Goal: Contribute content: Contribute content

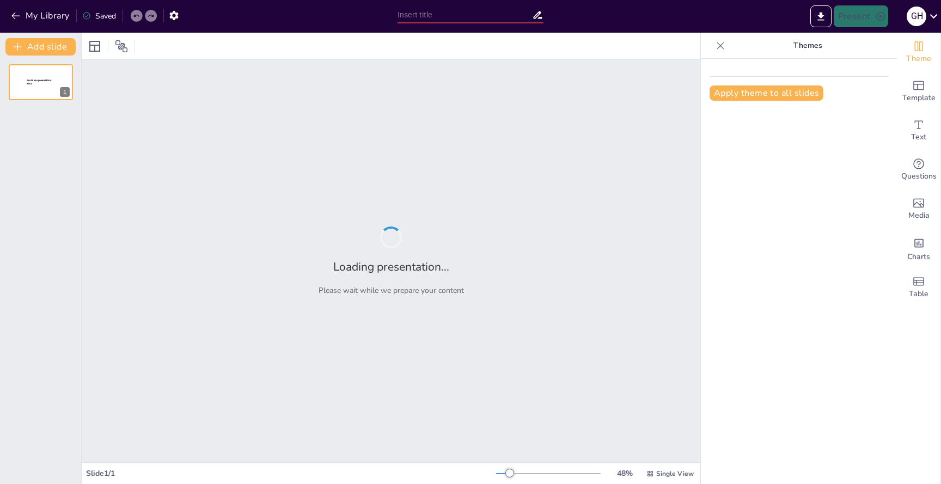
type input "Innovative Solutions for Inclusive Healthcare: Automating EHR Generation throug…"
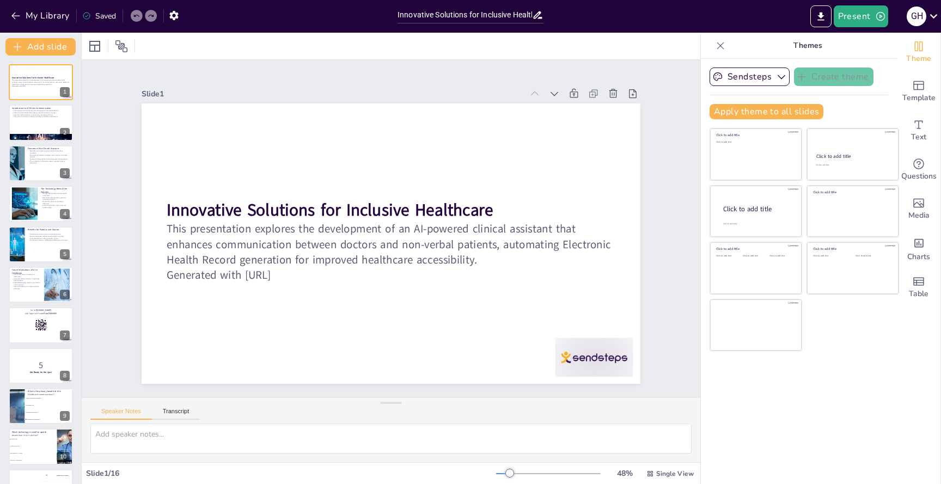
checkbox input "true"
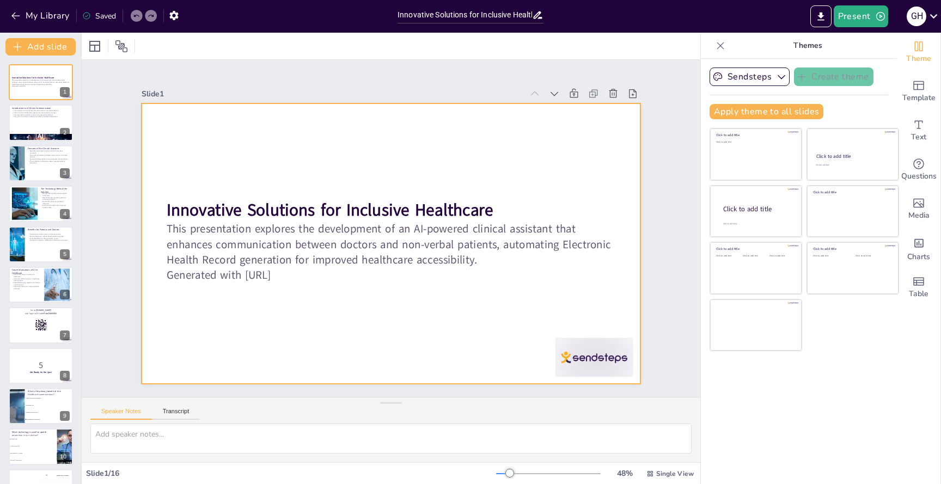
checkbox input "true"
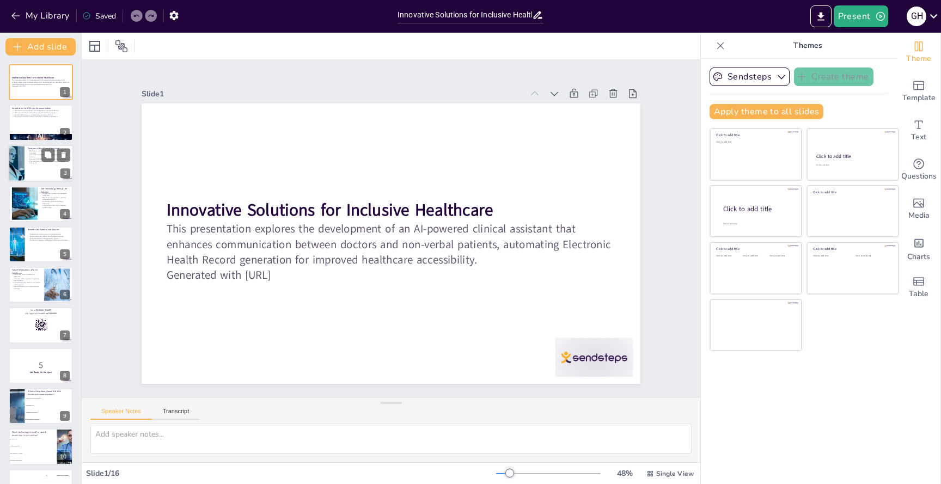
checkbox input "true"
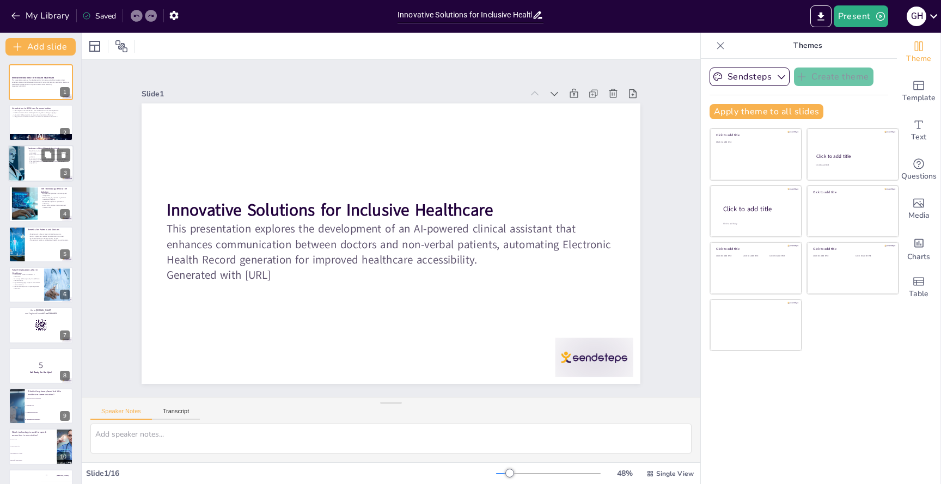
checkbox input "true"
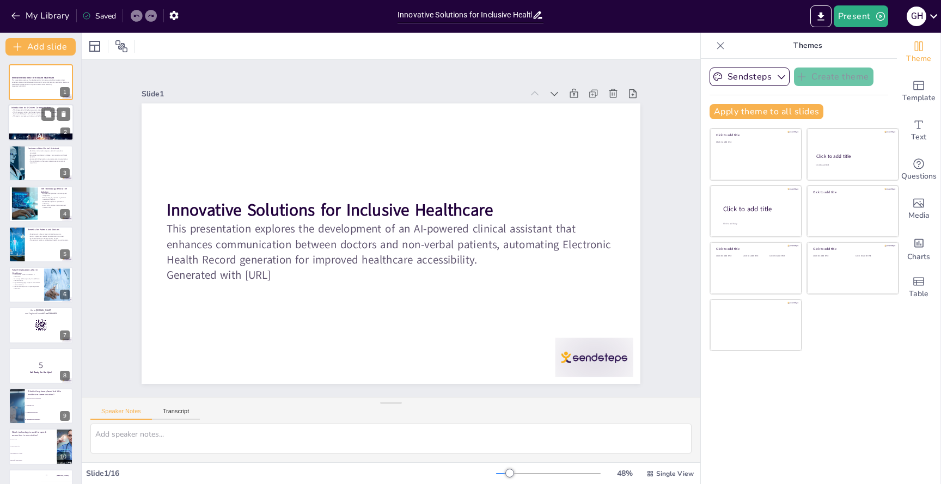
checkbox input "true"
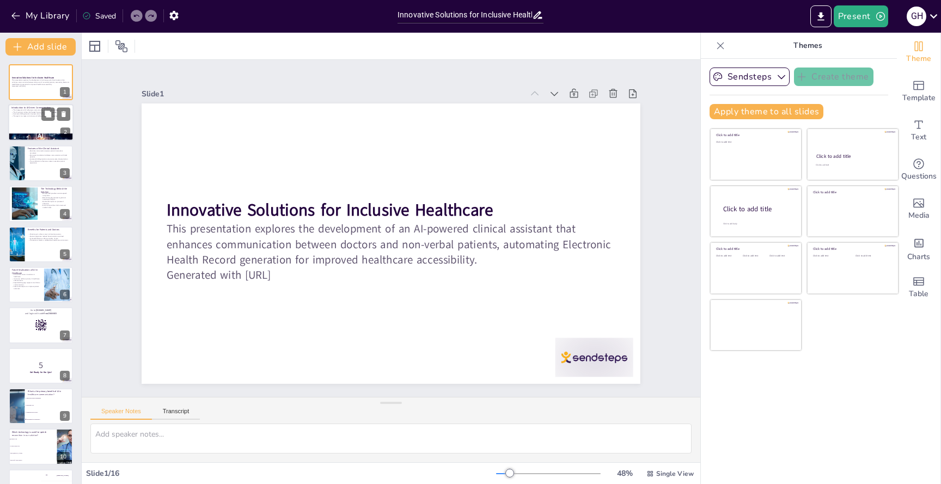
checkbox input "true"
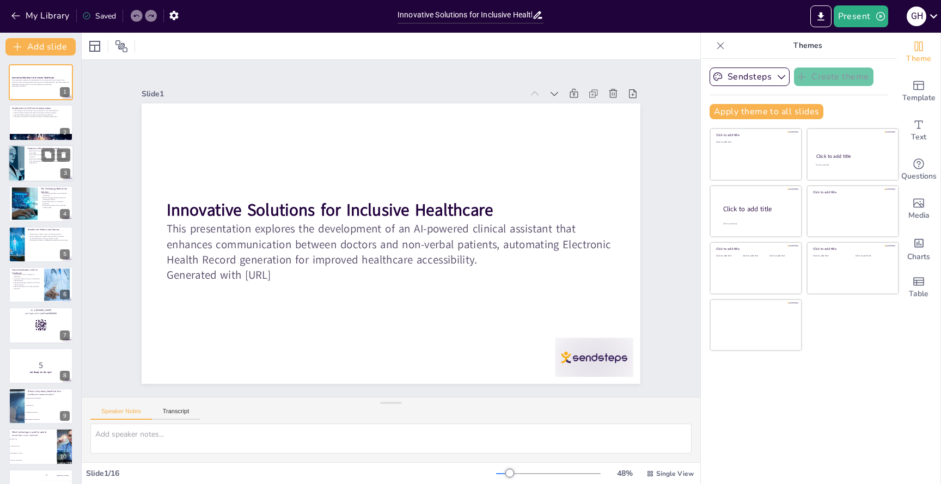
checkbox input "true"
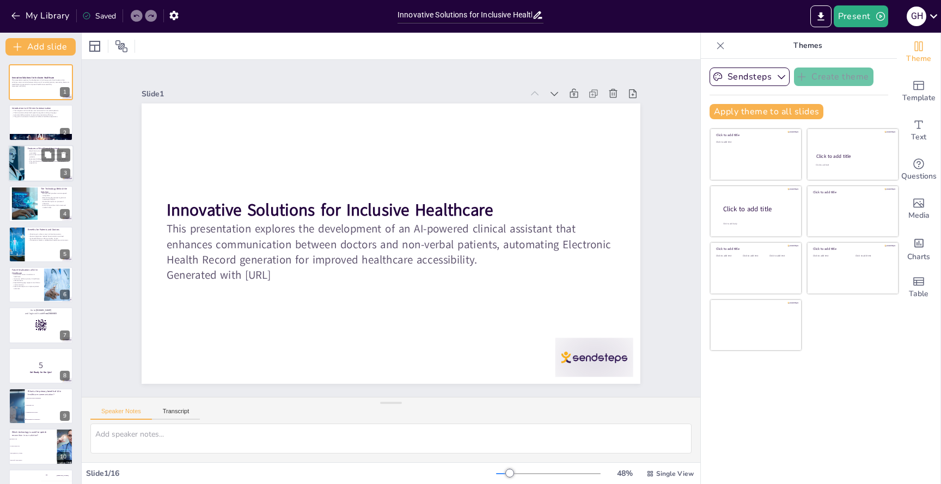
checkbox input "true"
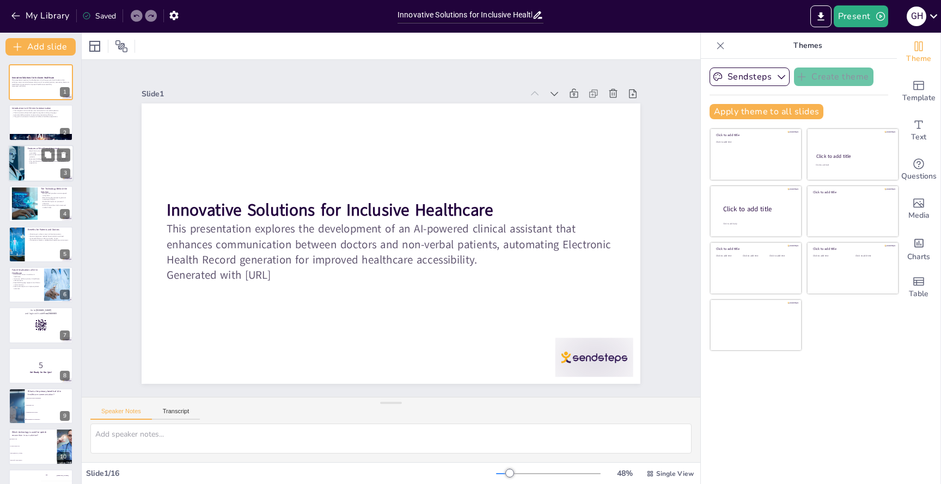
checkbox input "true"
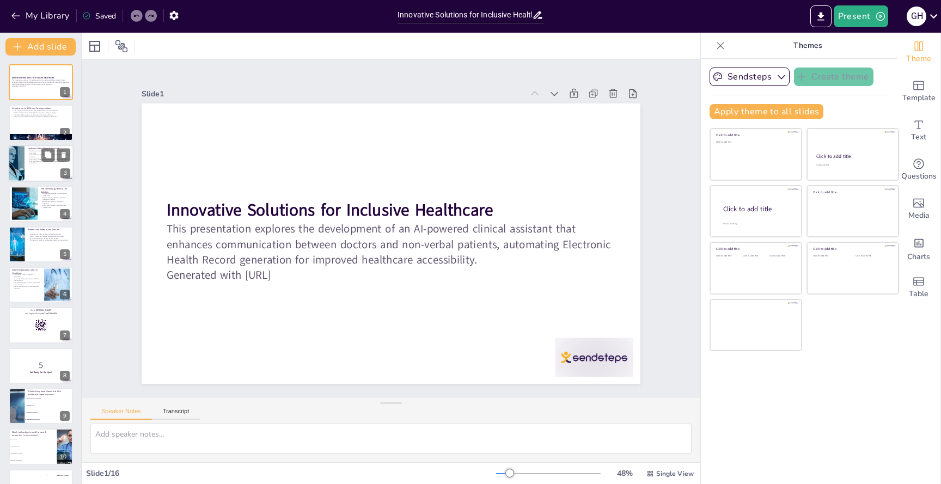
click at [25, 162] on div at bounding box center [40, 163] width 65 height 37
checkbox input "true"
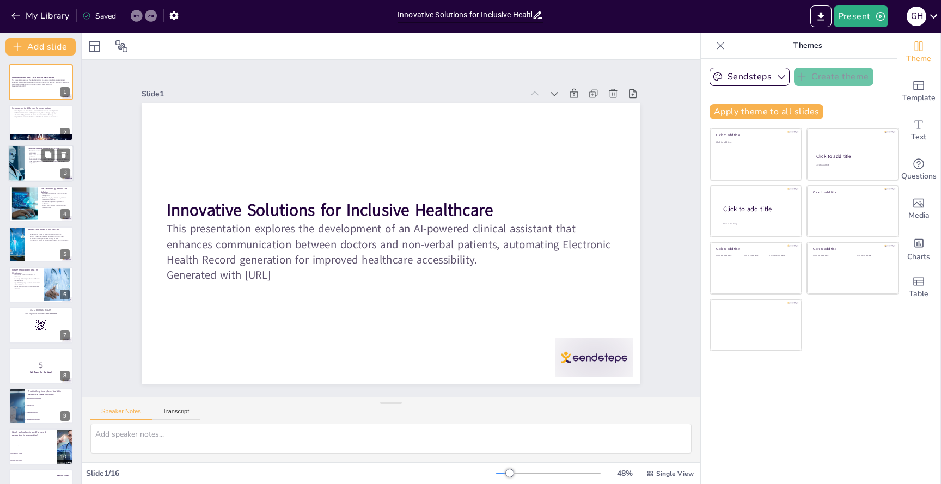
checkbox input "true"
type textarea "Real-time transcription is vital in healthcare settings as it allows for immedi…"
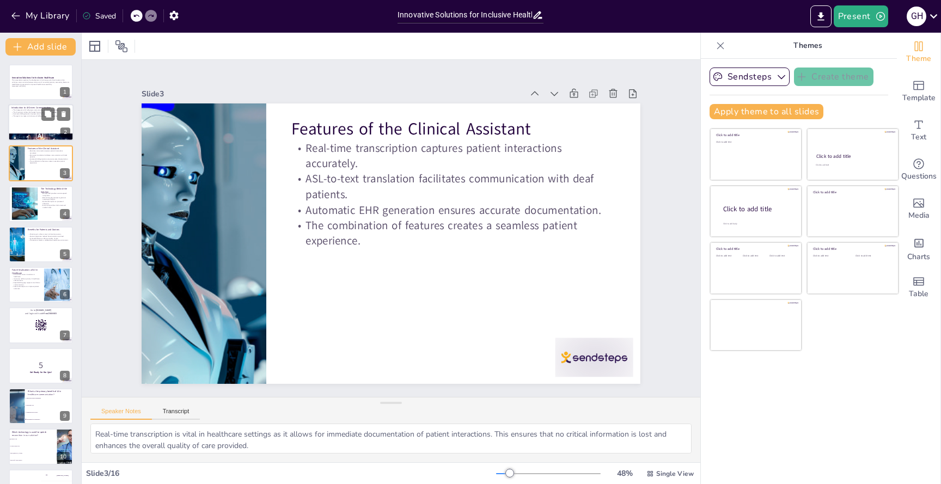
checkbox input "true"
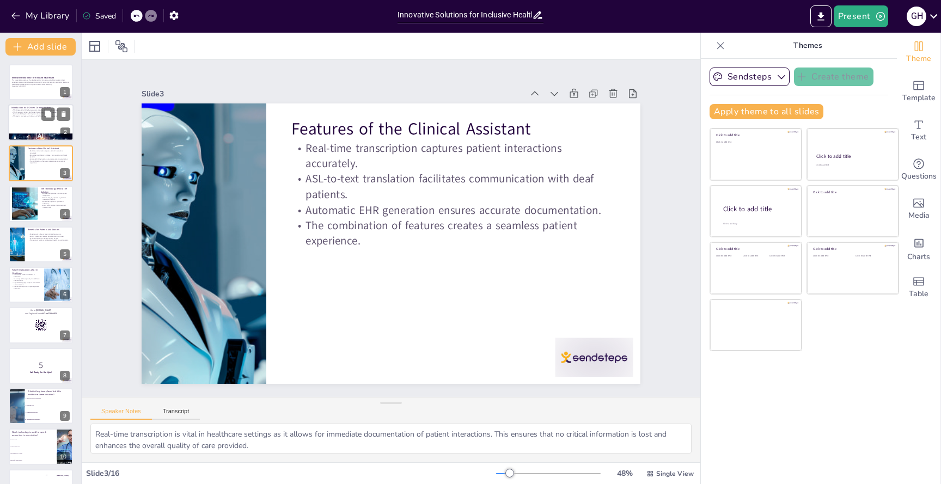
checkbox input "true"
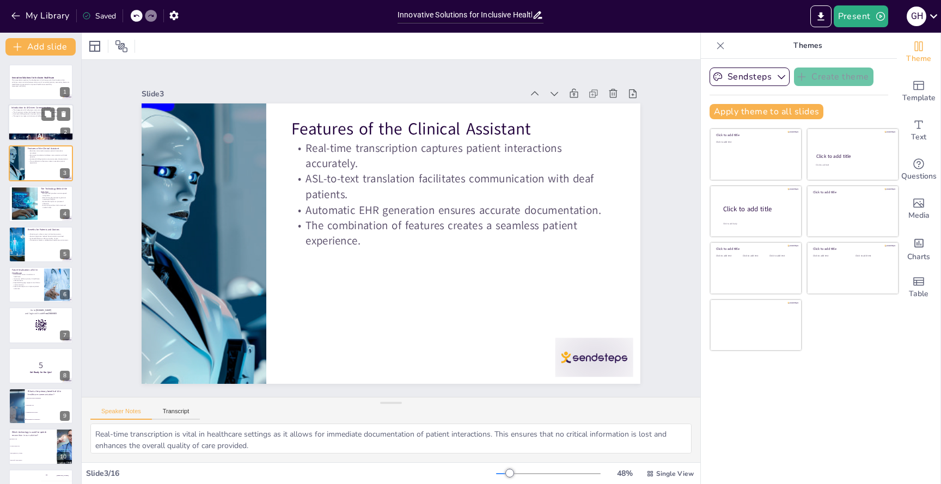
checkbox input "true"
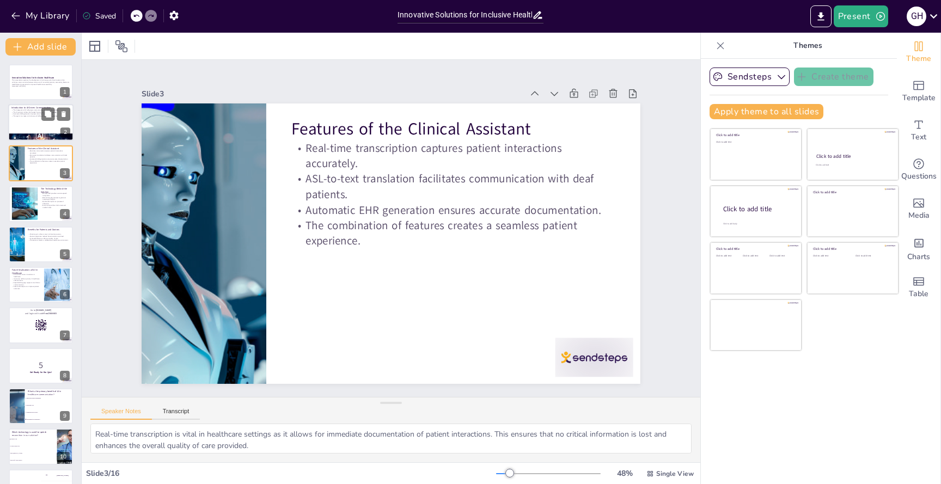
checkbox input "true"
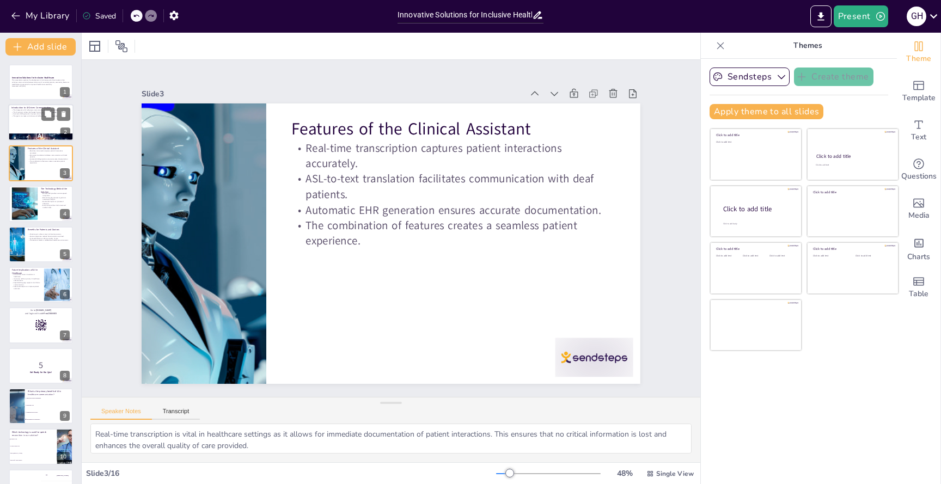
click at [28, 111] on p "The AI assistant utilizes both speech recognition and sign language." at bounding box center [40, 112] width 59 height 2
checkbox input "true"
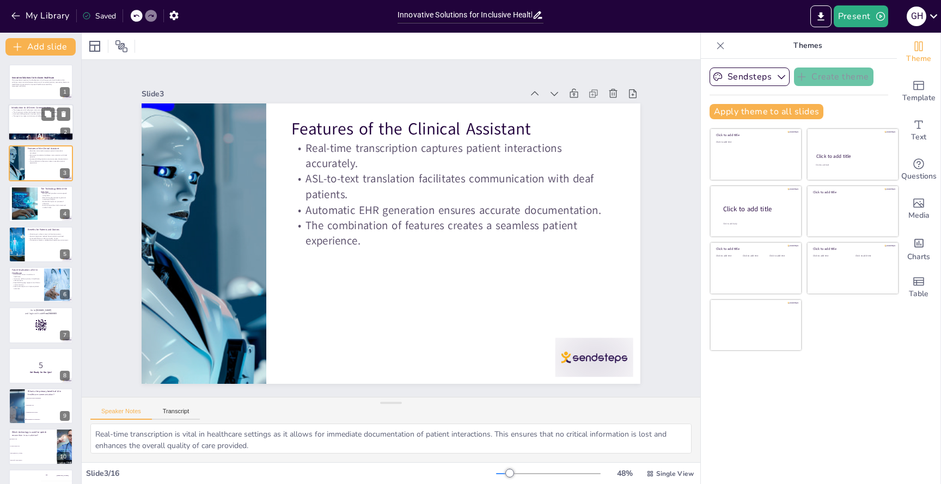
checkbox input "true"
type textarea "The use of AI in healthcare communication is pivotal for improving interactions…"
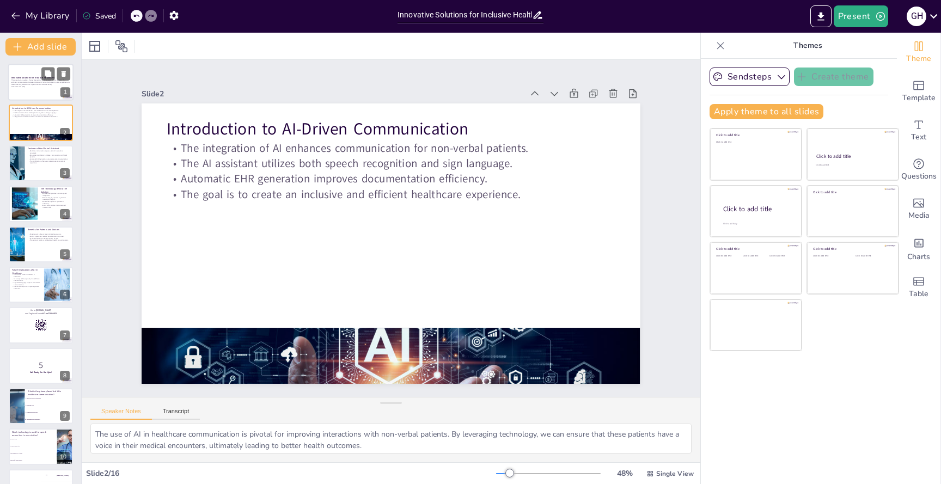
checkbox input "true"
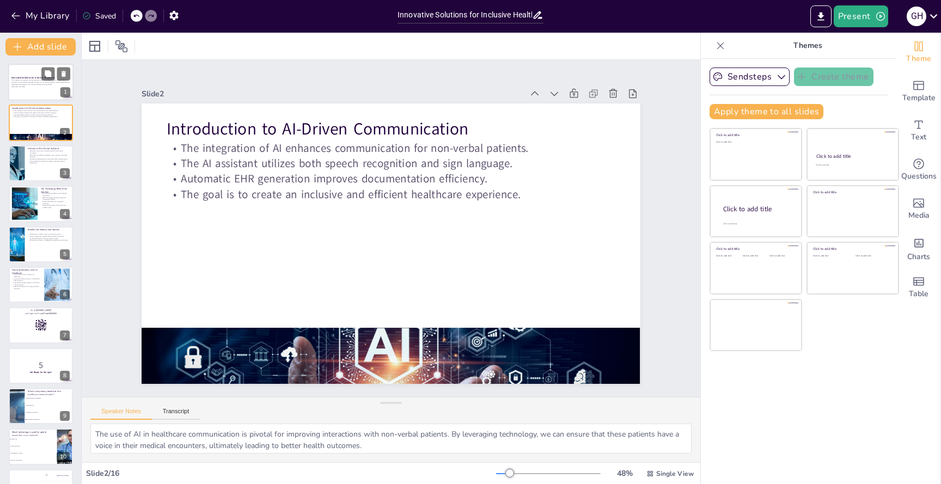
checkbox input "true"
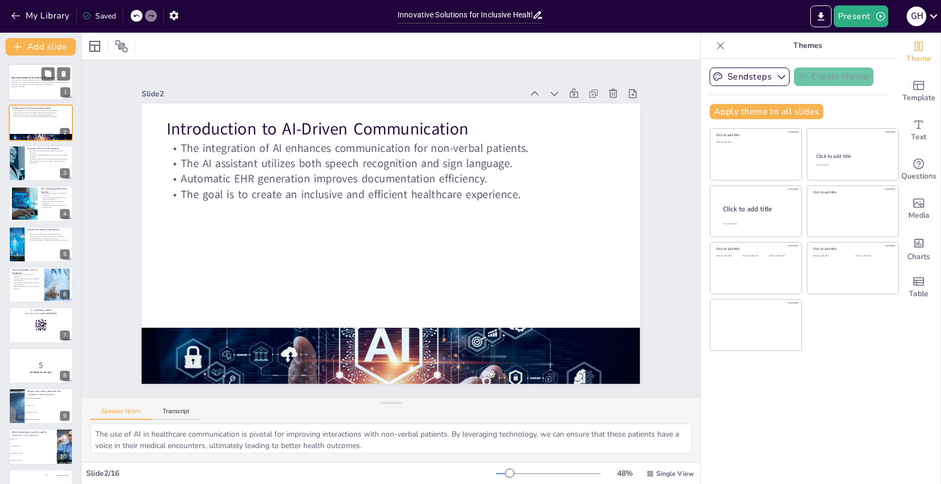
checkbox input "true"
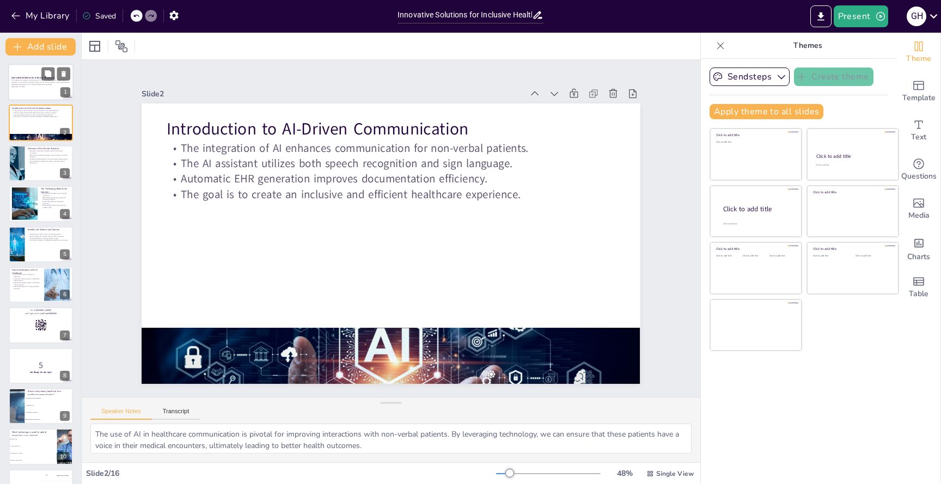
checkbox input "true"
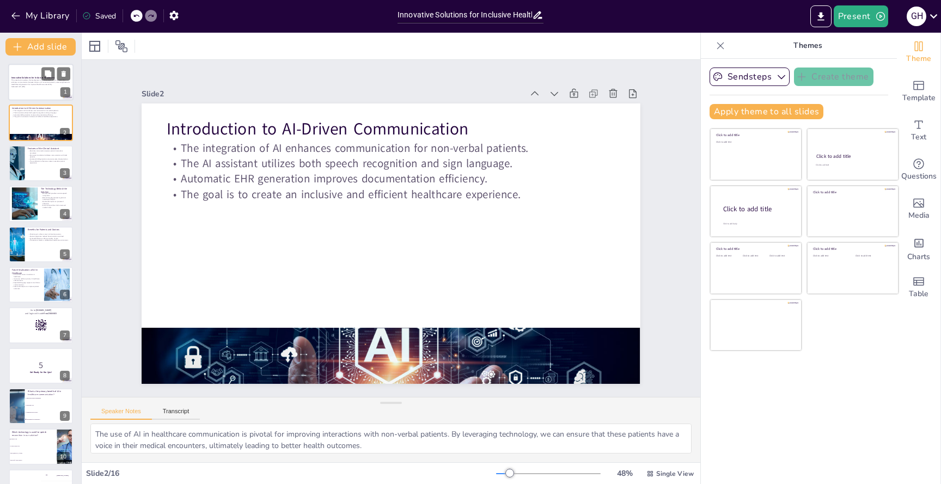
checkbox input "true"
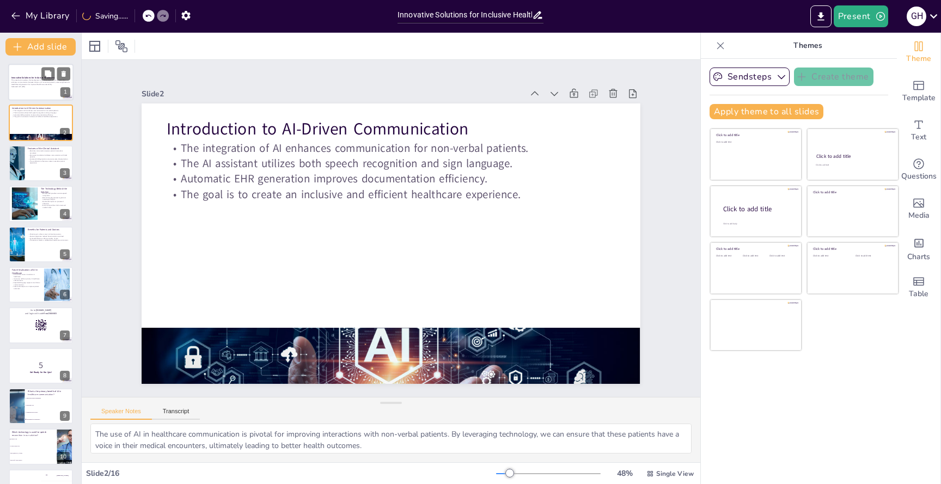
checkbox input "true"
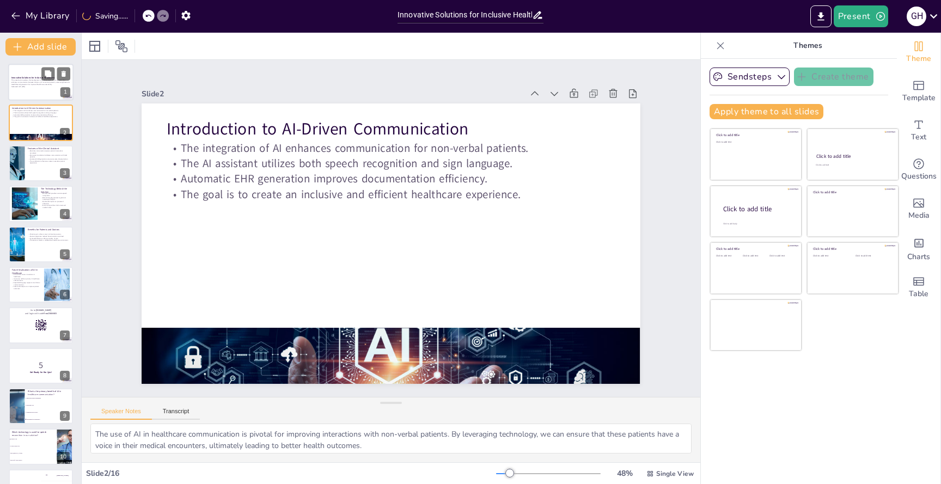
click at [25, 78] on strong "Innovative Solutions for Inclusive Healthcare" at bounding box center [32, 77] width 43 height 3
checkbox input "true"
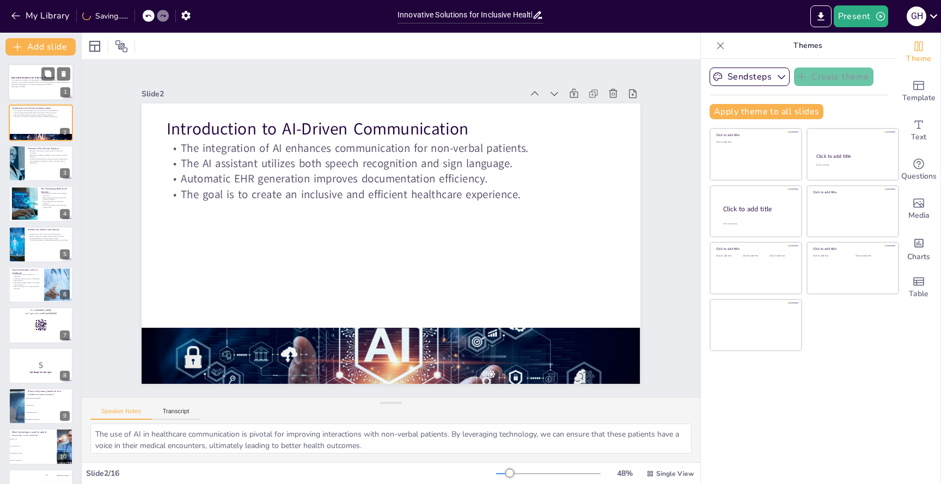
checkbox input "true"
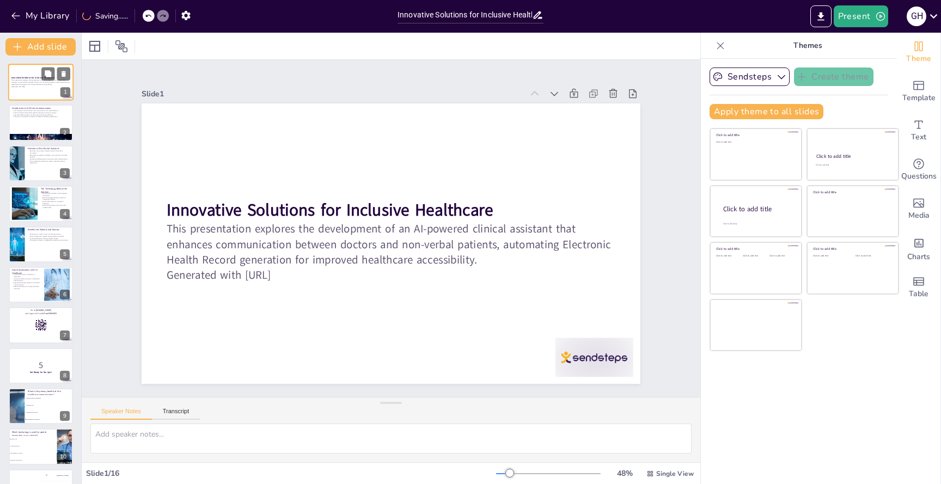
checkbox input "true"
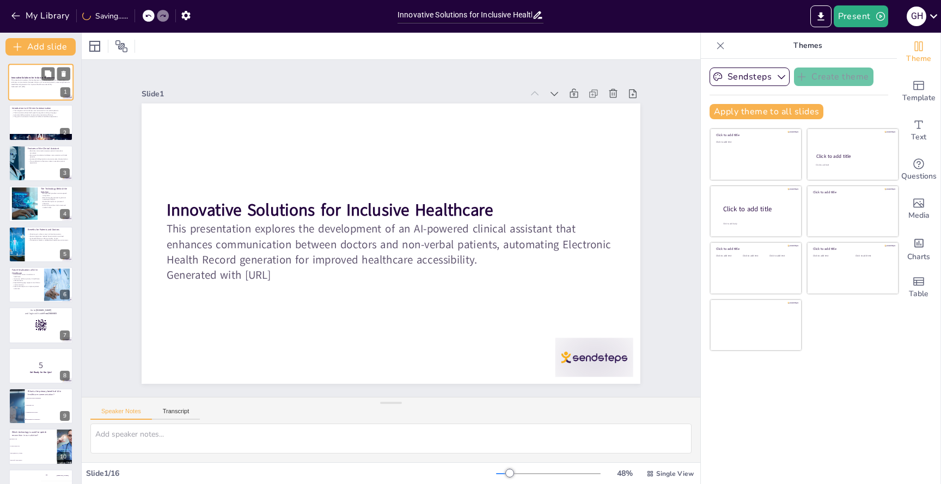
checkbox input "true"
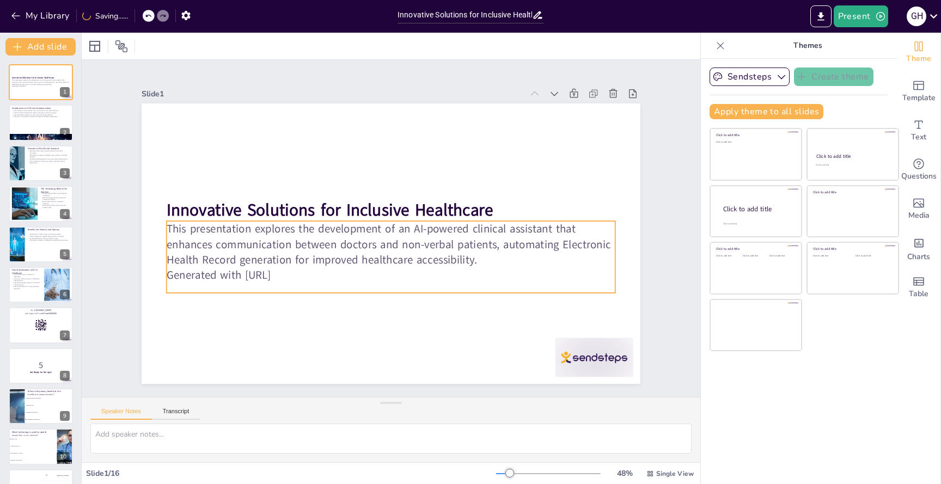
checkbox input "true"
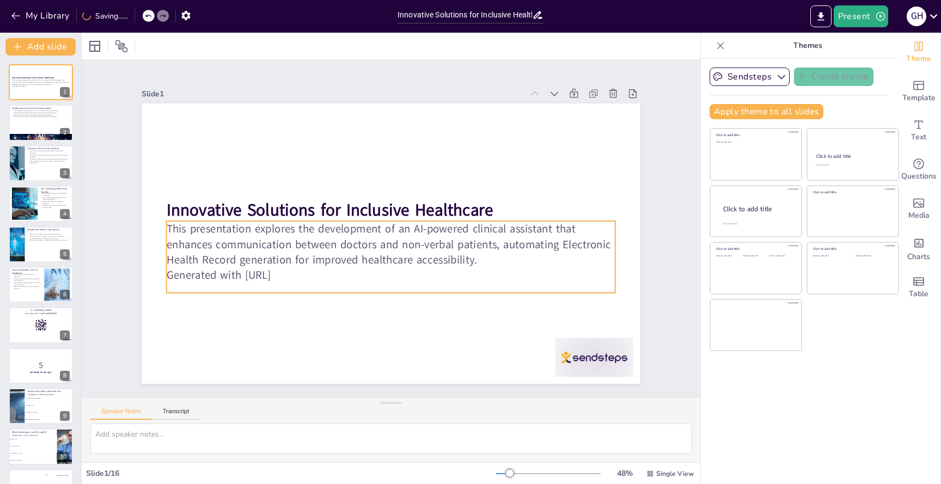
checkbox input "true"
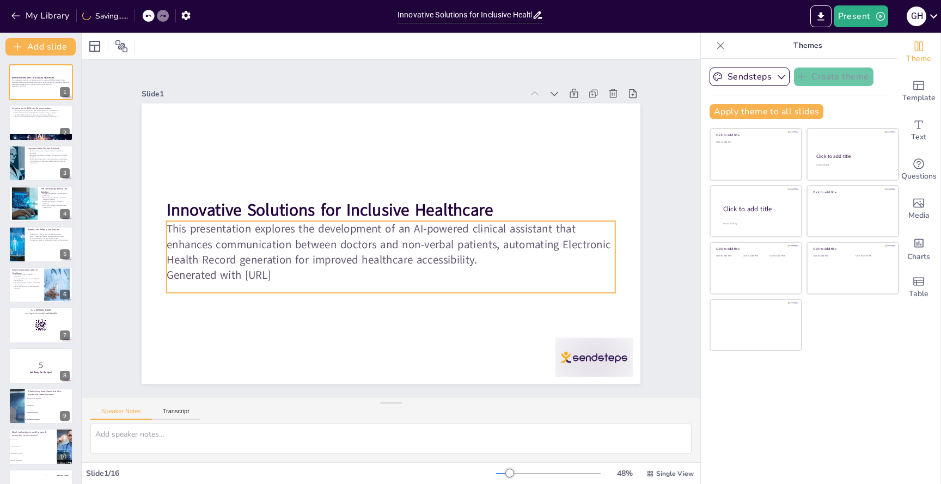
checkbox input "true"
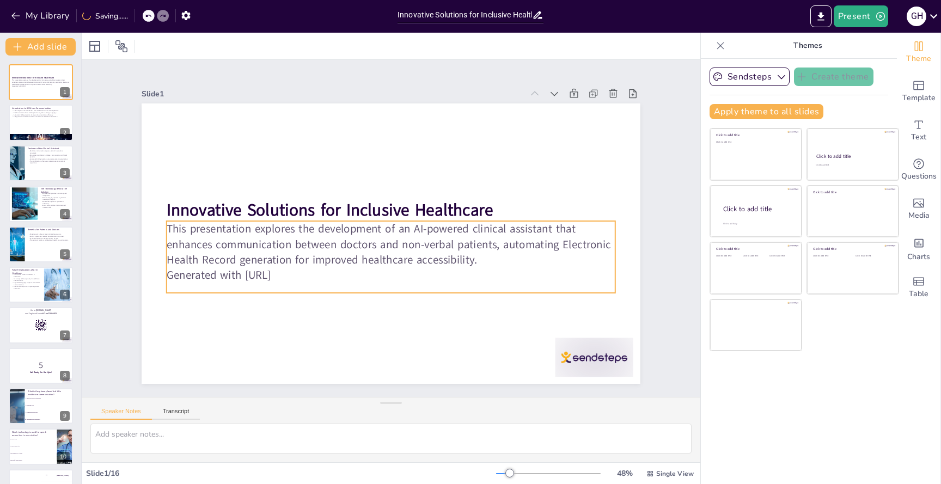
checkbox input "true"
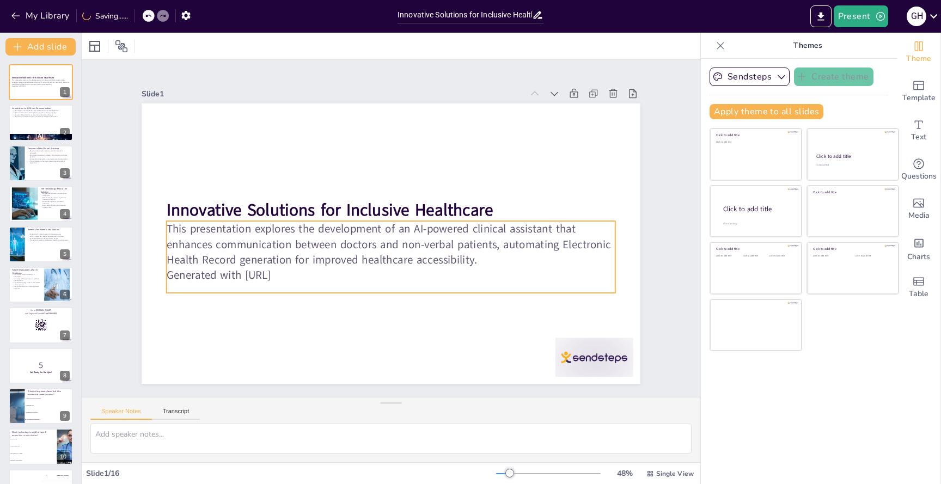
checkbox input "true"
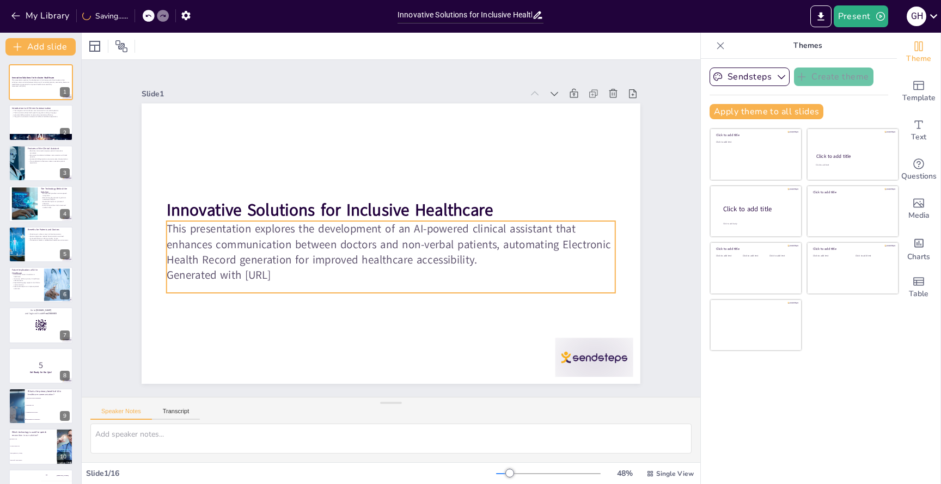
checkbox input "true"
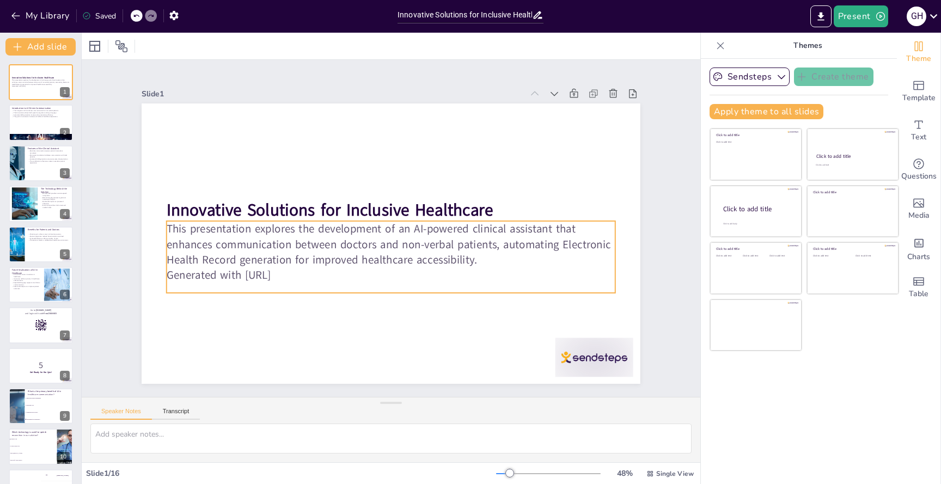
checkbox input "true"
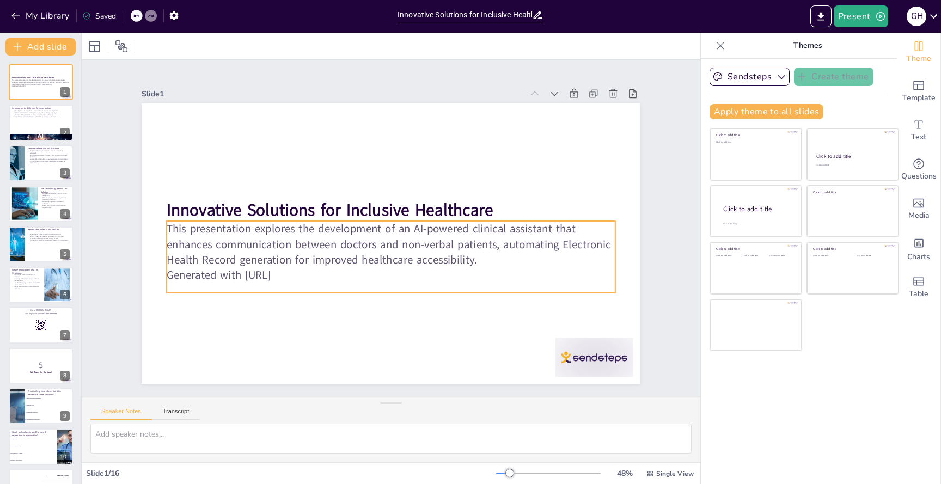
checkbox input "true"
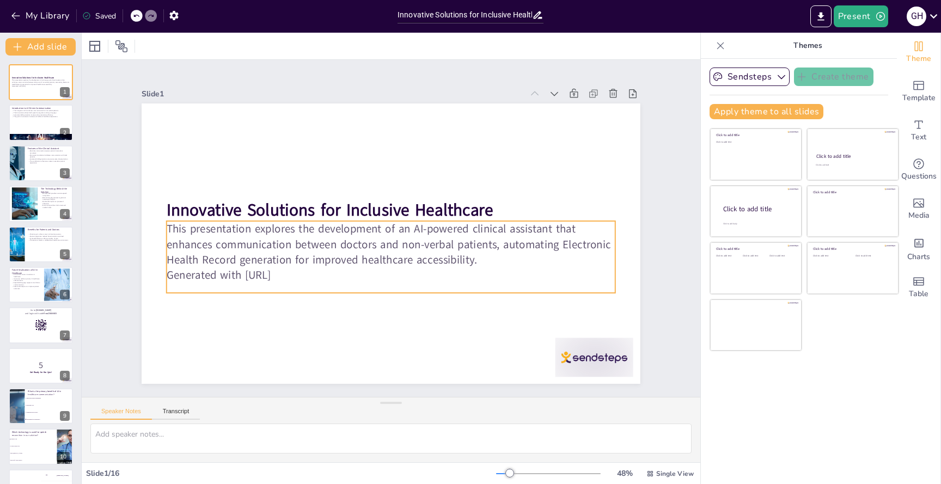
checkbox input "true"
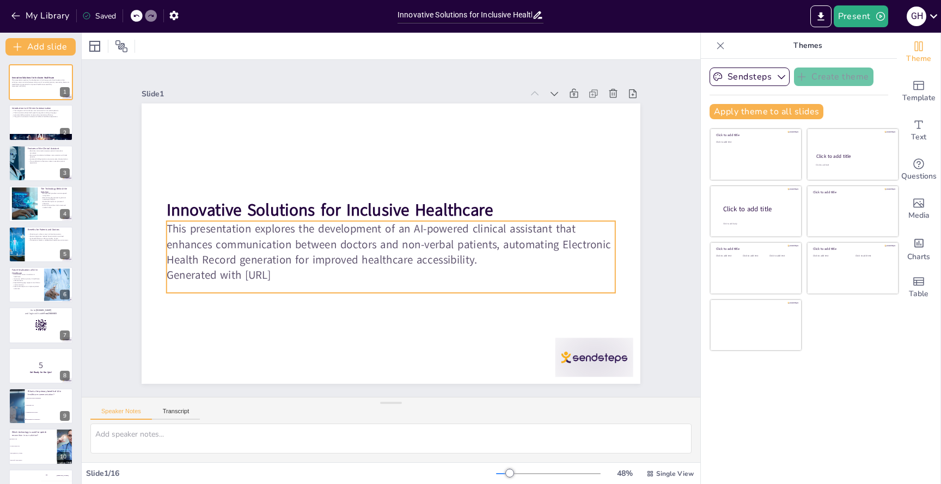
checkbox input "true"
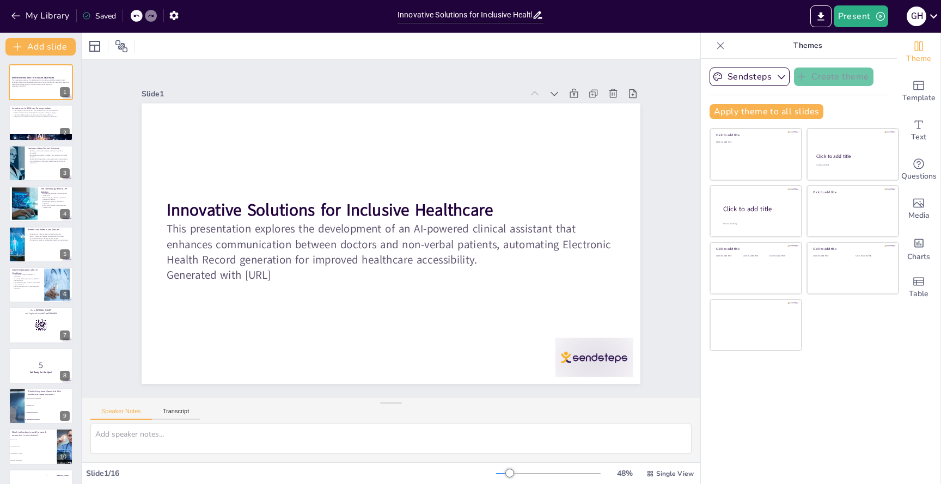
checkbox input "true"
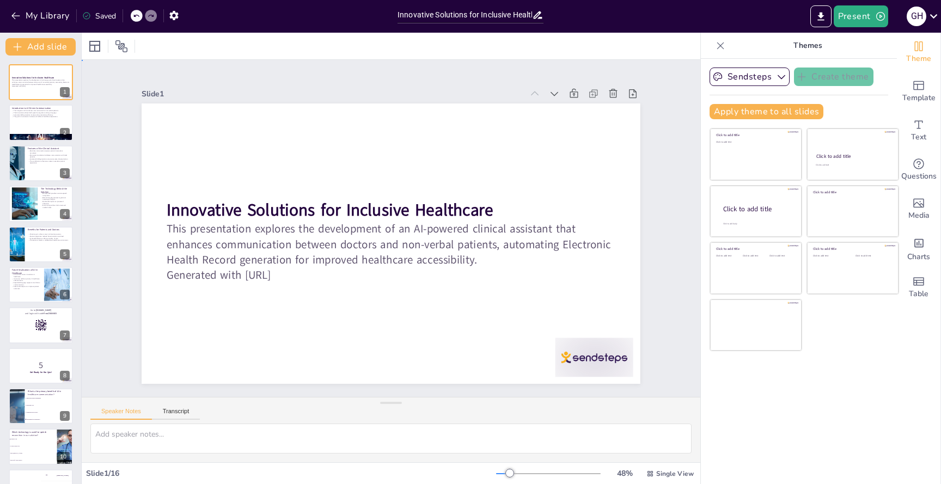
click at [680, 223] on div "Slide 1 Innovative Solutions for Inclusive Healthcare This presentation explore…" at bounding box center [391, 228] width 650 height 400
checkbox input "true"
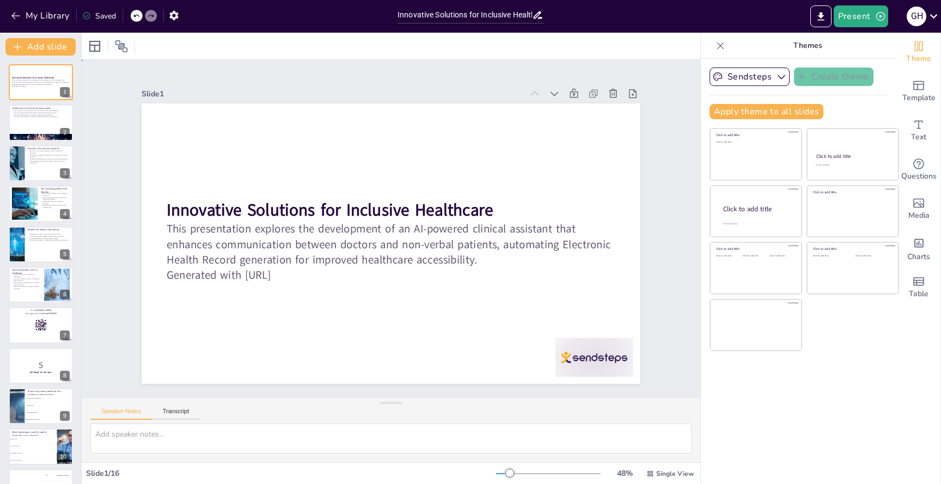
checkbox input "true"
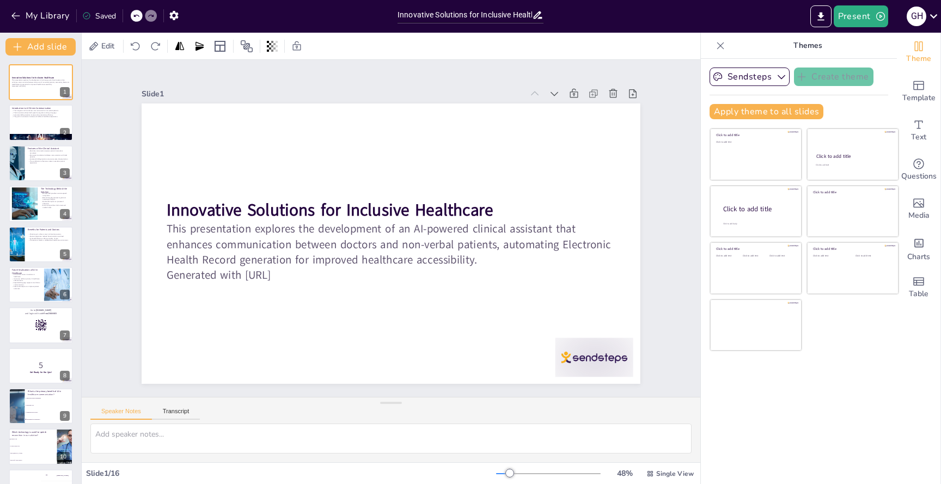
checkbox input "true"
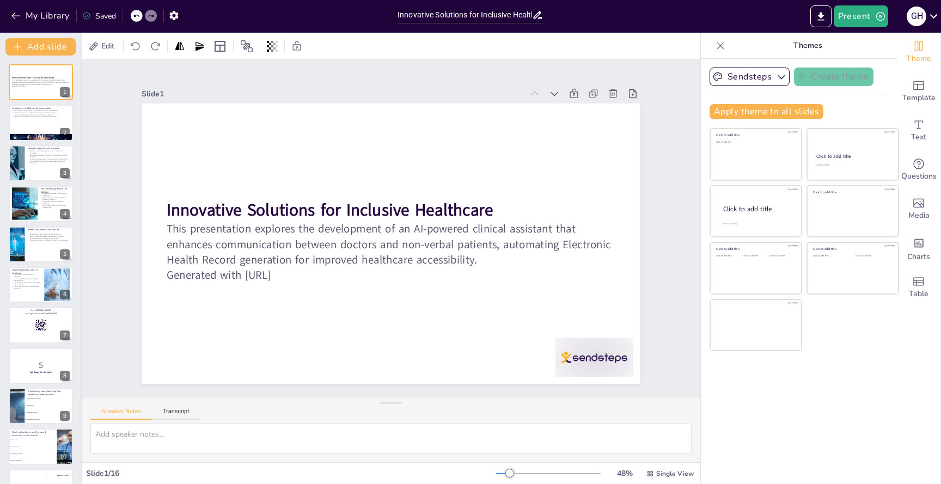
checkbox input "true"
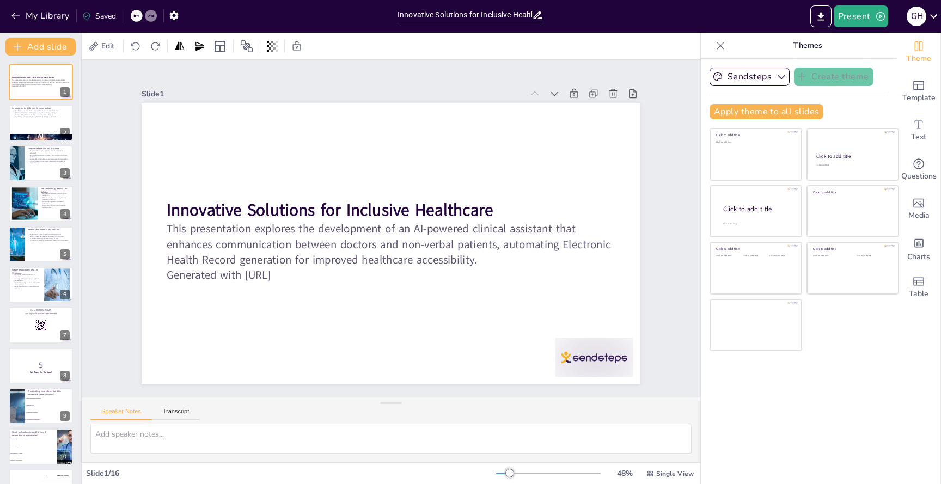
checkbox input "true"
click at [762, 67] on div "Sendsteps Create theme Apply theme to all slides Click to add title Click to ad…" at bounding box center [799, 271] width 196 height 425
click at [764, 75] on button "Sendsteps" at bounding box center [750, 77] width 80 height 19
click at [763, 115] on span "Sendsteps" at bounding box center [758, 114] width 49 height 10
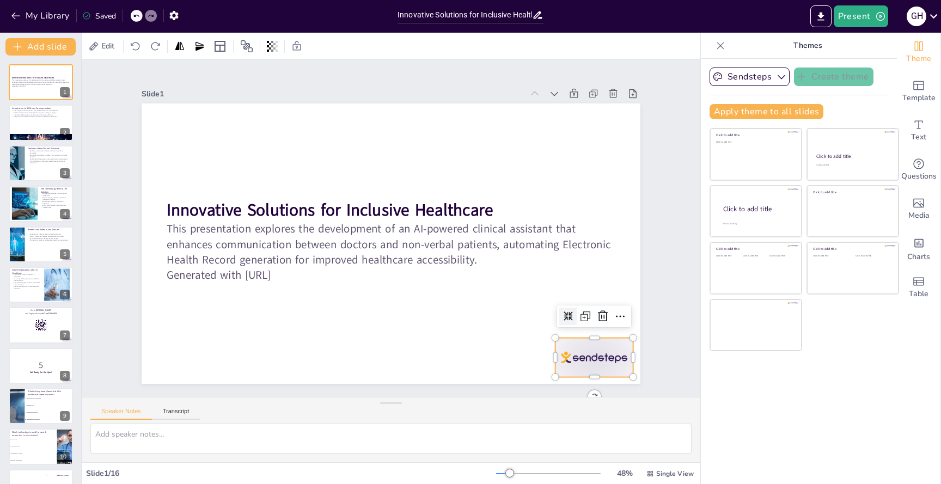
click at [586, 367] on div at bounding box center [595, 357] width 78 height 39
click at [108, 295] on div "Slide 1 Innovative Solutions for Inclusive Healthcare This presentation explore…" at bounding box center [391, 229] width 650 height 400
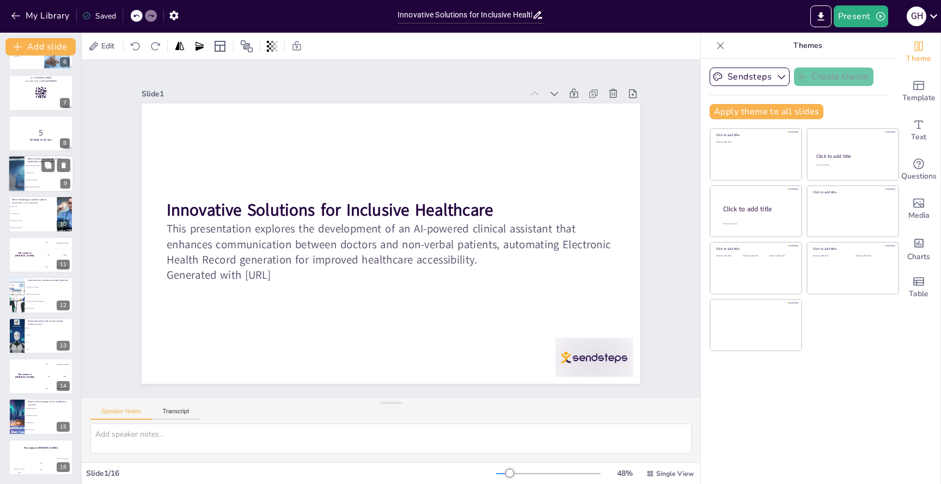
scroll to position [174, 0]
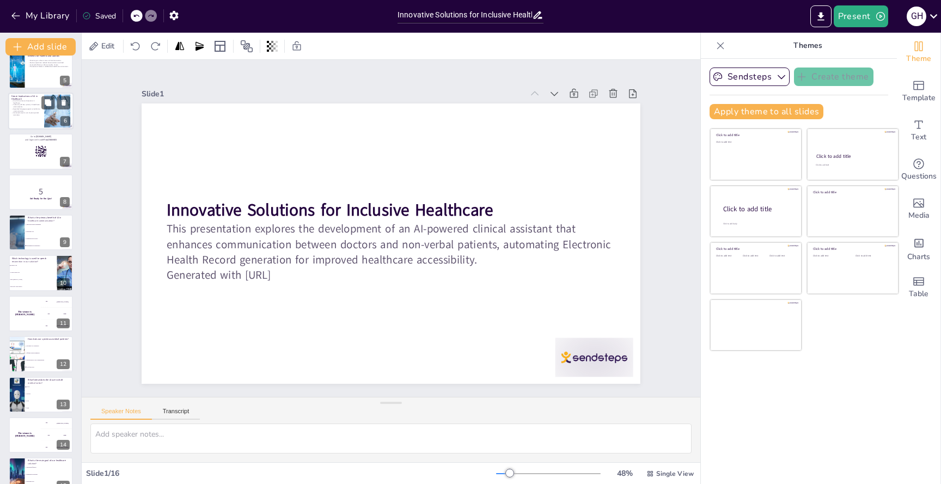
click at [14, 102] on p "AI will drive future innovations in healthcare." at bounding box center [25, 102] width 29 height 4
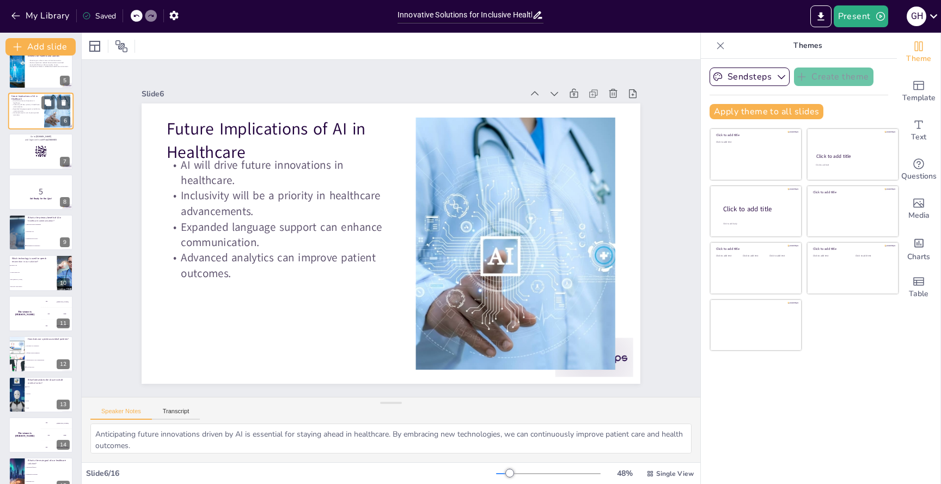
scroll to position [15, 0]
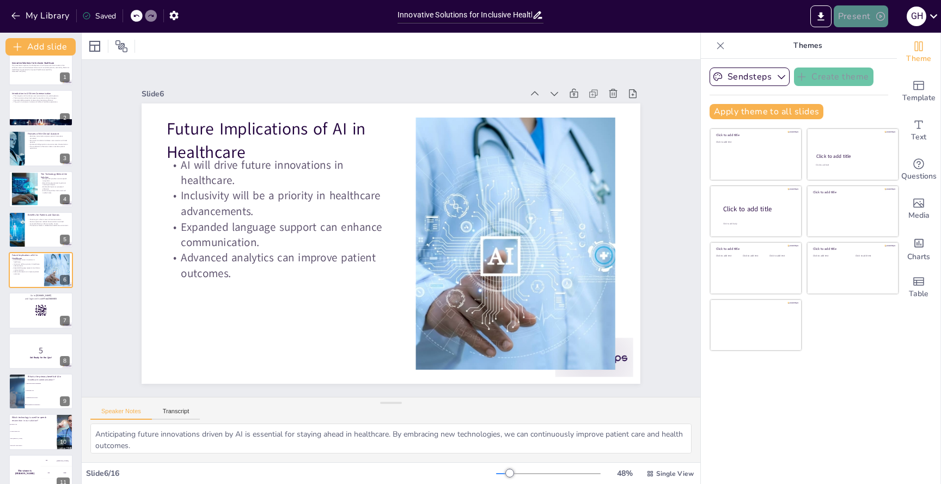
click at [864, 16] on button "Present" at bounding box center [861, 16] width 54 height 22
click at [855, 77] on ul "Preview presentation Play presentation" at bounding box center [878, 53] width 86 height 53
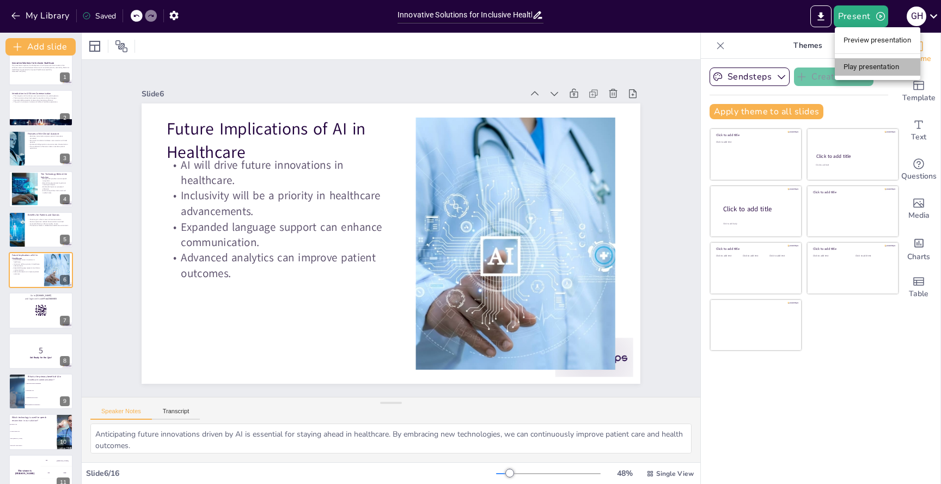
click at [855, 73] on li "Play presentation" at bounding box center [878, 66] width 86 height 17
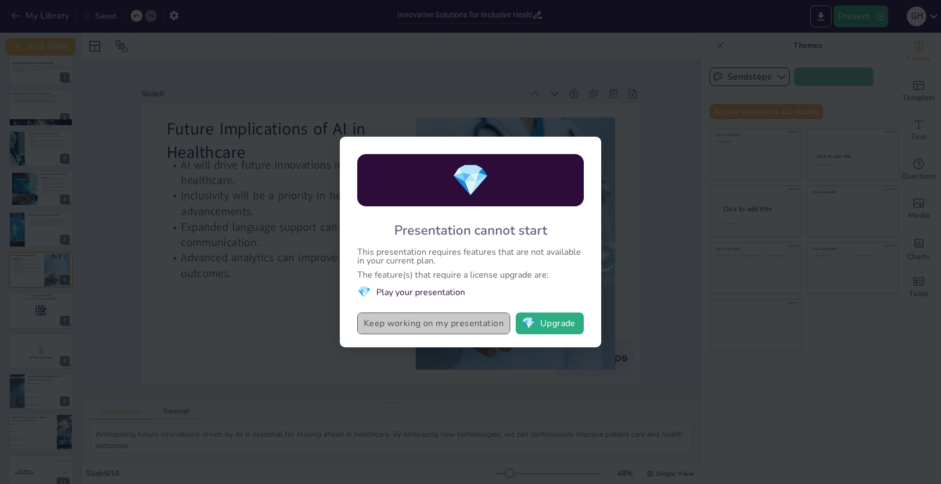
click at [416, 322] on button "Keep working on my presentation" at bounding box center [433, 324] width 153 height 22
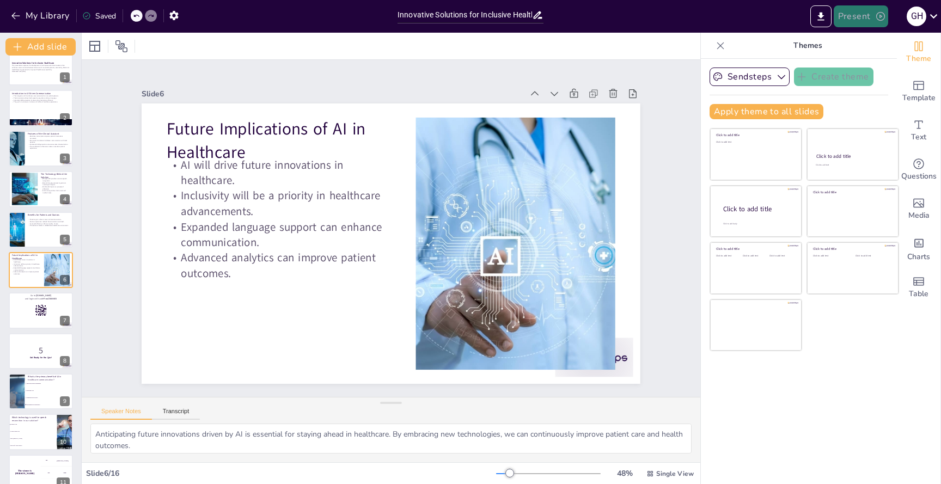
click at [856, 19] on button "Present" at bounding box center [861, 16] width 54 height 22
click at [849, 42] on li "Preview presentation" at bounding box center [878, 40] width 86 height 17
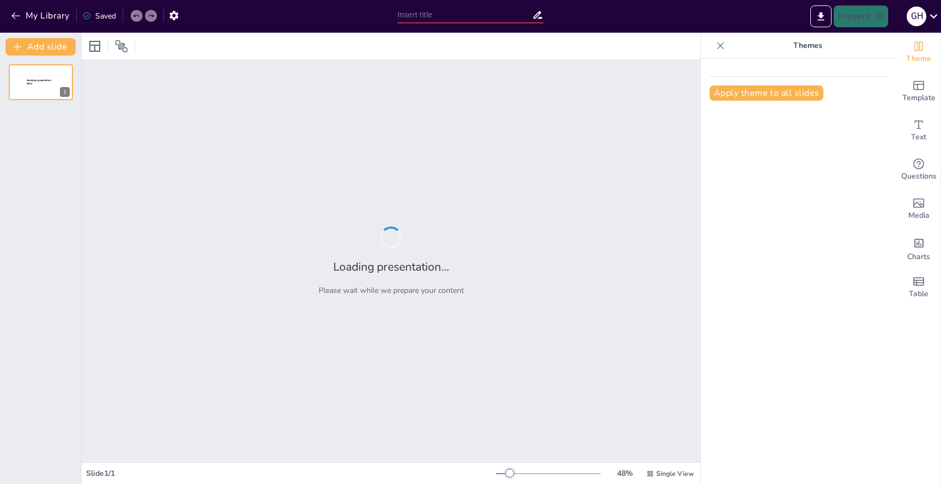
type input "Innovative Solutions for Inclusive Healthcare: Automating EHR Generation throug…"
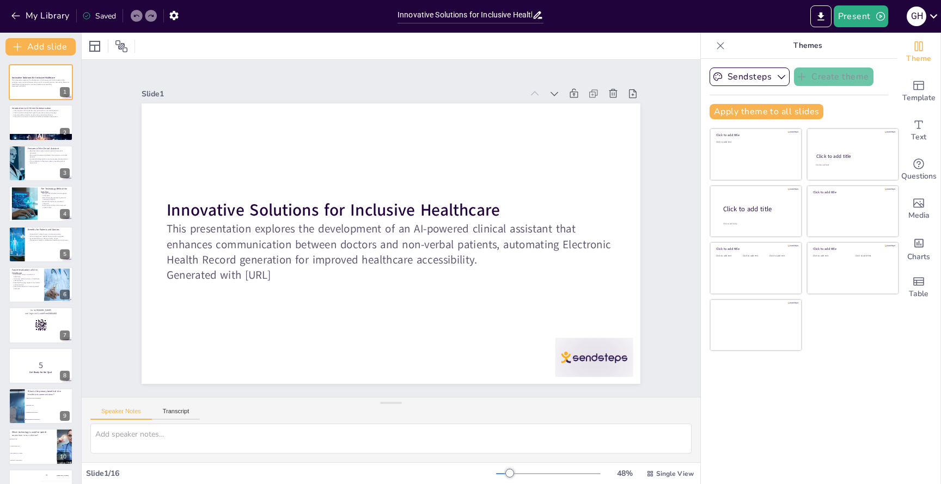
checkbox input "true"
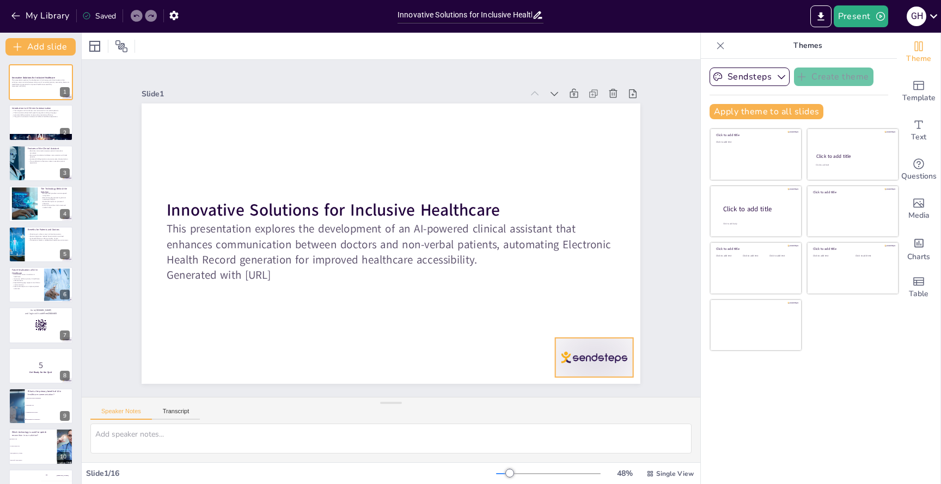
checkbox input "true"
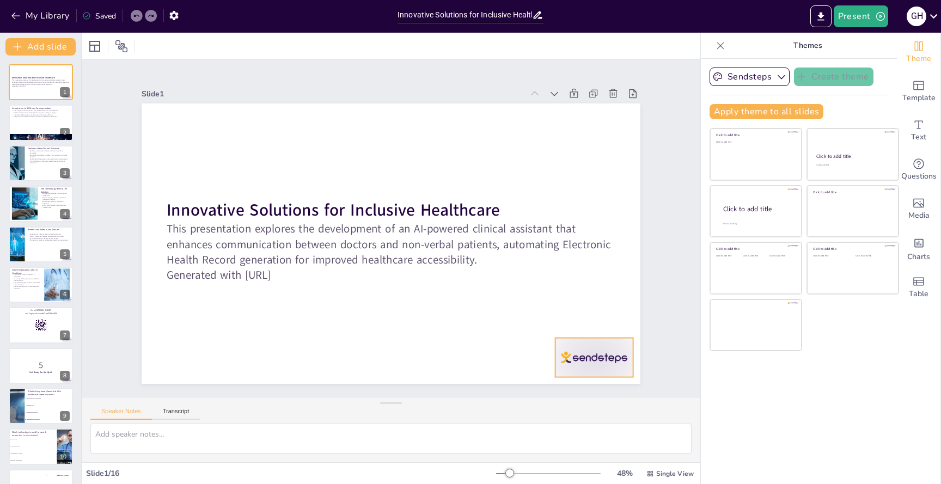
click at [601, 347] on div at bounding box center [595, 357] width 78 height 39
checkbox input "true"
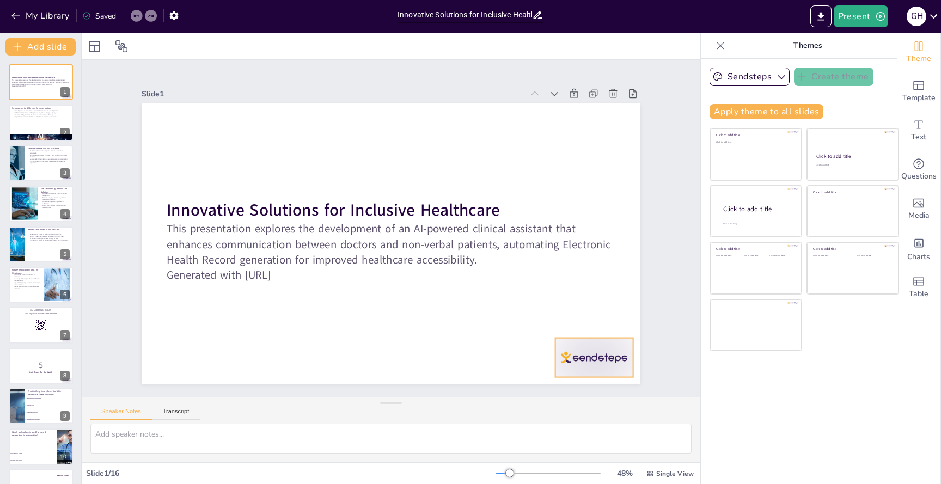
checkbox input "true"
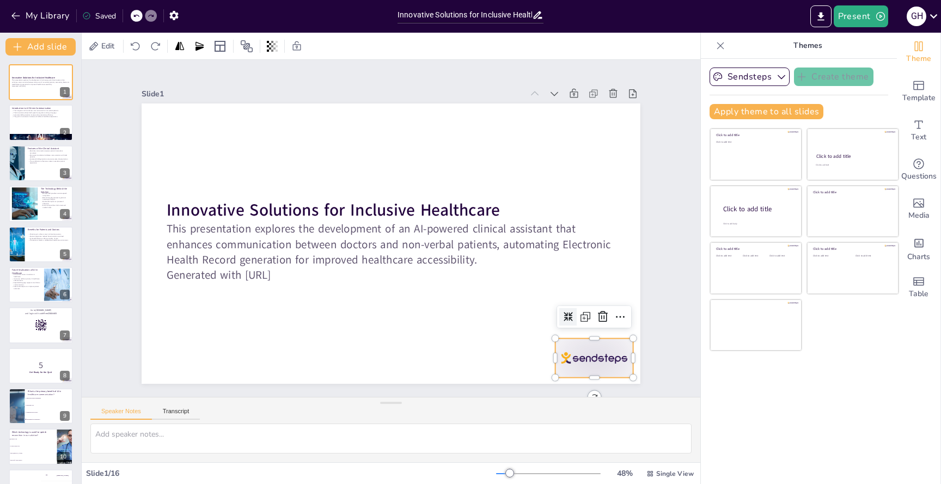
checkbox input "true"
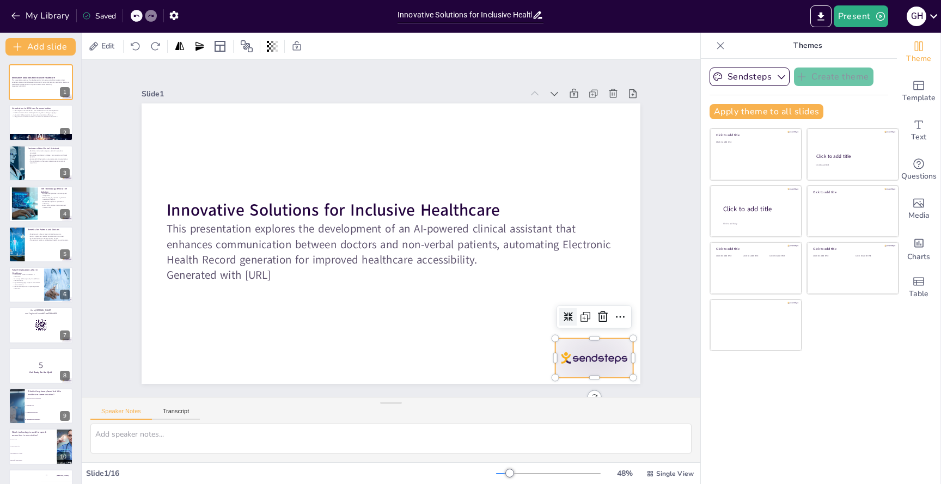
checkbox input "true"
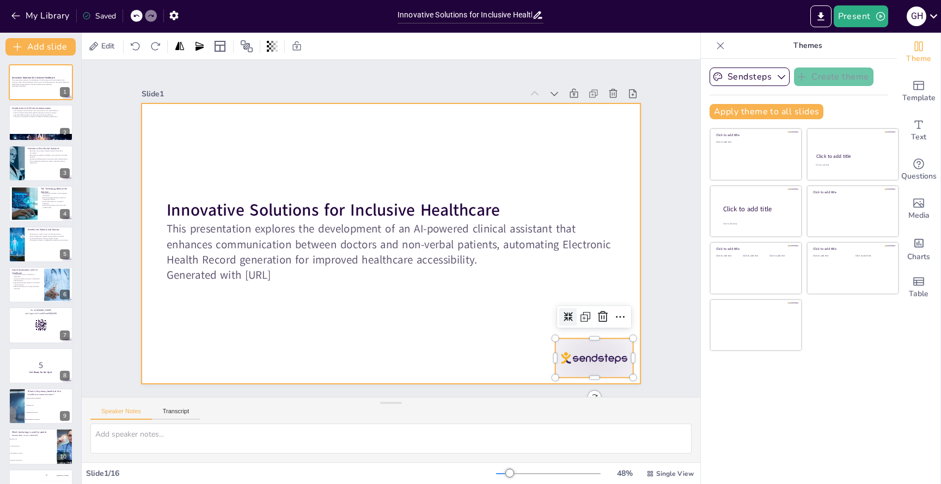
checkbox input "true"
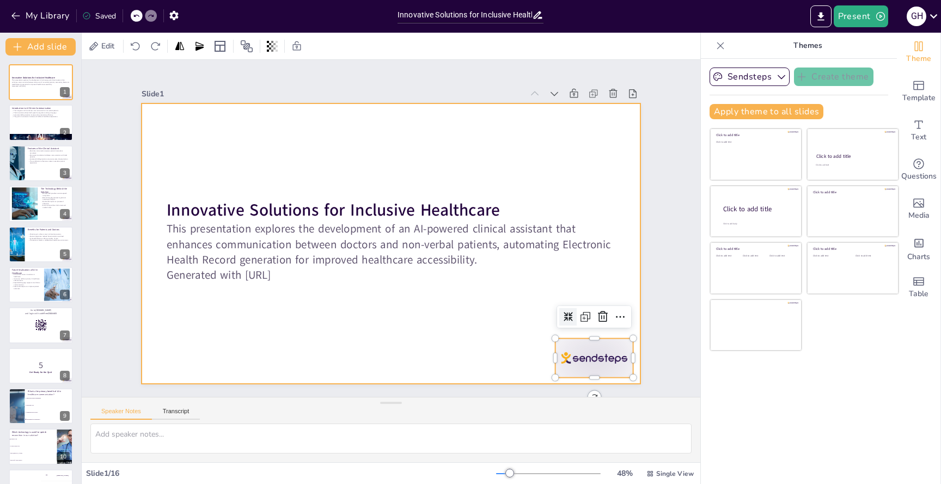
checkbox input "true"
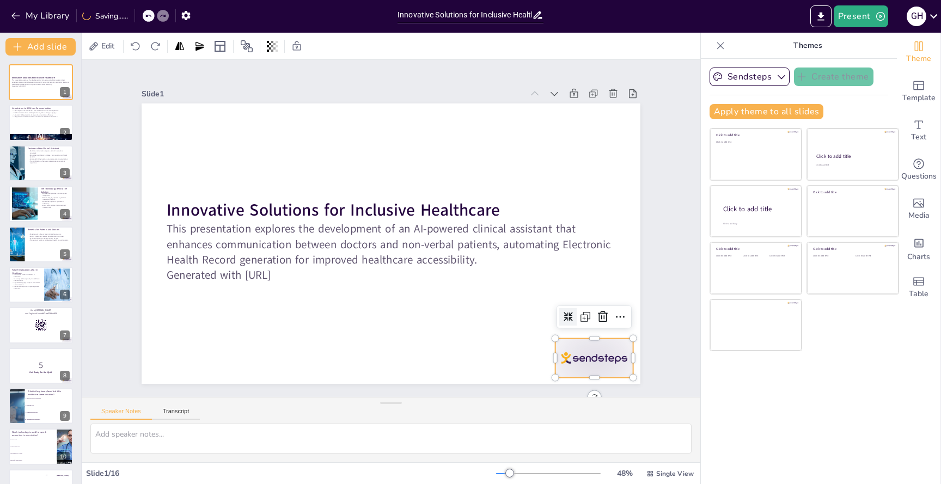
checkbox input "true"
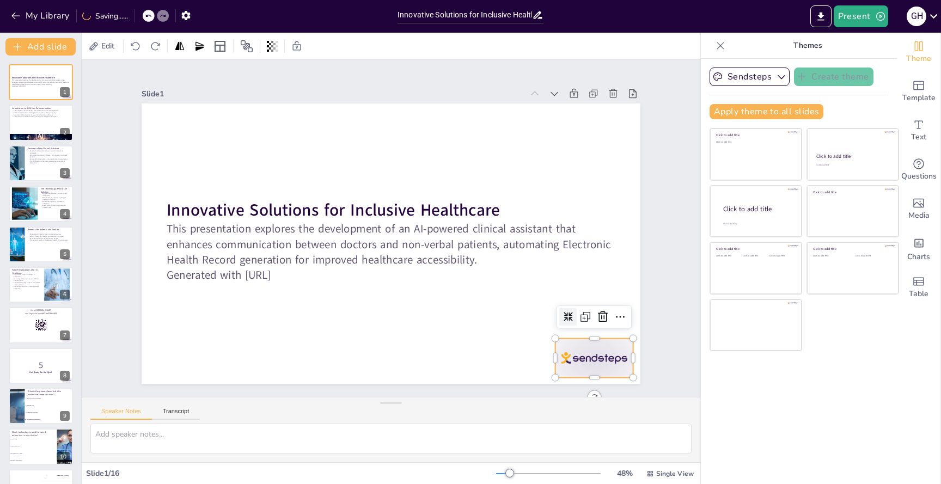
checkbox input "true"
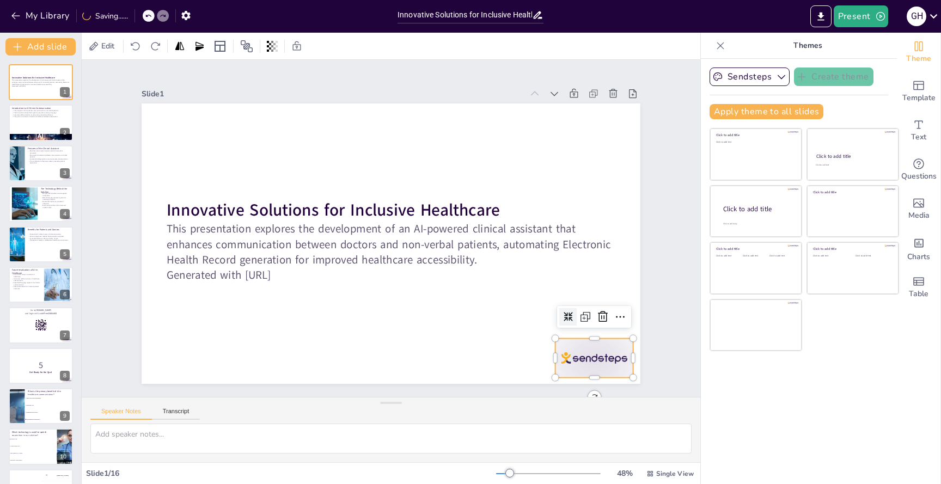
checkbox input "true"
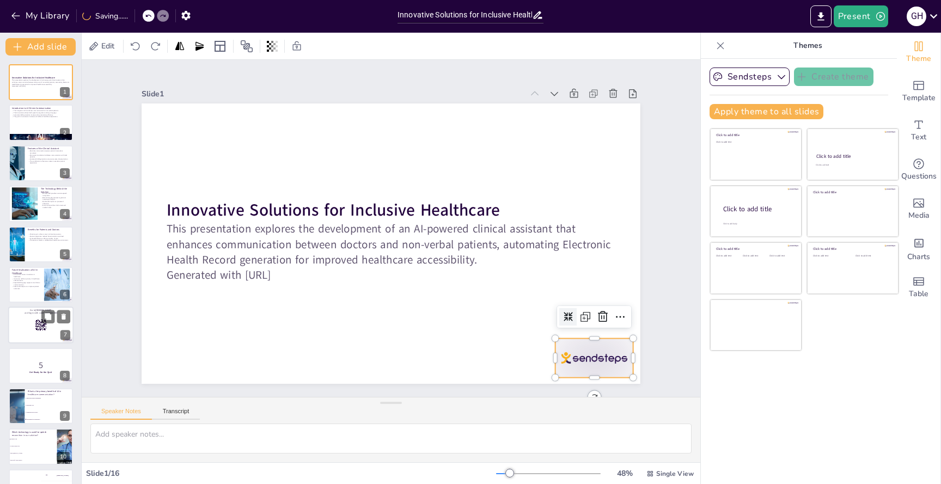
checkbox input "true"
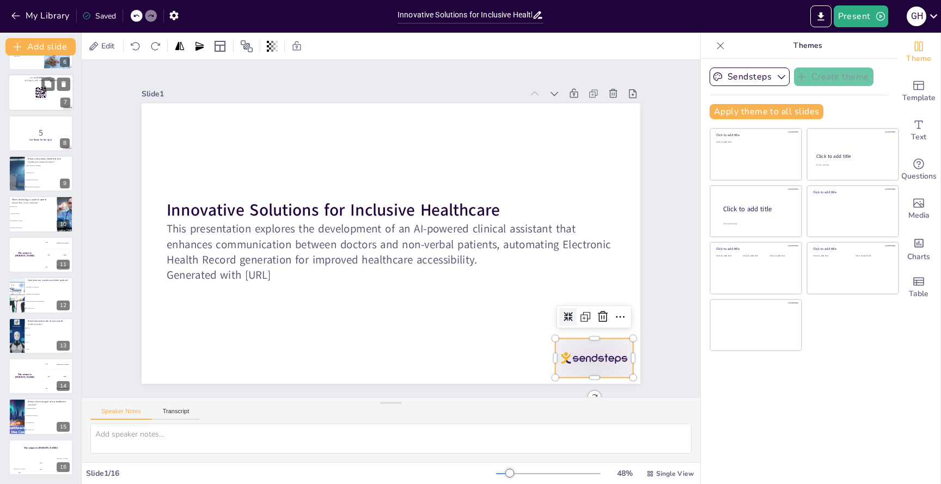
checkbox input "true"
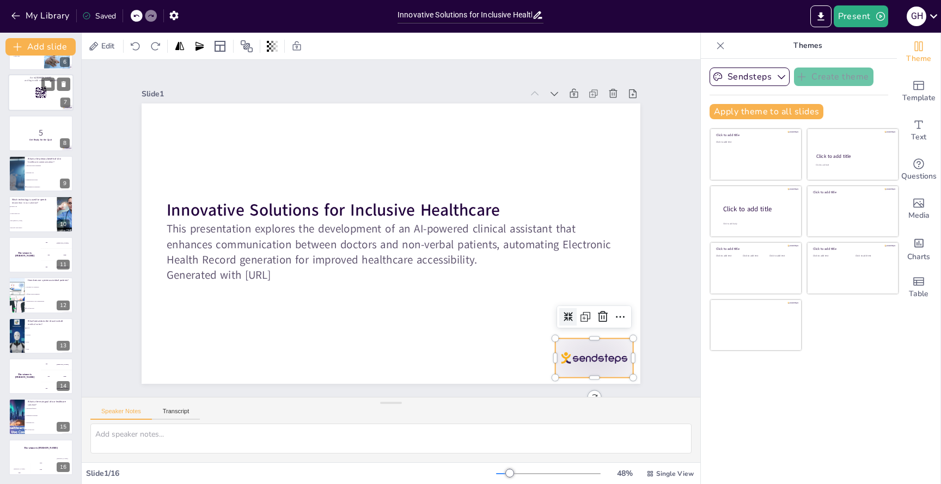
checkbox input "true"
click at [33, 326] on li "SOAP" at bounding box center [49, 328] width 48 height 7
checkbox input "true"
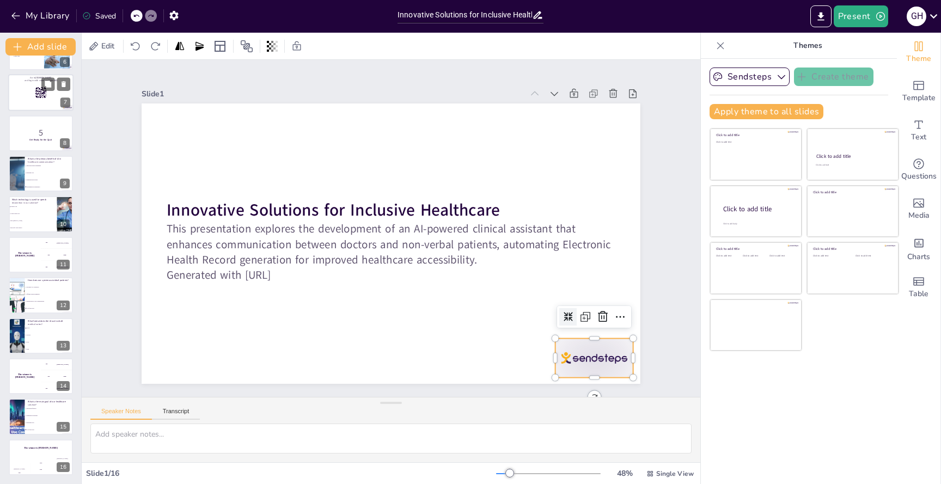
checkbox input "true"
type textarea "The correct answer is "SOAP," which was mentioned in the discussion about how t…"
checkbox input "true"
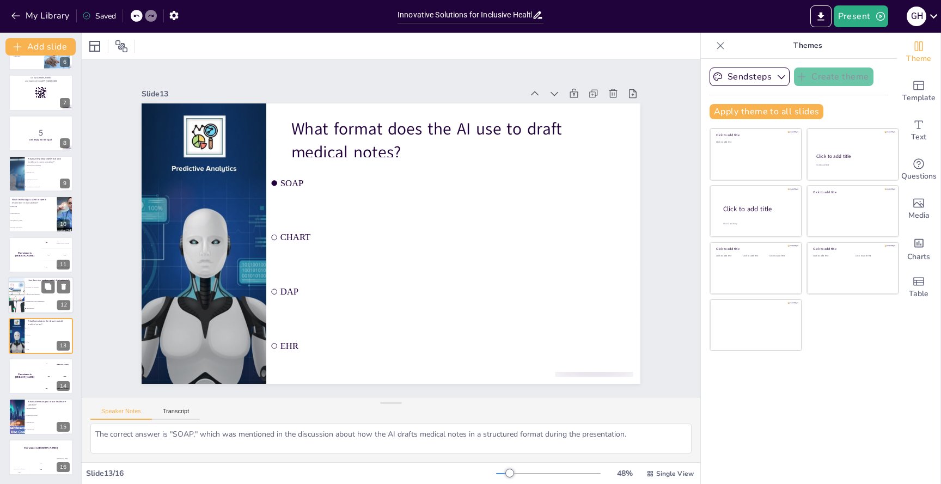
checkbox input "true"
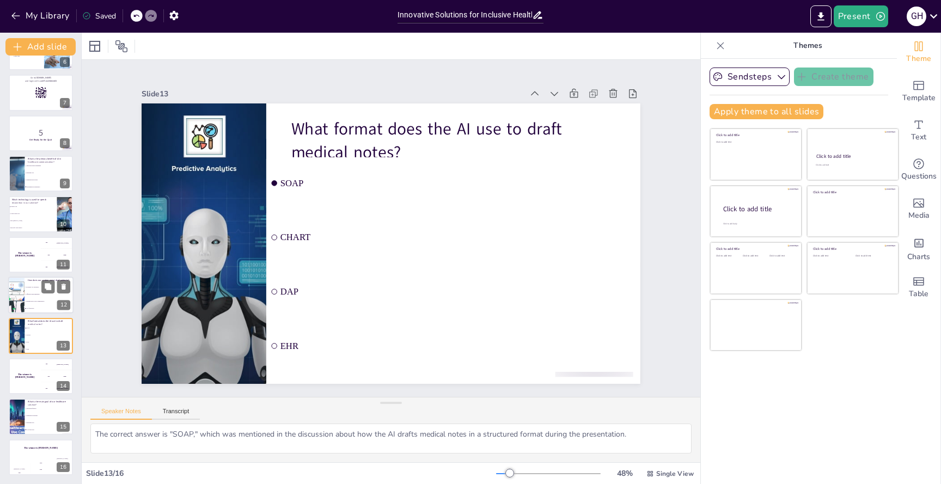
checkbox input "true"
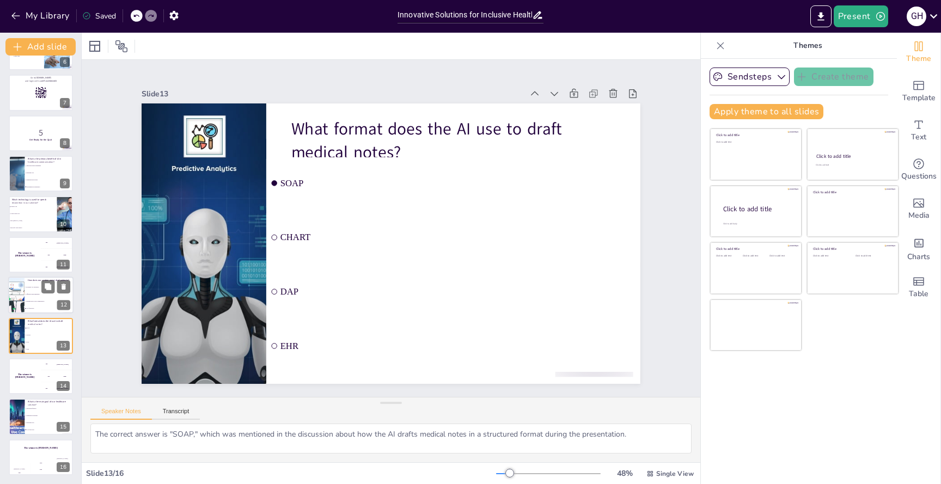
checkbox input "true"
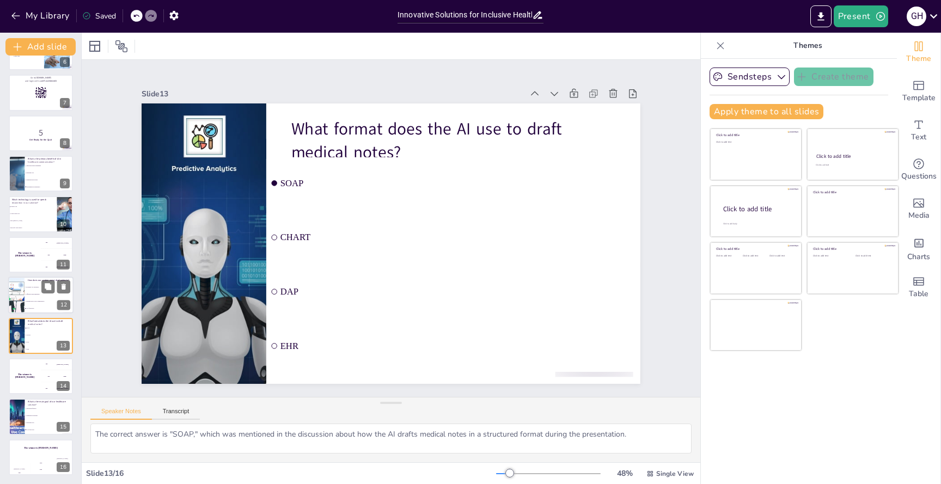
checkbox input "true"
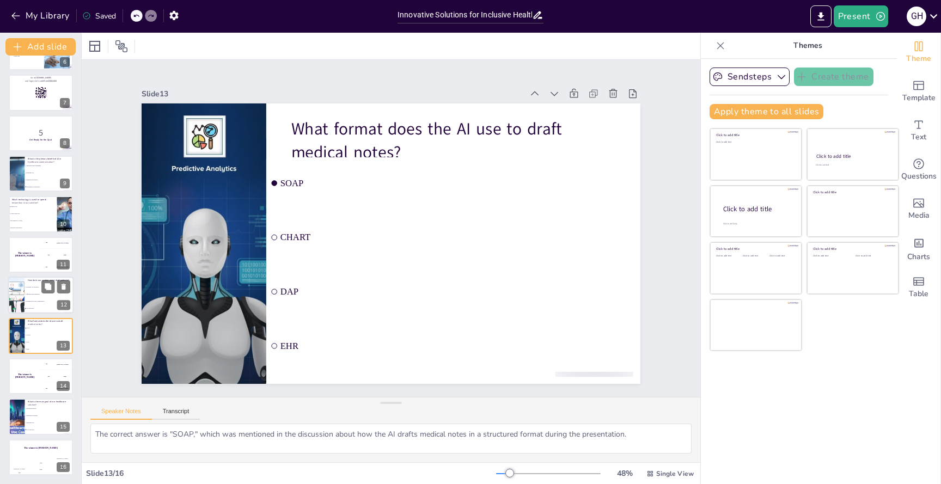
checkbox input "true"
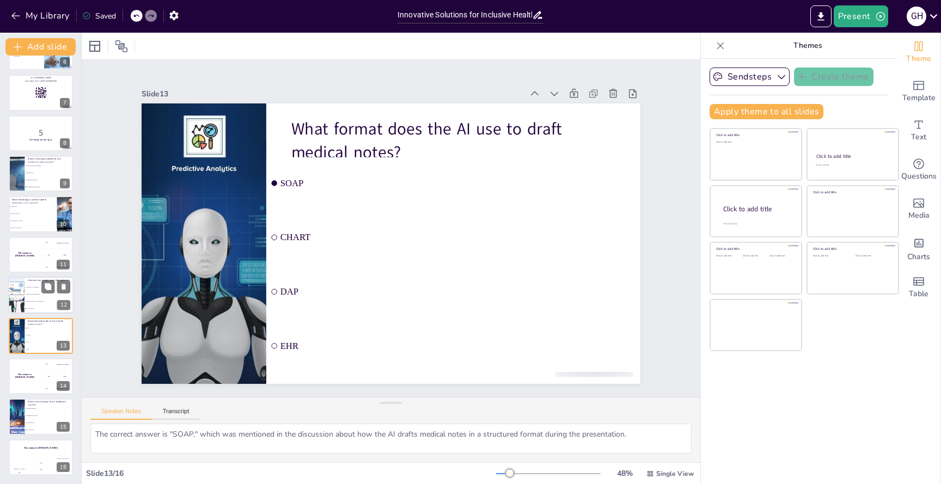
checkbox input "true"
click at [23, 302] on div at bounding box center [16, 295] width 71 height 37
checkbox input "true"
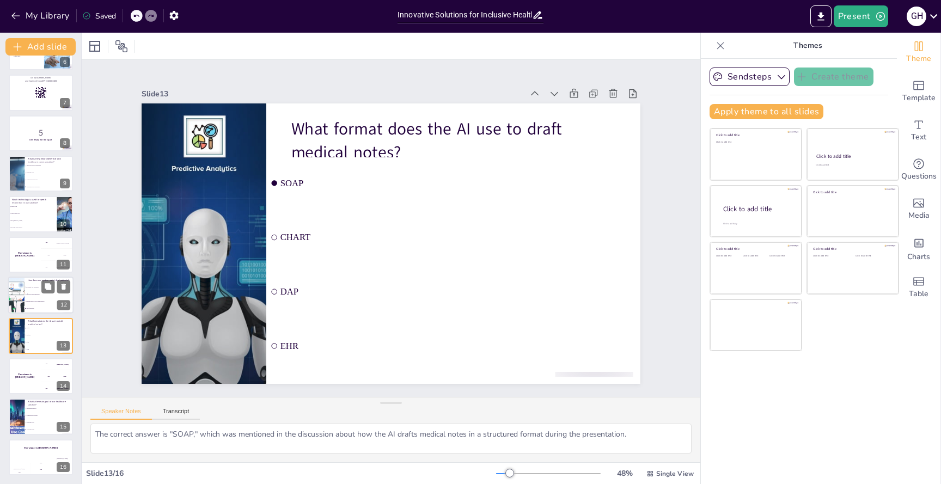
checkbox input "true"
type textarea "The correct answer is "All of the above," as the presentation emphasizes the va…"
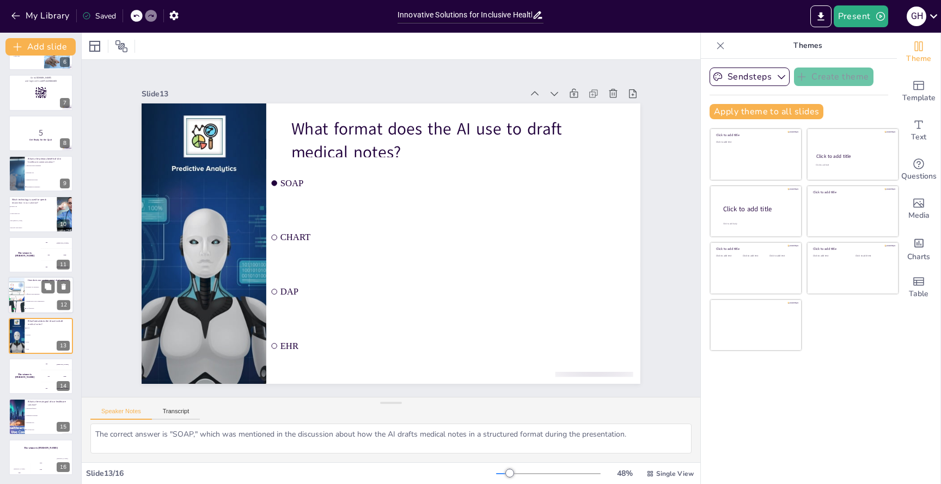
checkbox input "true"
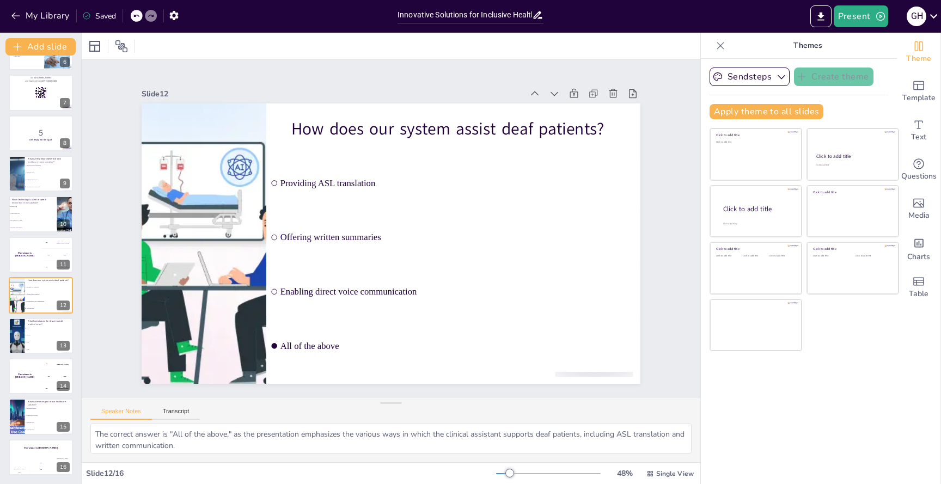
checkbox input "true"
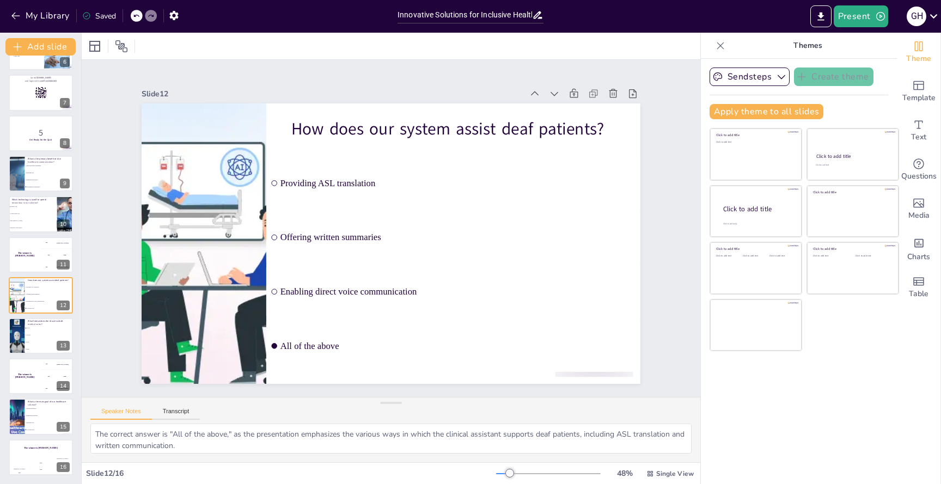
checkbox input "true"
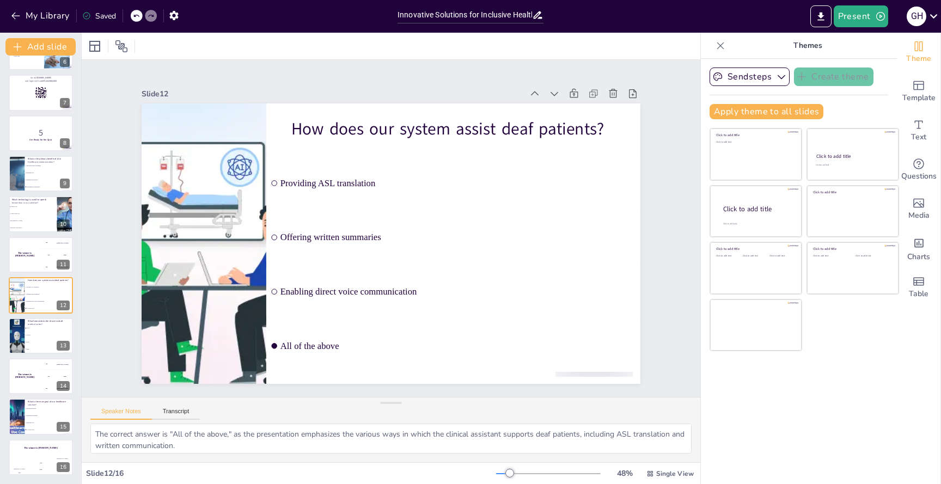
checkbox input "true"
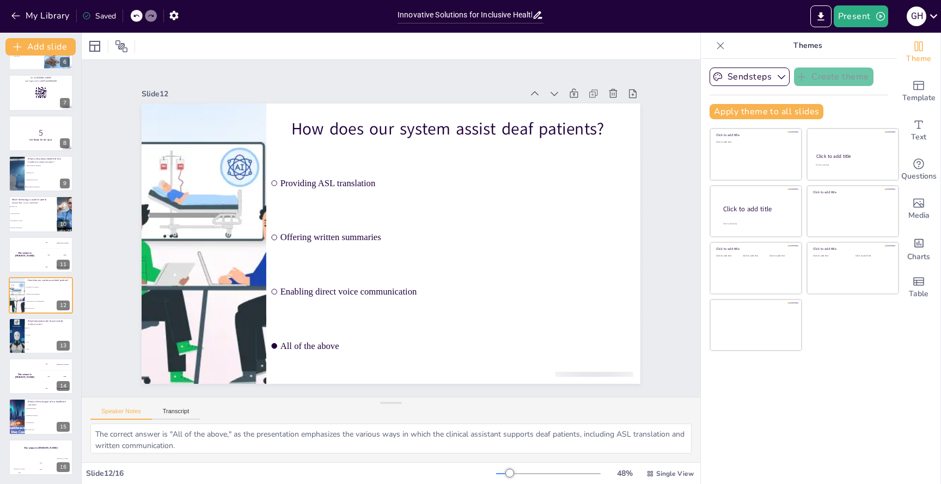
checkbox input "true"
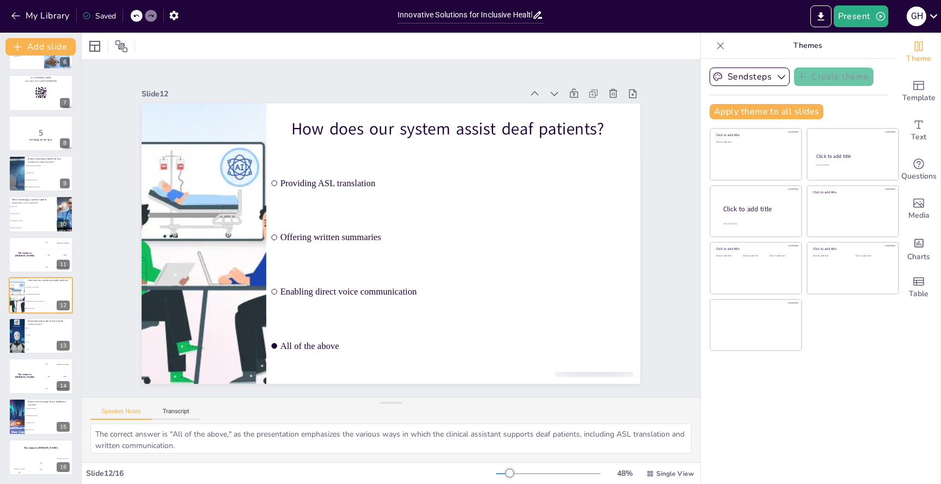
checkbox input "true"
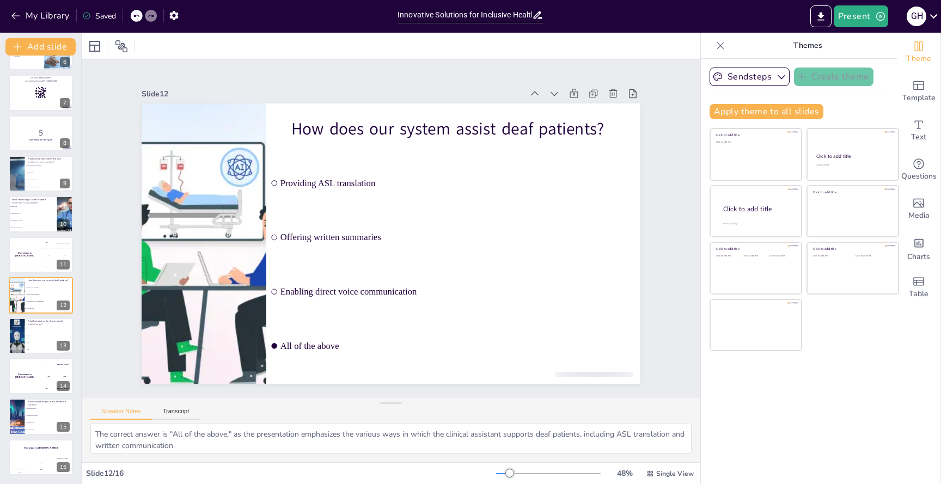
checkbox input "true"
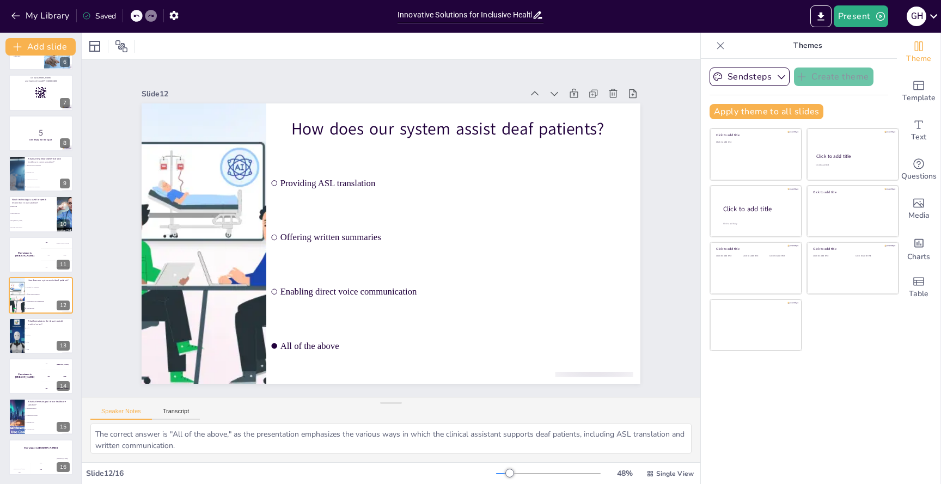
checkbox input "true"
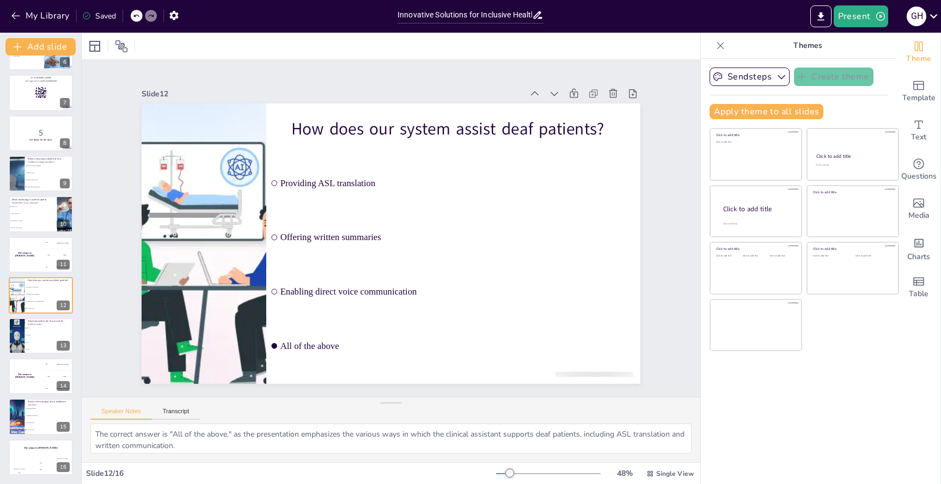
checkbox input "true"
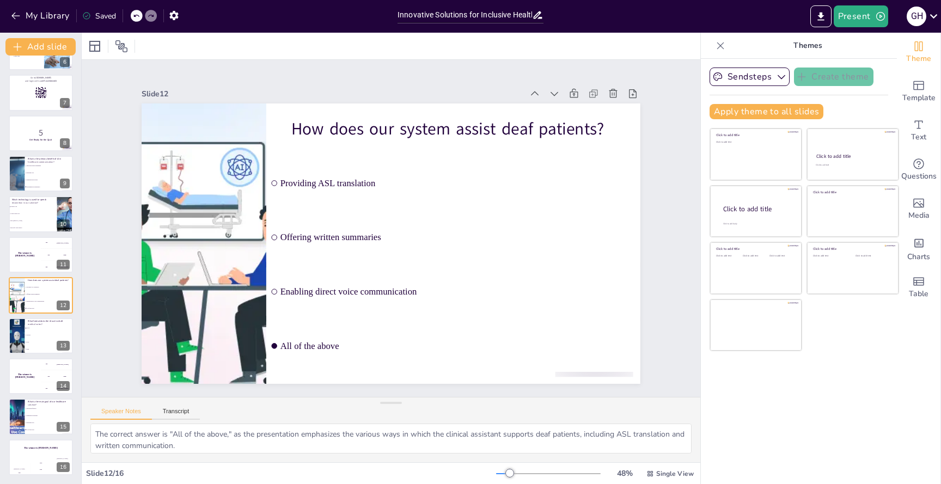
checkbox input "true"
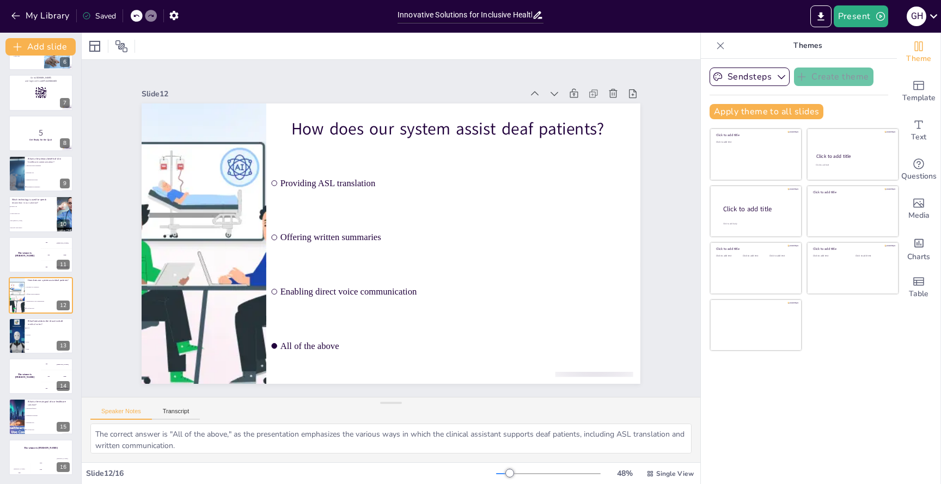
checkbox input "true"
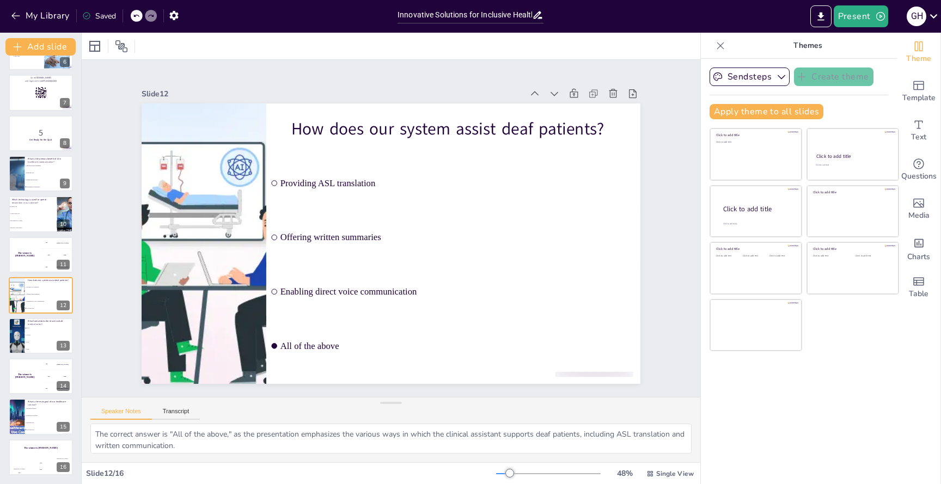
checkbox input "true"
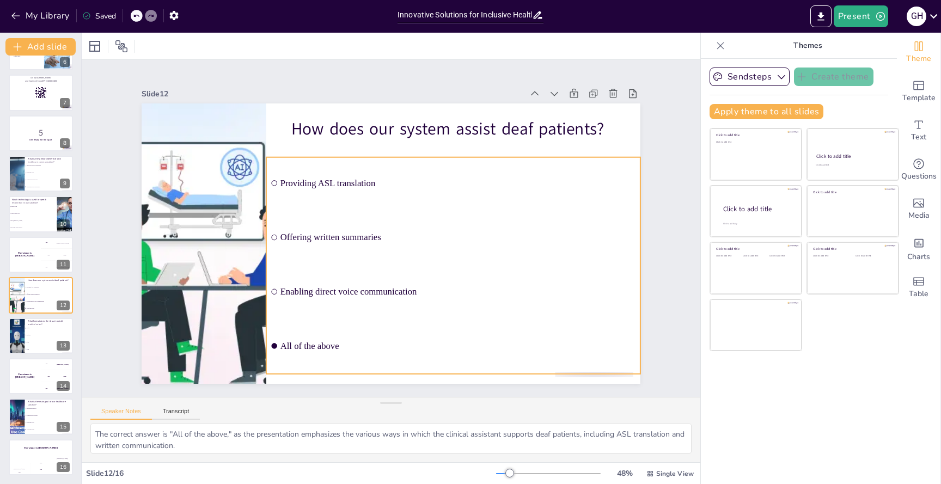
checkbox input "true"
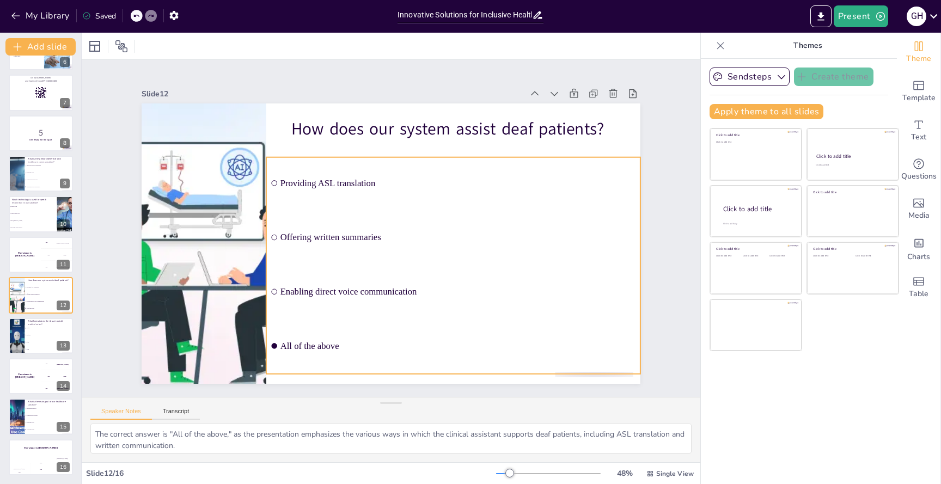
checkbox input "true"
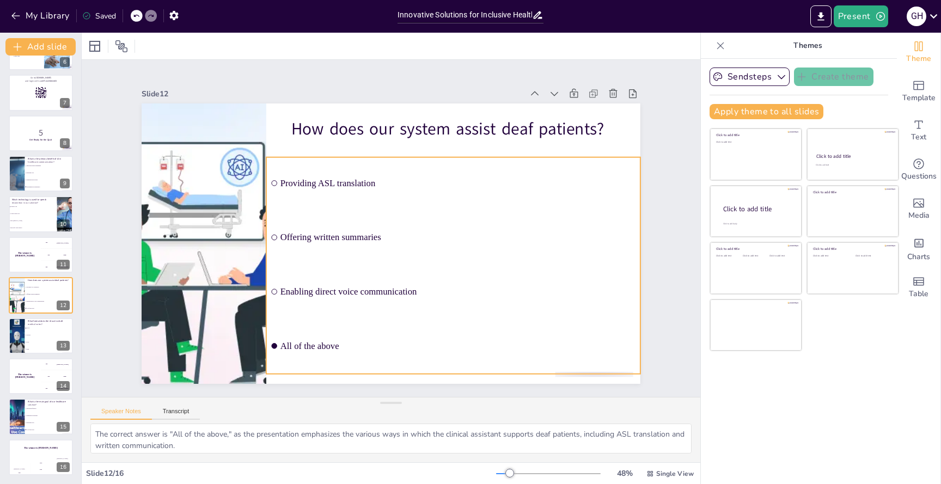
checkbox input "true"
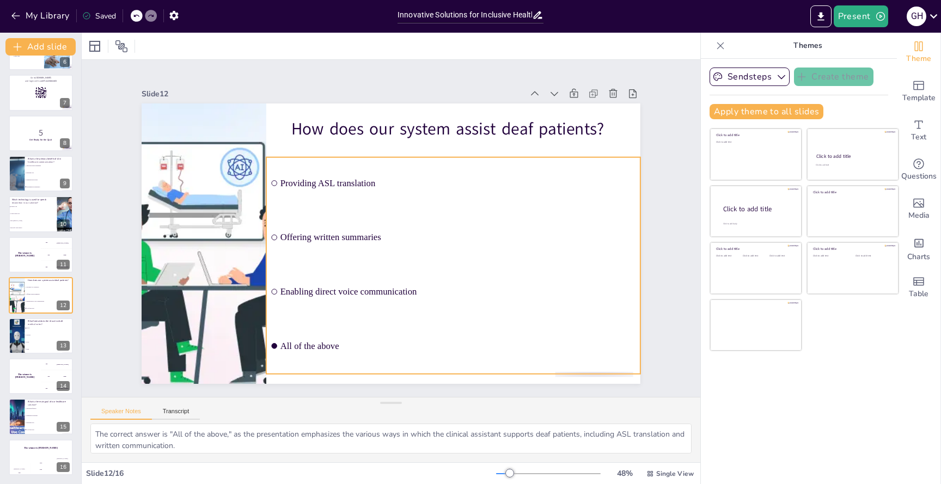
checkbox input "true"
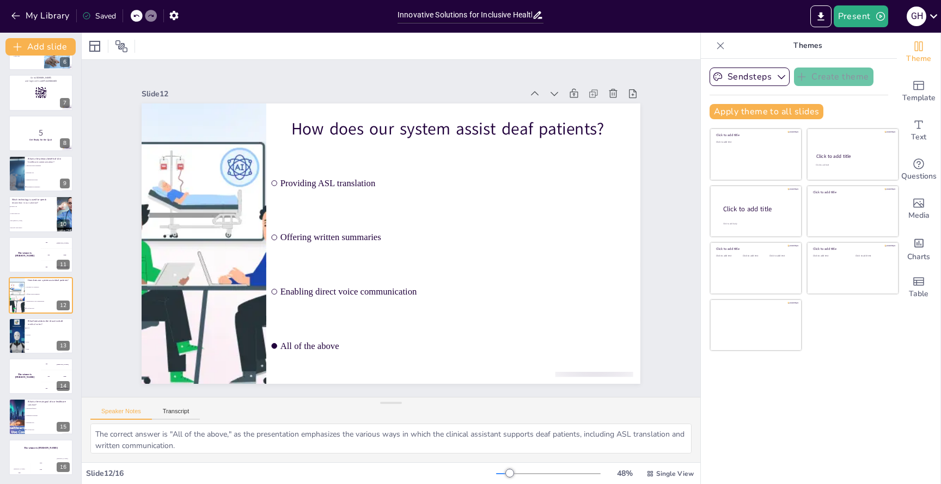
checkbox input "true"
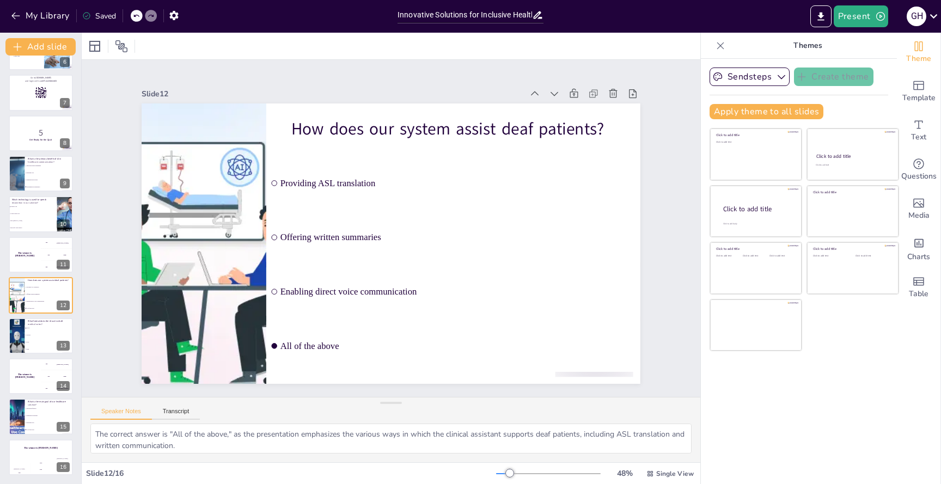
checkbox input "true"
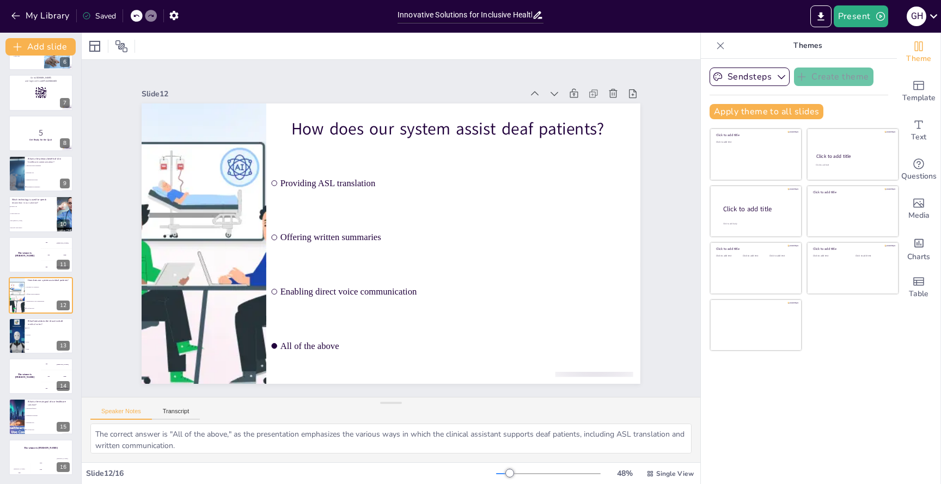
checkbox input "true"
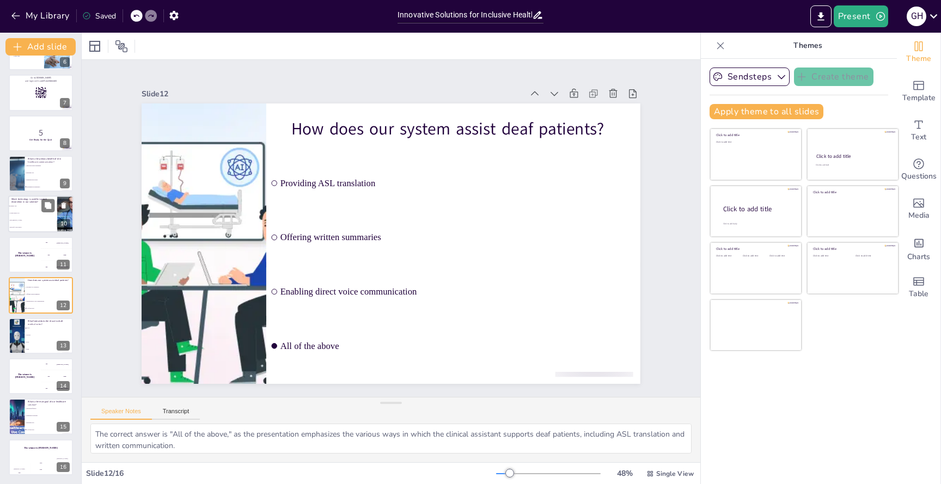
checkbox input "true"
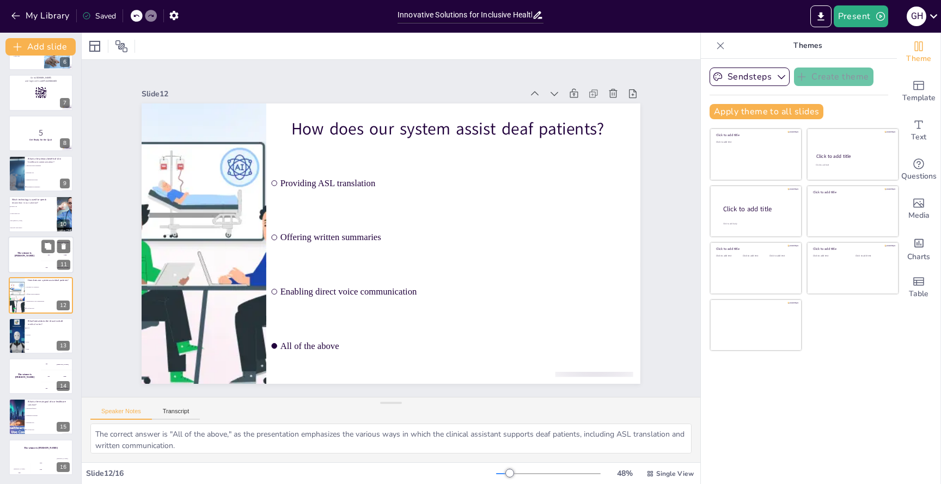
checkbox input "true"
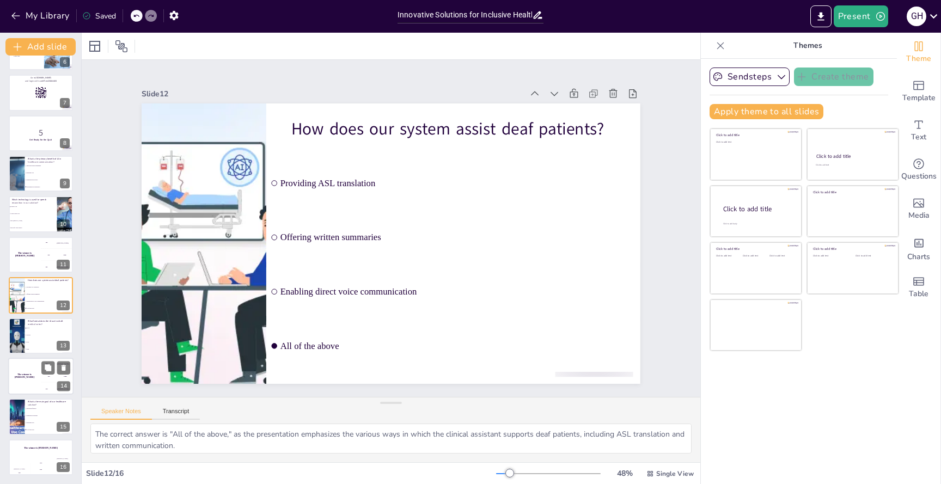
click at [36, 386] on div "The winner is Niels 🏆" at bounding box center [24, 376] width 33 height 37
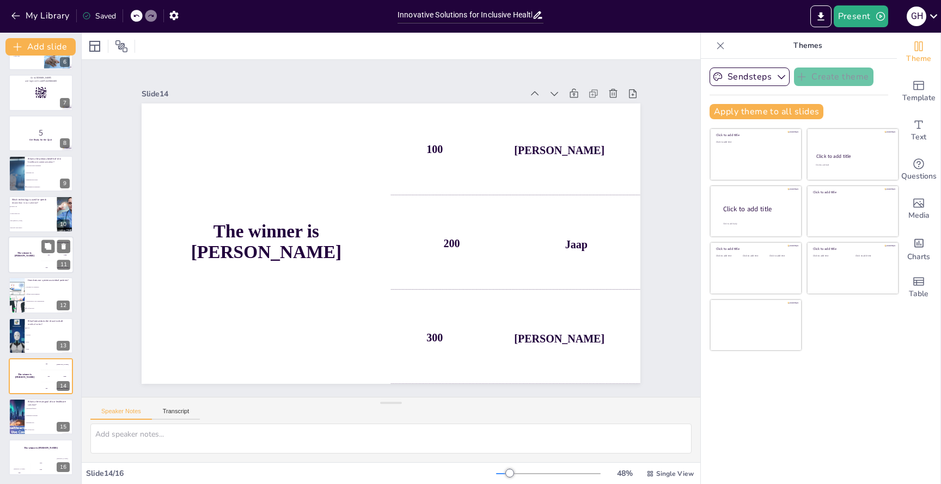
scroll to position [0, 0]
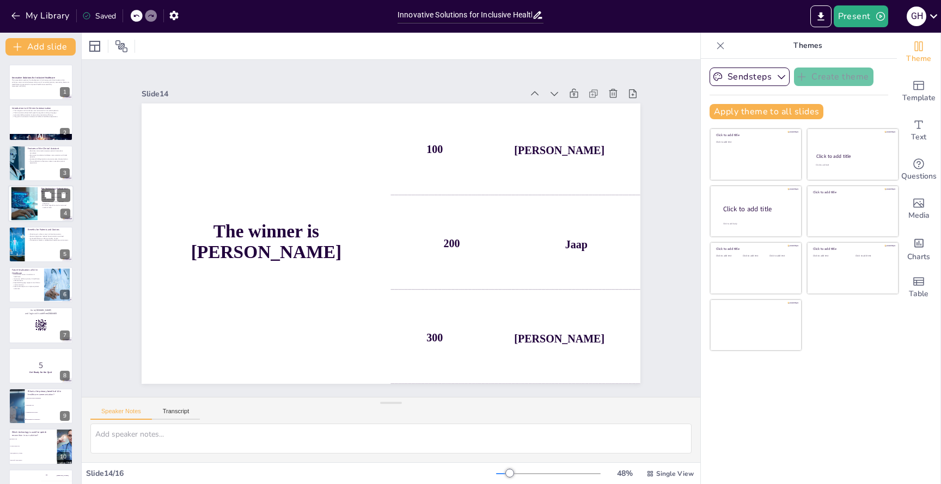
click at [34, 203] on div at bounding box center [24, 203] width 59 height 33
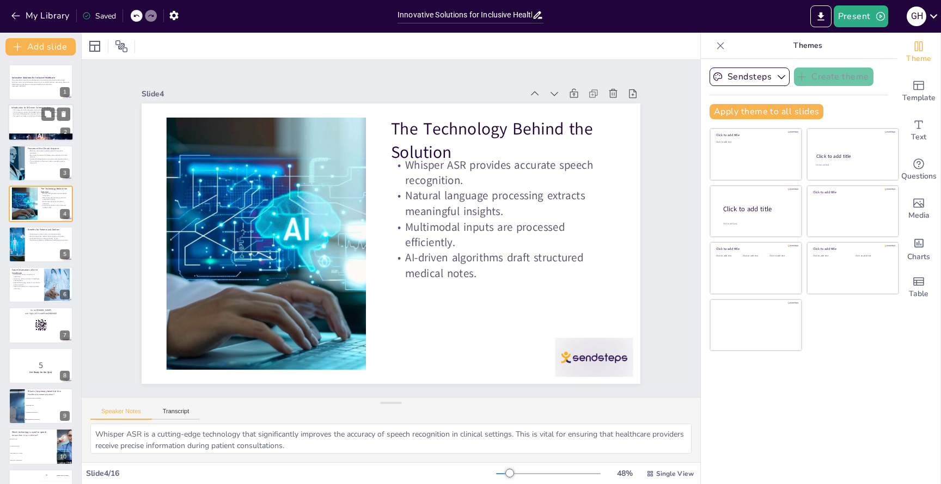
click at [32, 138] on div at bounding box center [40, 137] width 65 height 34
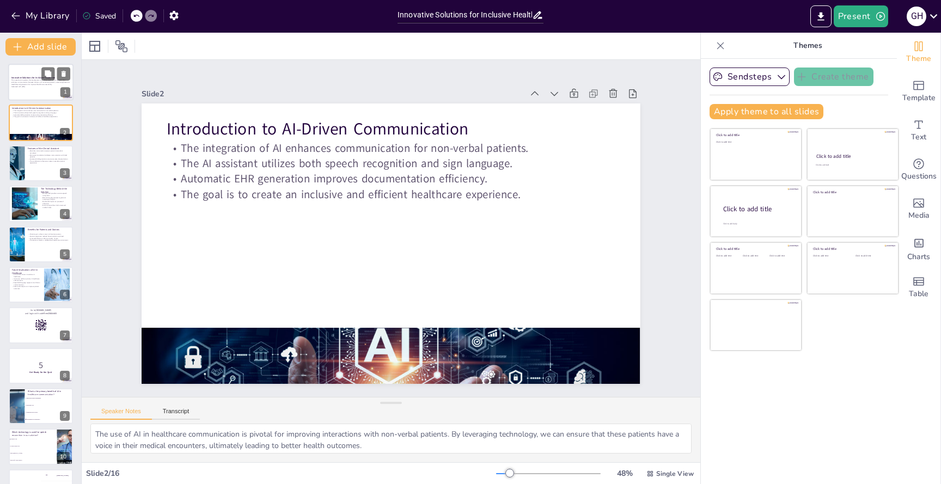
click at [30, 64] on div "Innovative Solutions for Inclusive Healthcare This presentation explores the de…" at bounding box center [40, 82] width 65 height 37
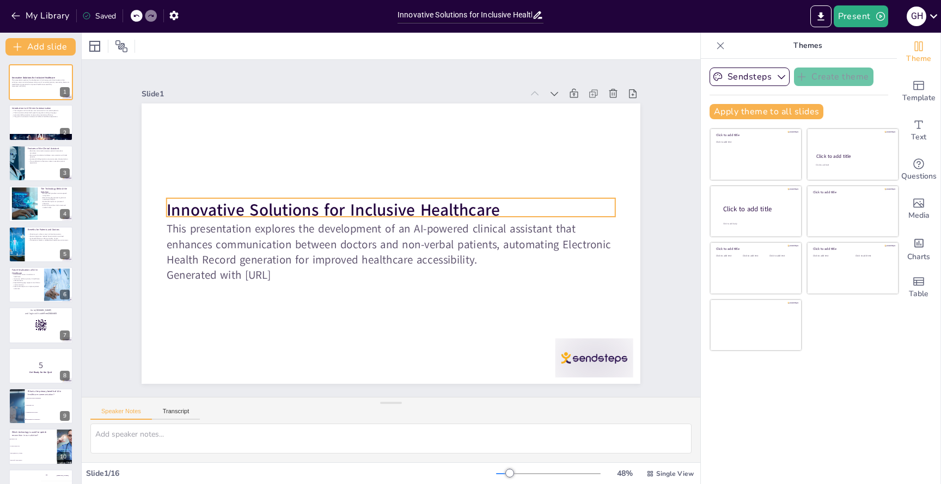
click at [191, 211] on strong "Innovative Solutions for Inclusive Healthcare" at bounding box center [333, 210] width 333 height 22
click at [246, 211] on strong "Innovative Solutions for Inclusive Healthcare" at bounding box center [366, 172] width 240 height 263
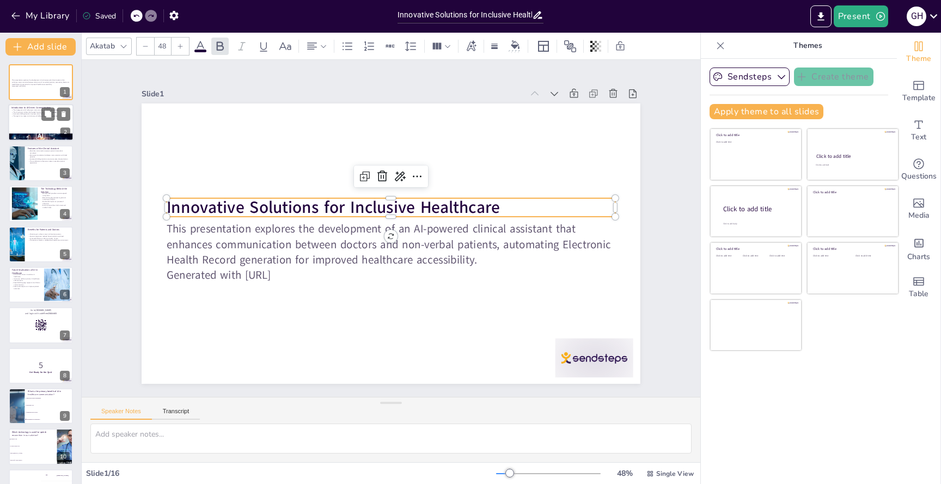
click at [28, 120] on div at bounding box center [40, 123] width 65 height 37
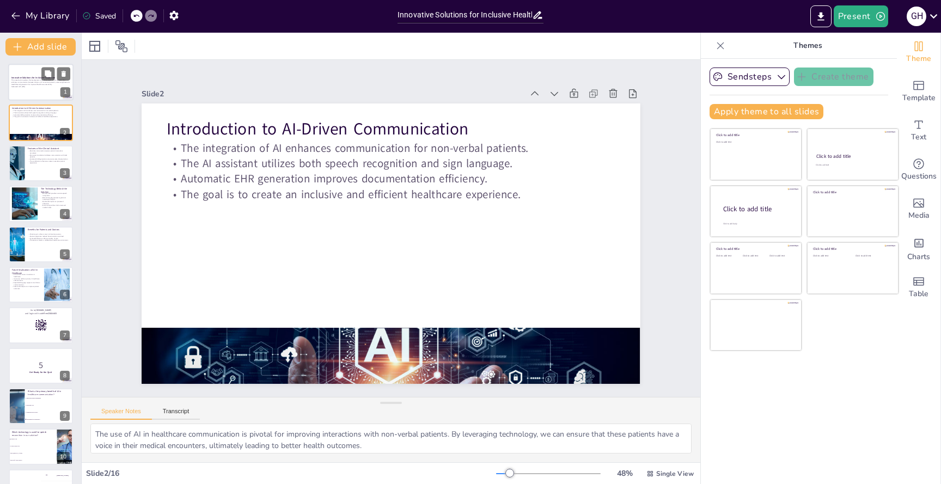
click at [33, 66] on div at bounding box center [40, 82] width 65 height 37
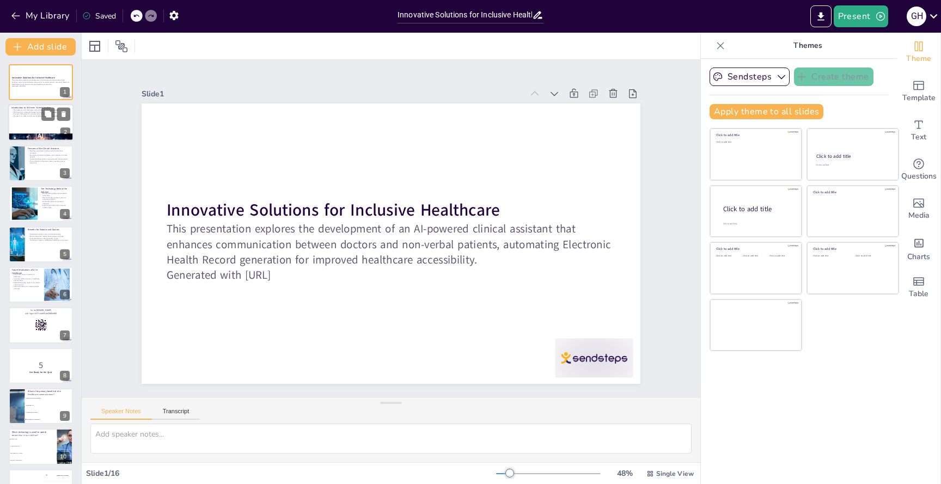
click at [24, 132] on div at bounding box center [40, 123] width 65 height 37
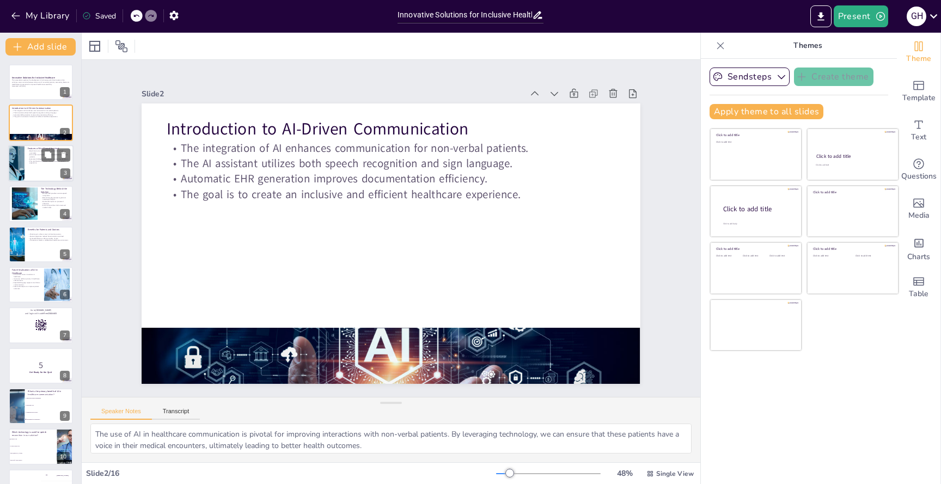
click at [24, 167] on div at bounding box center [16, 163] width 74 height 37
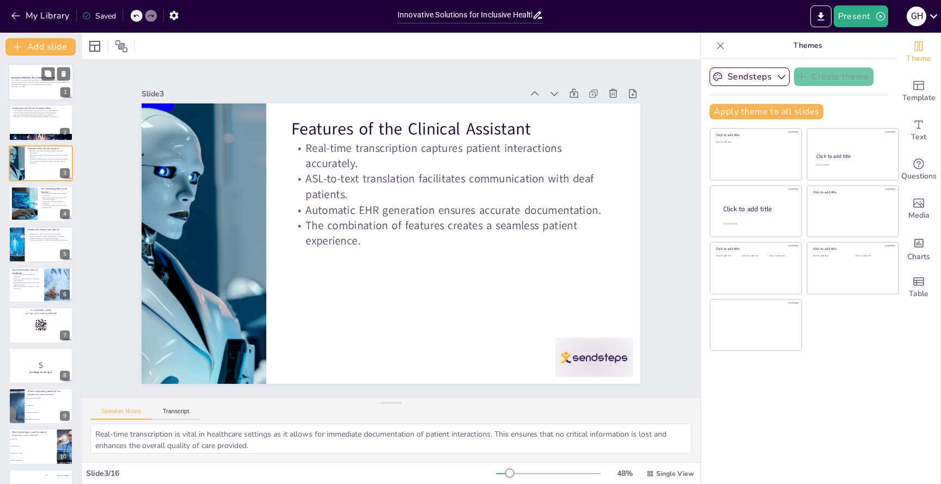
click at [33, 75] on div at bounding box center [40, 82] width 65 height 37
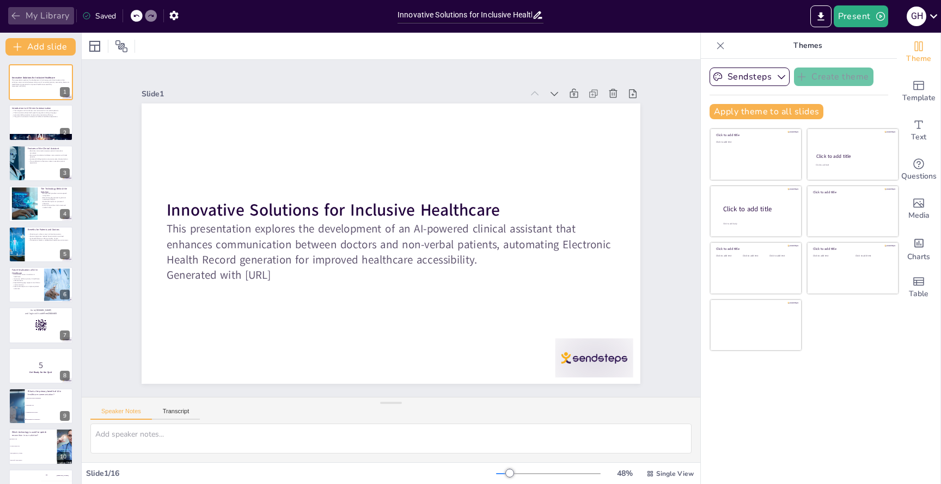
click at [18, 14] on icon "button" at bounding box center [15, 15] width 11 height 11
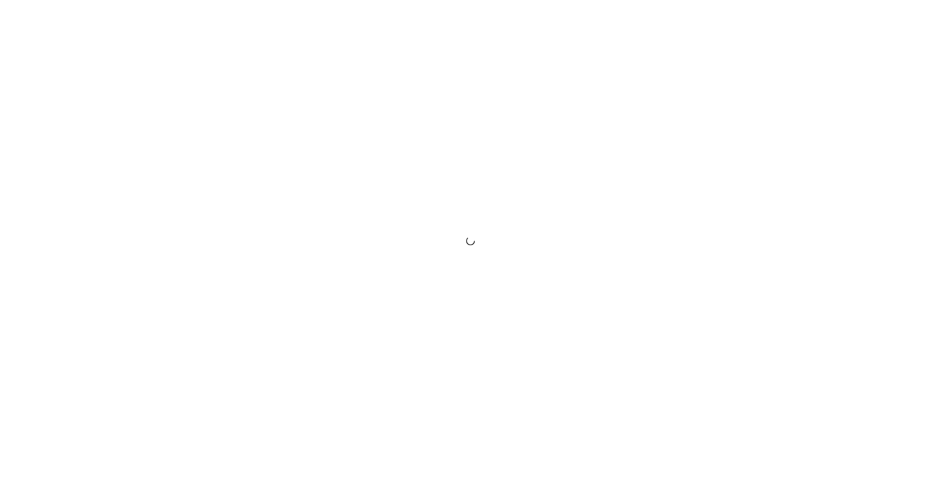
click at [386, 261] on div at bounding box center [470, 242] width 941 height 484
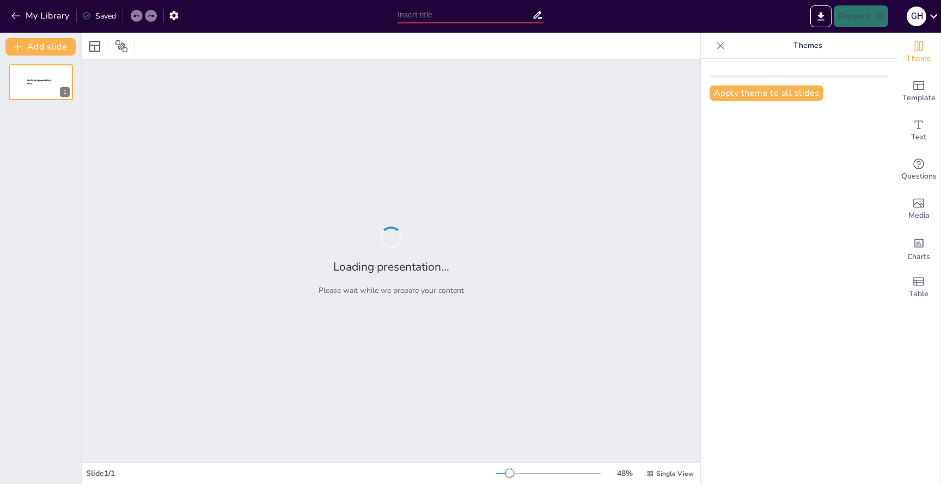
type input "Innovative Solutions for Inclusive Healthcare: Automating EHR Generation throug…"
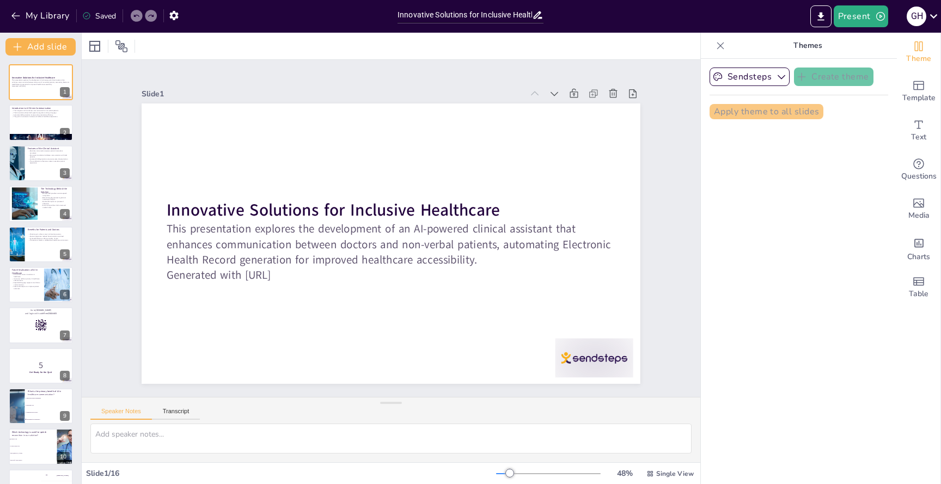
checkbox input "true"
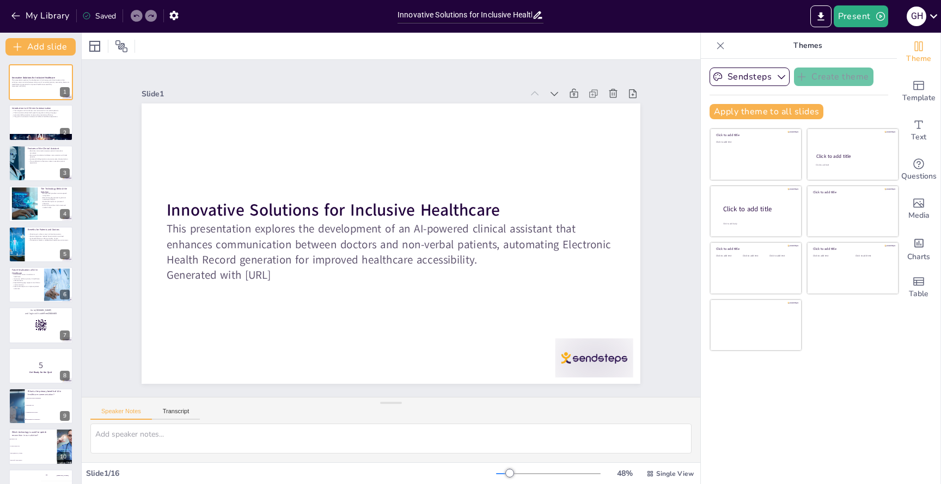
checkbox input "true"
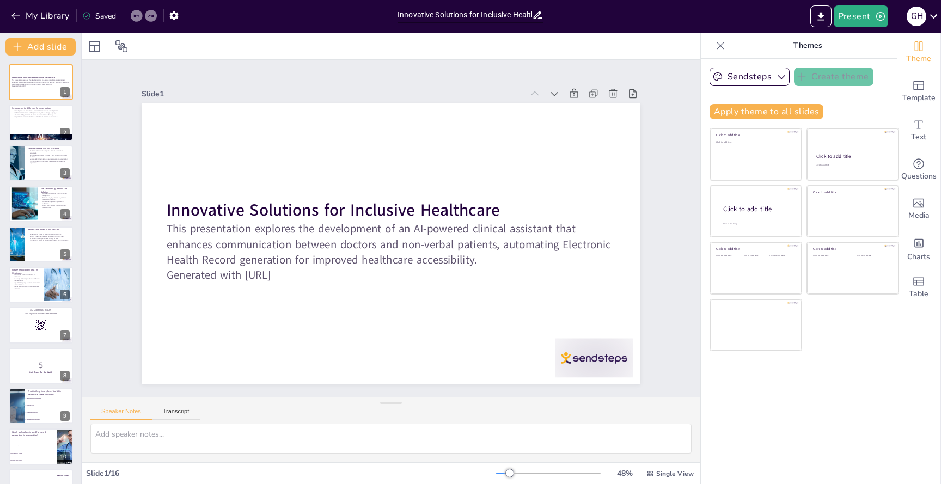
click at [487, 19] on input "Innovative Solutions for Inclusive Healthcare: Automating EHR Generation throug…" at bounding box center [465, 15] width 135 height 16
checkbox input "true"
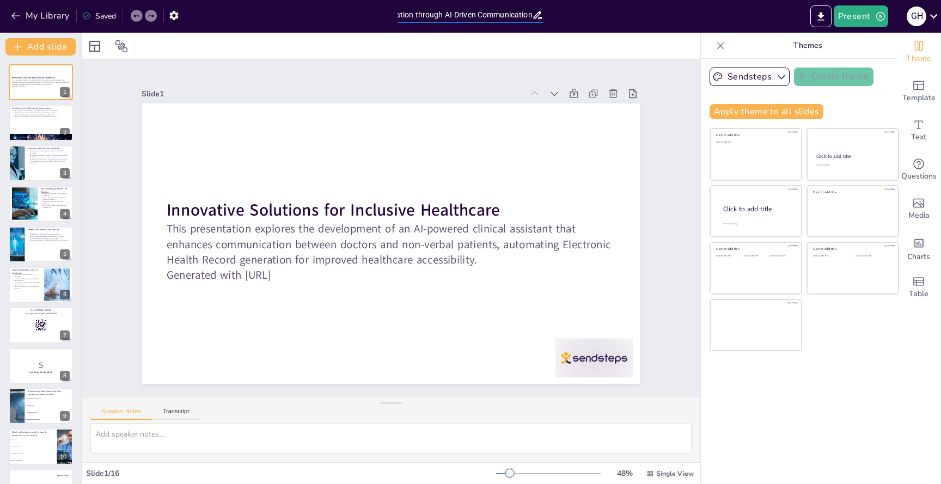
checkbox input "true"
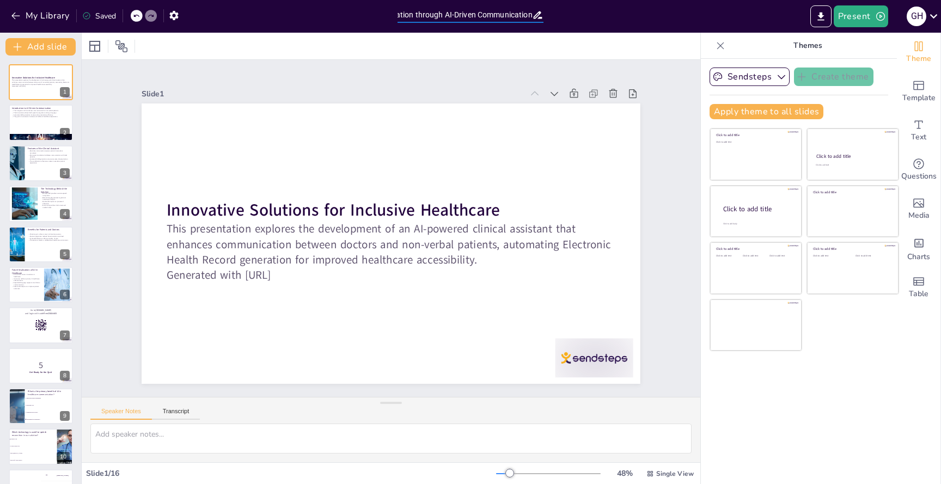
checkbox input "true"
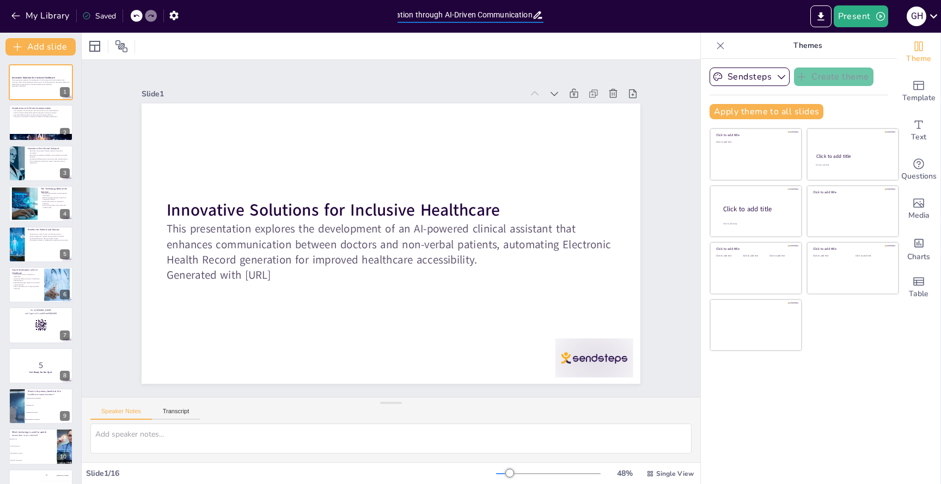
checkbox input "true"
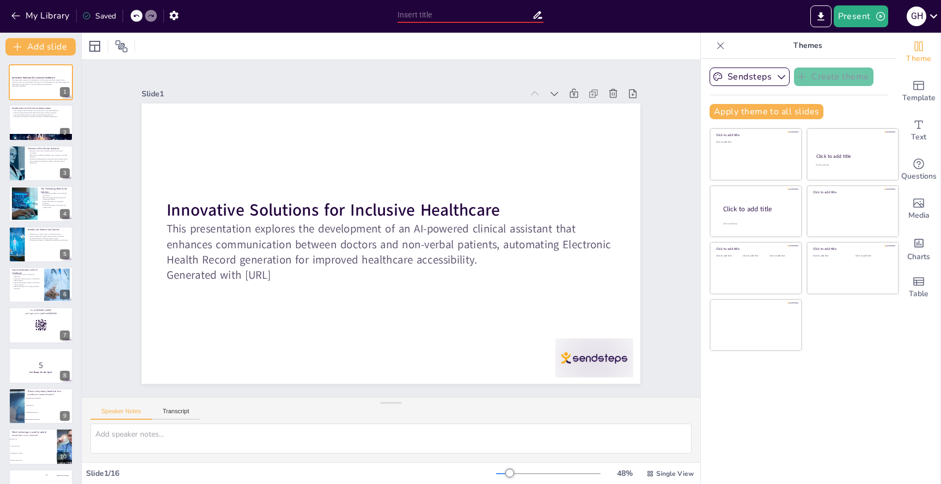
checkbox input "true"
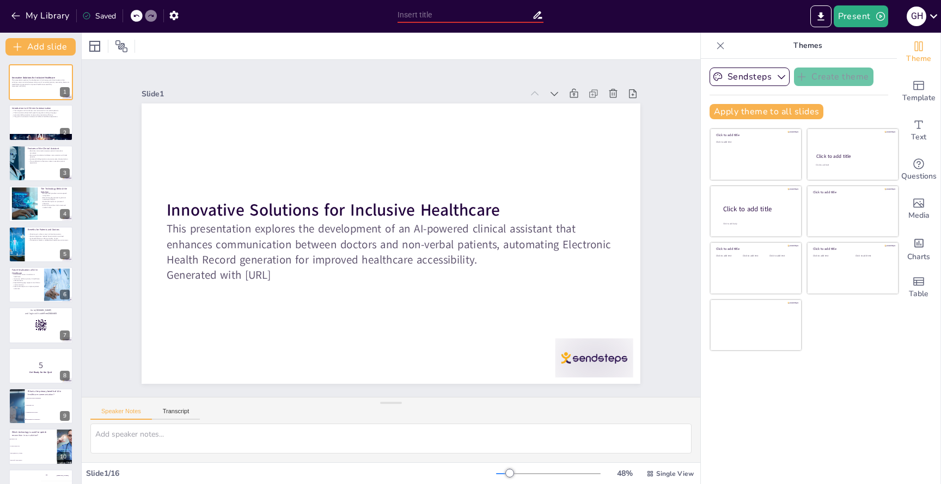
type input "Innovative Solutions for Inclusive Healthcare: Automating EHR Generation throug…"
checkbox input "true"
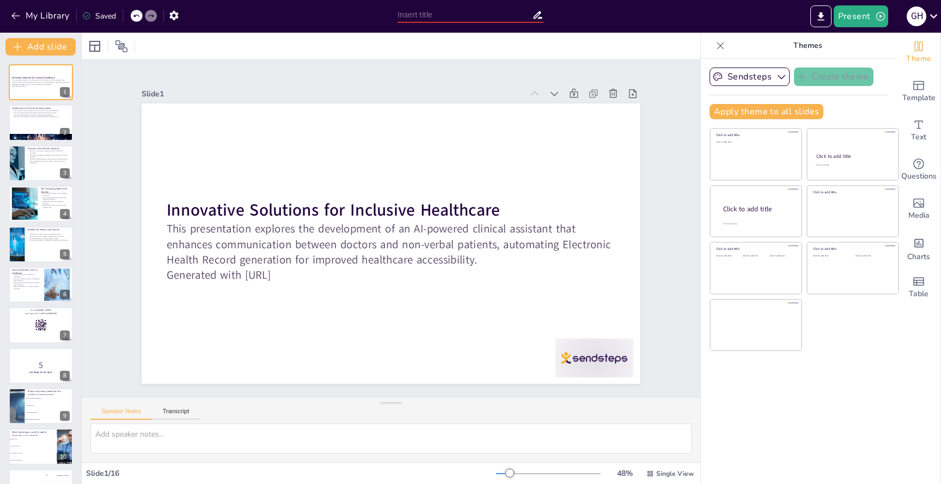
checkbox input "true"
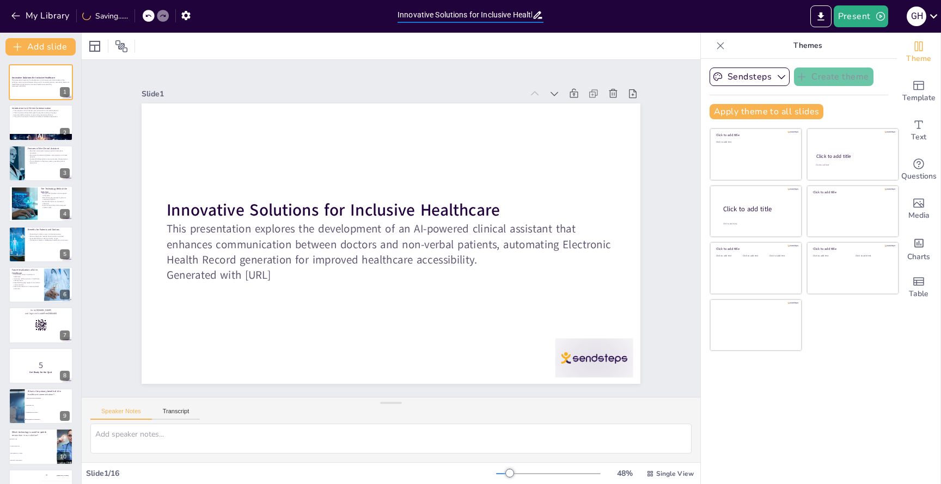
checkbox input "true"
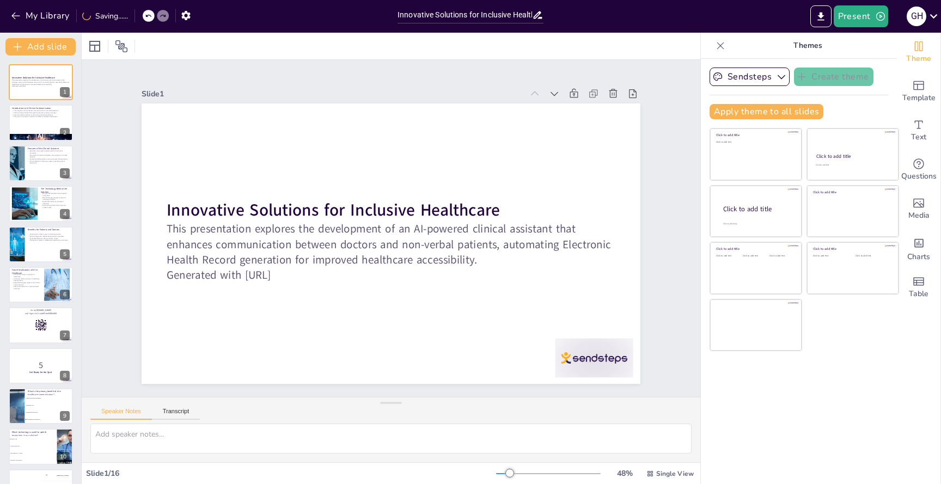
checkbox input "true"
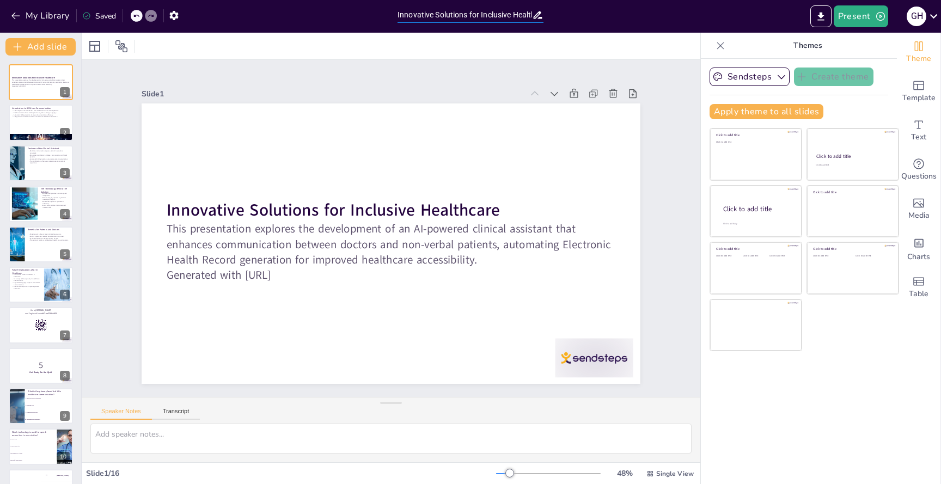
checkbox input "true"
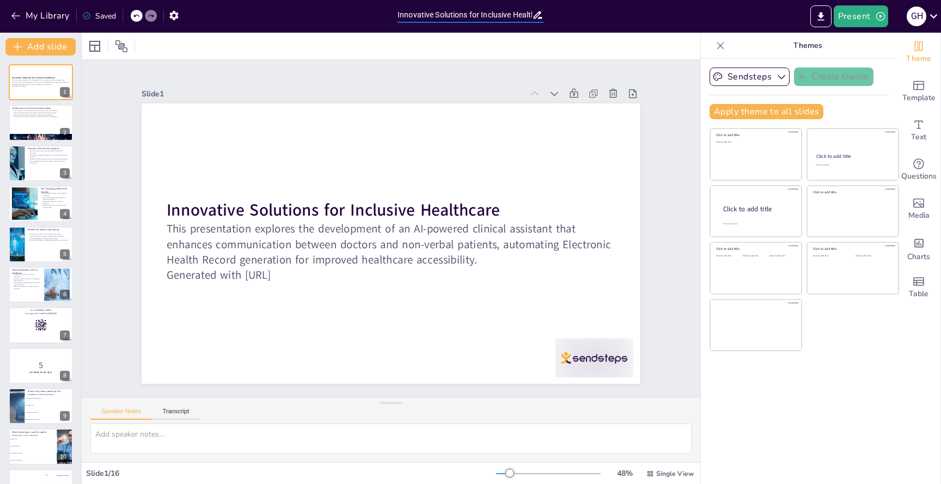
checkbox input "true"
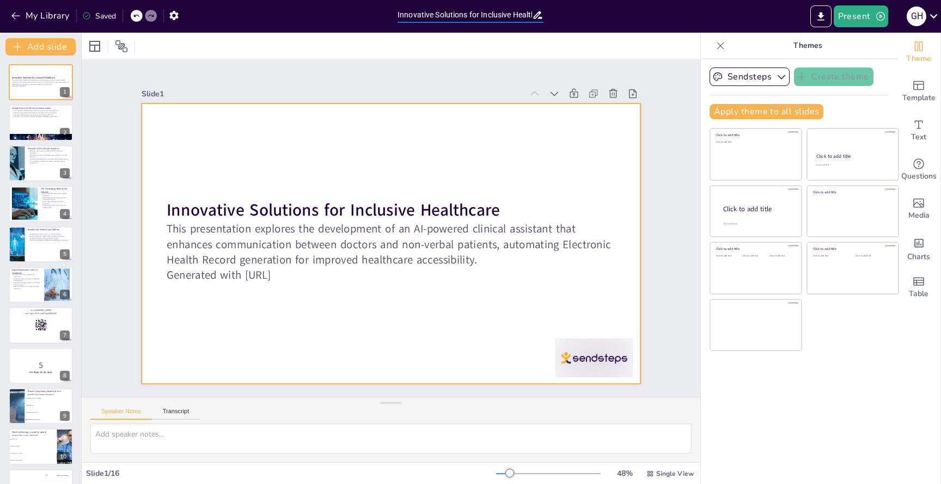
checkbox input "true"
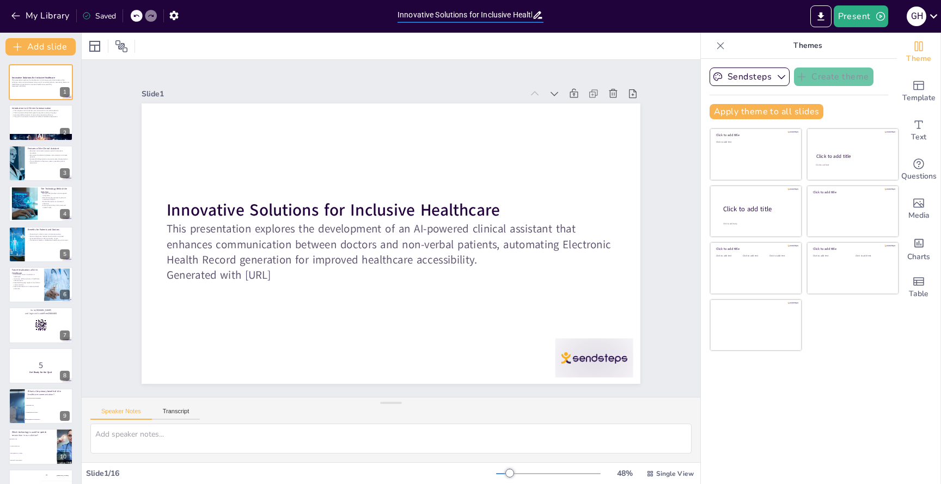
checkbox input "true"
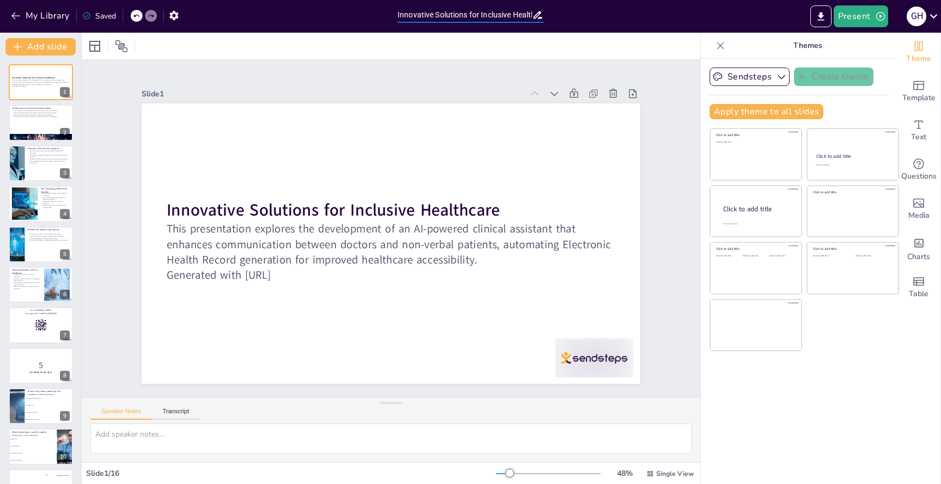
checkbox input "true"
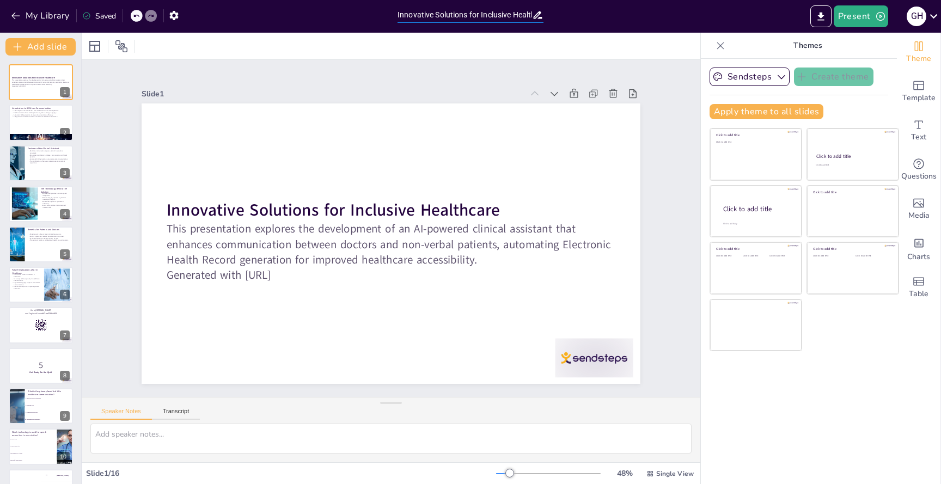
checkbox input "true"
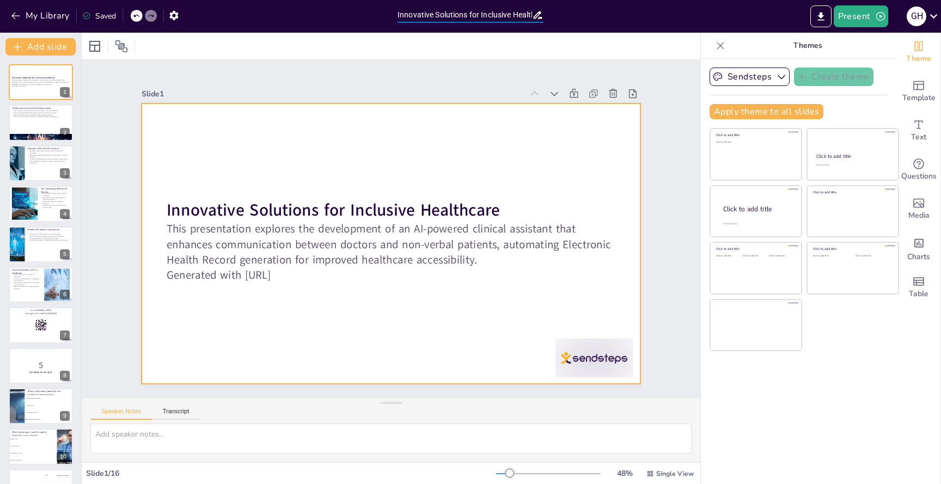
checkbox input "true"
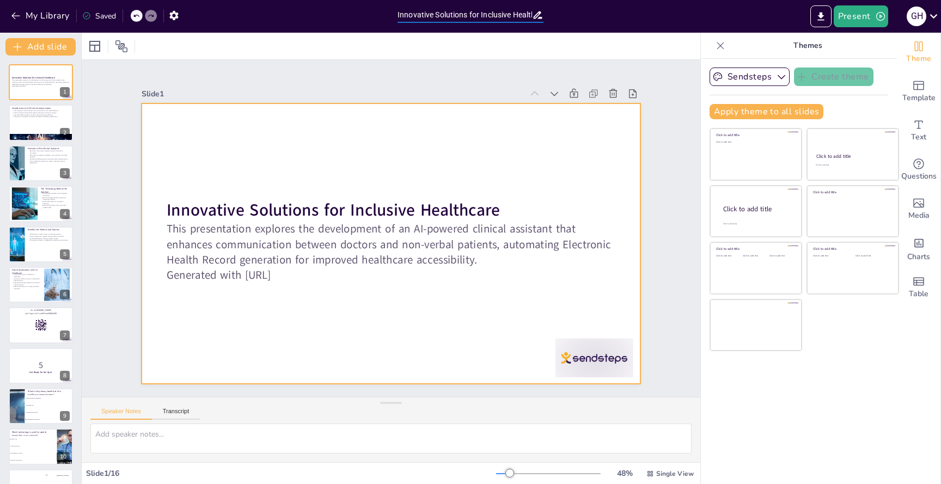
checkbox input "true"
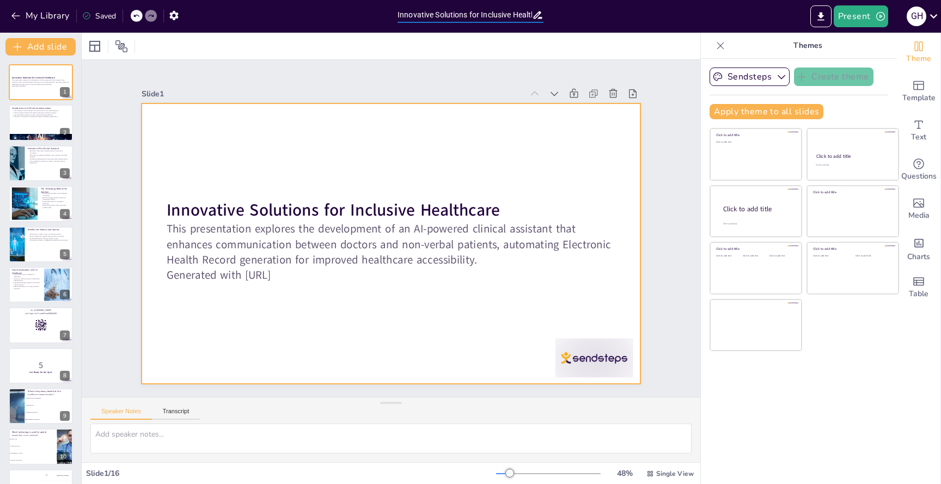
checkbox input "true"
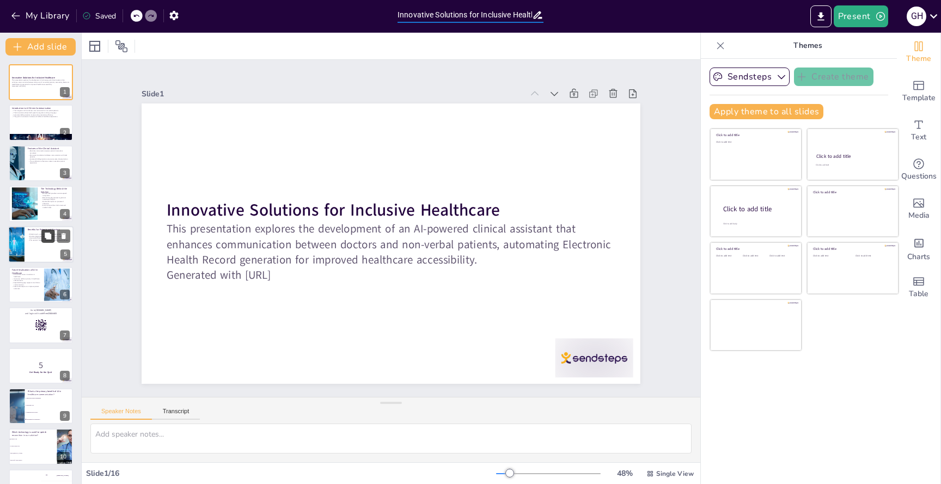
checkbox input "true"
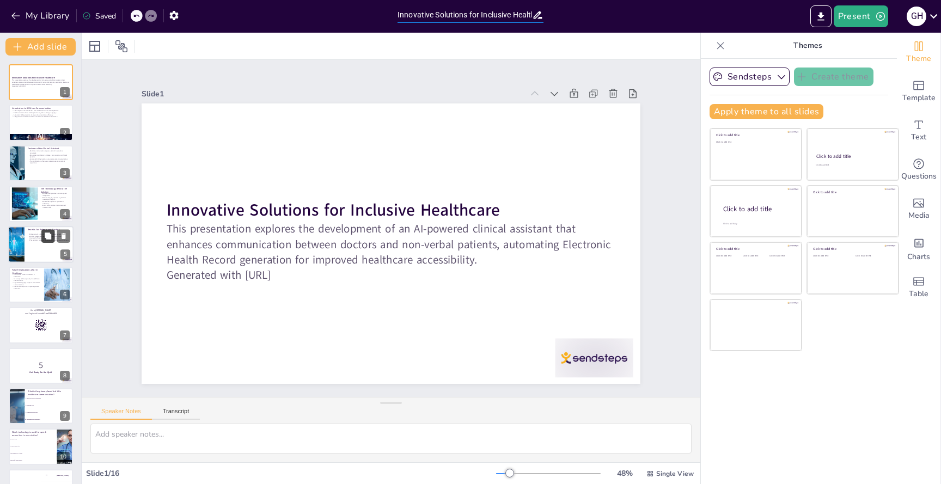
checkbox input "true"
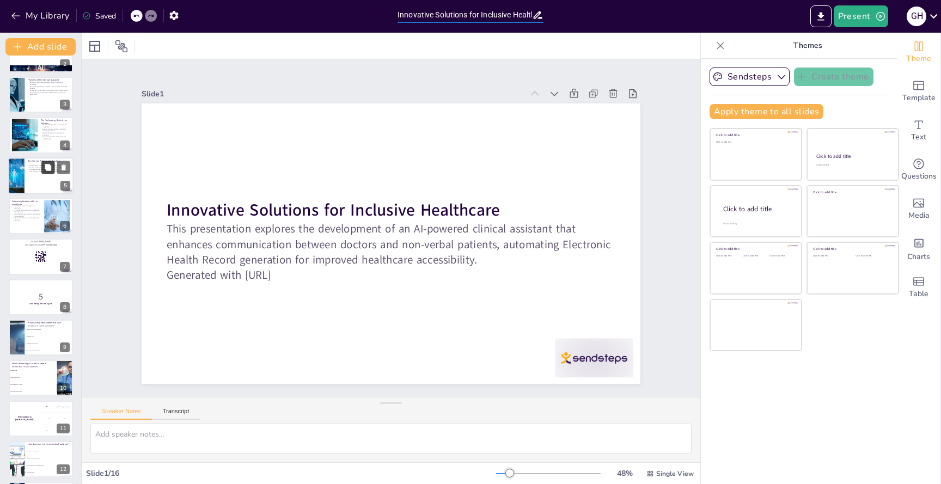
checkbox input "true"
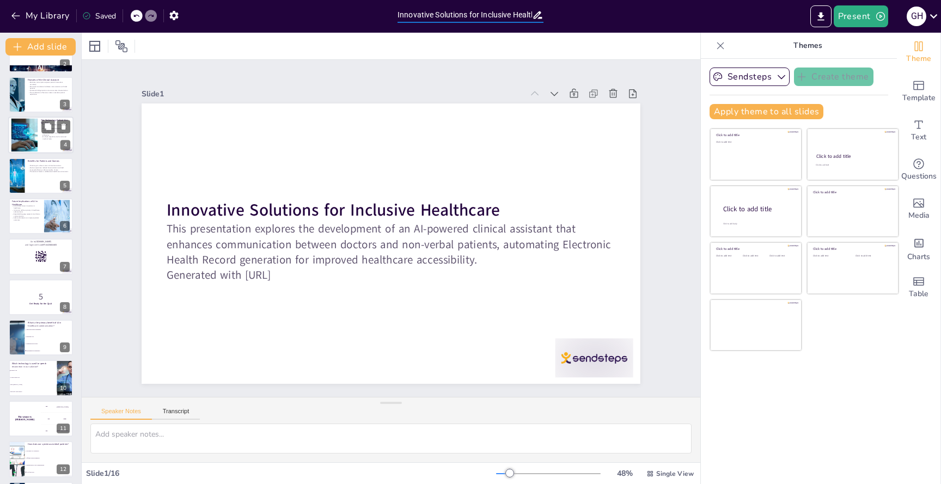
checkbox input "true"
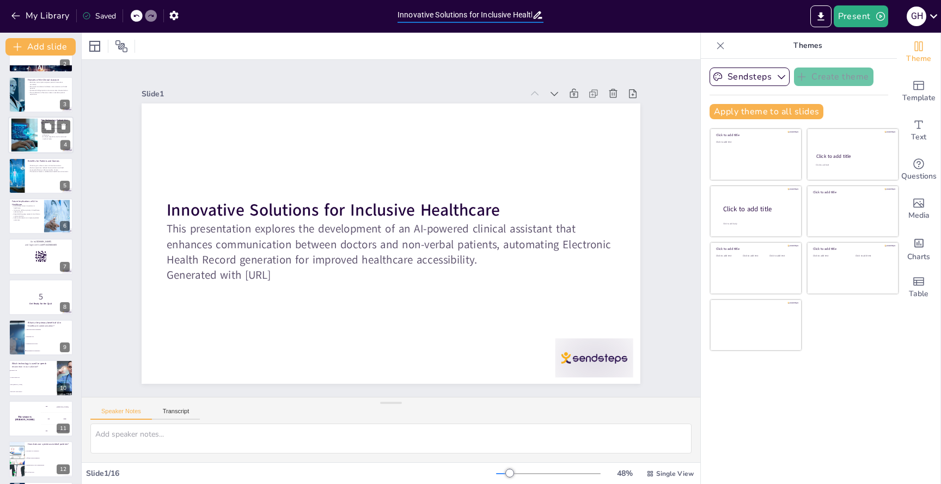
scroll to position [89, 0]
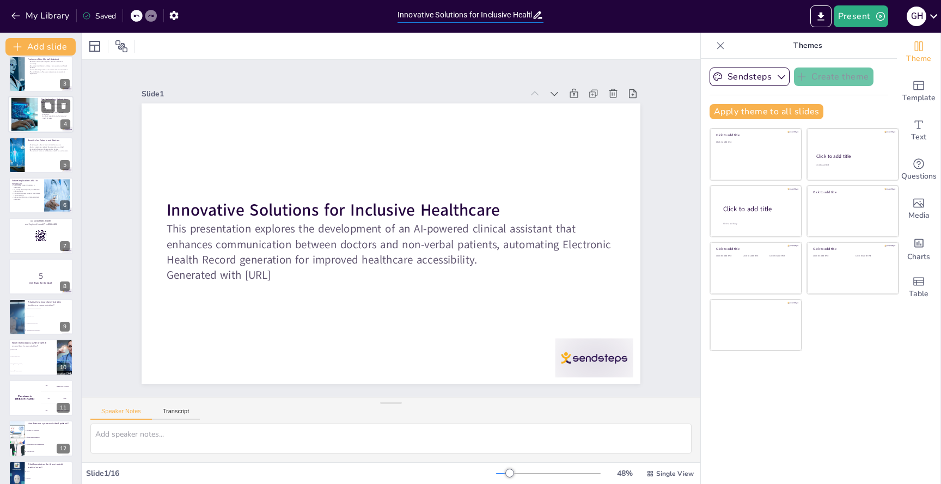
checkbox input "true"
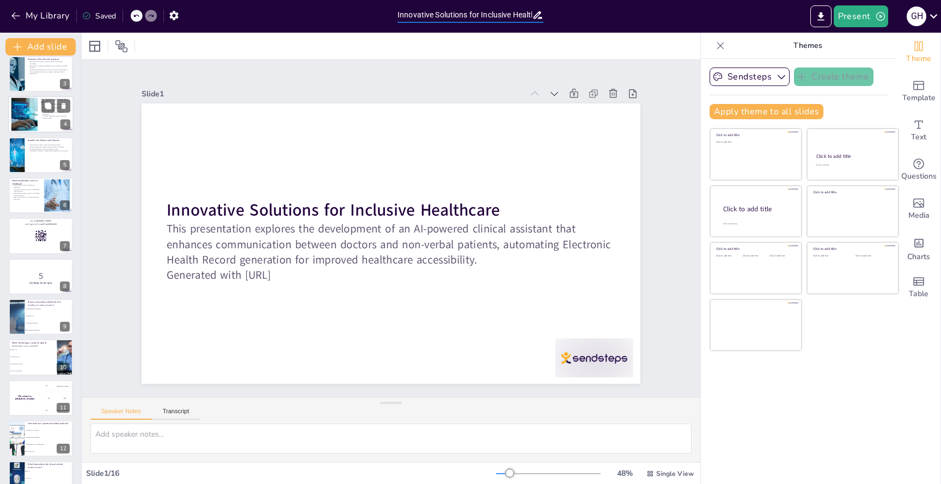
checkbox input "true"
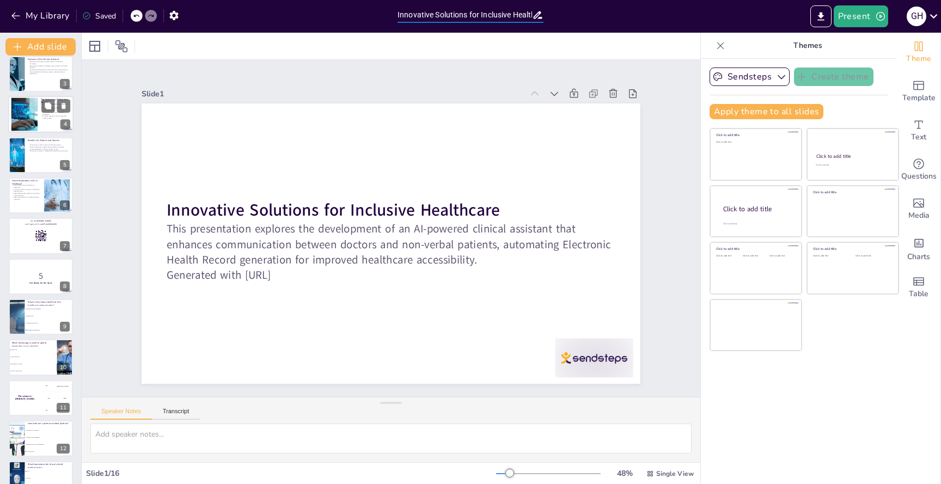
click at [17, 118] on div at bounding box center [24, 114] width 59 height 33
checkbox input "true"
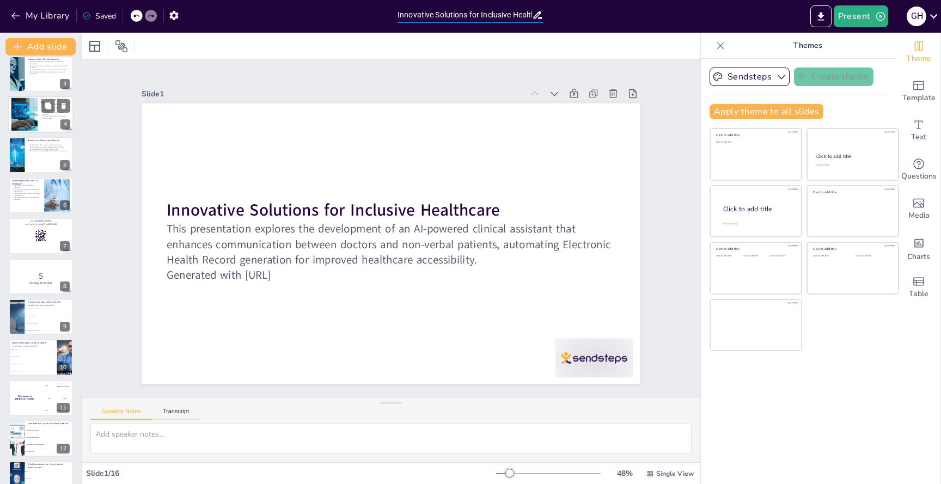
checkbox input "true"
type textarea "Whisper ASR is a cutting-edge technology that significantly improves the accura…"
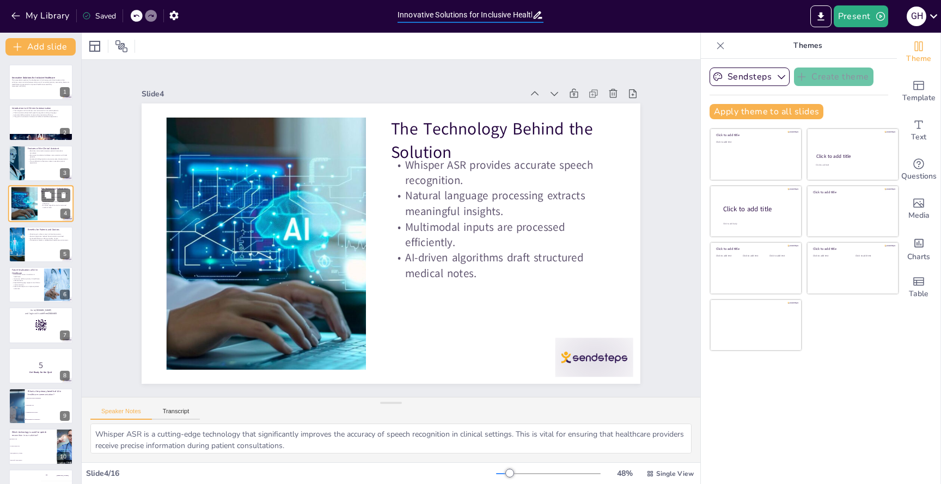
scroll to position [0, 238]
checkbox input "true"
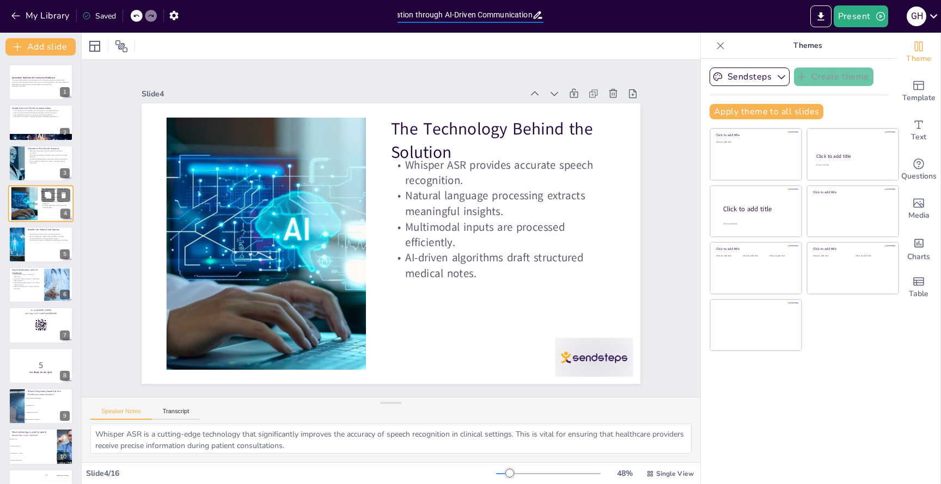
checkbox input "true"
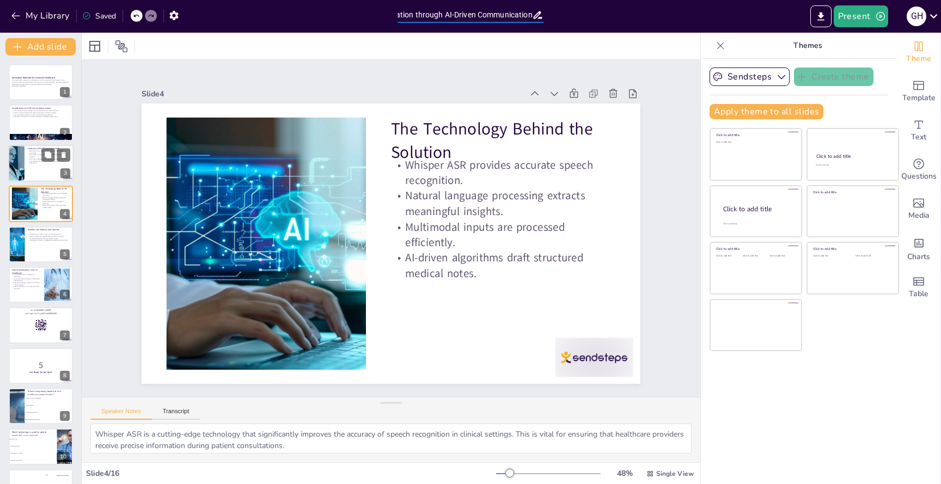
checkbox input "true"
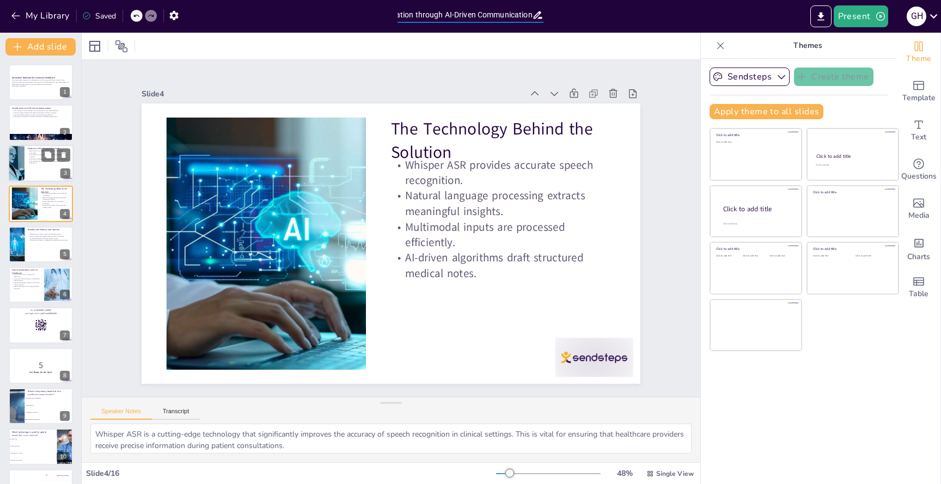
checkbox input "true"
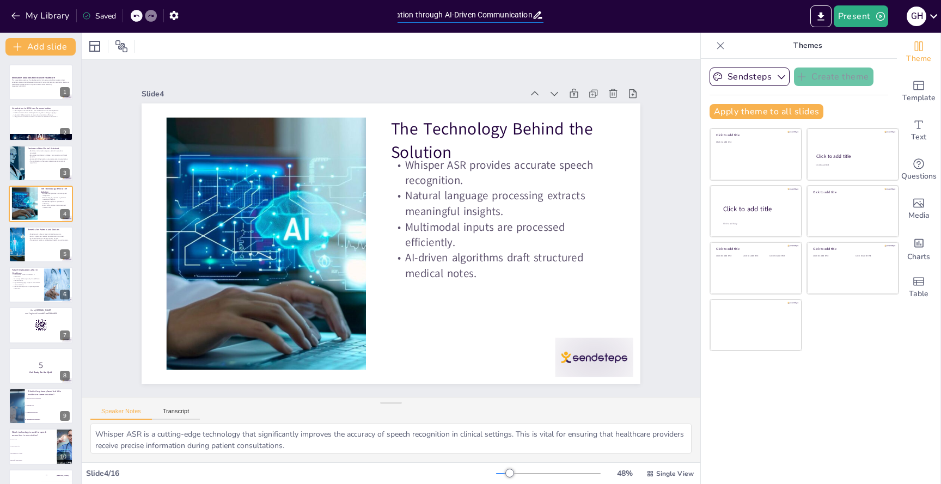
checkbox input "true"
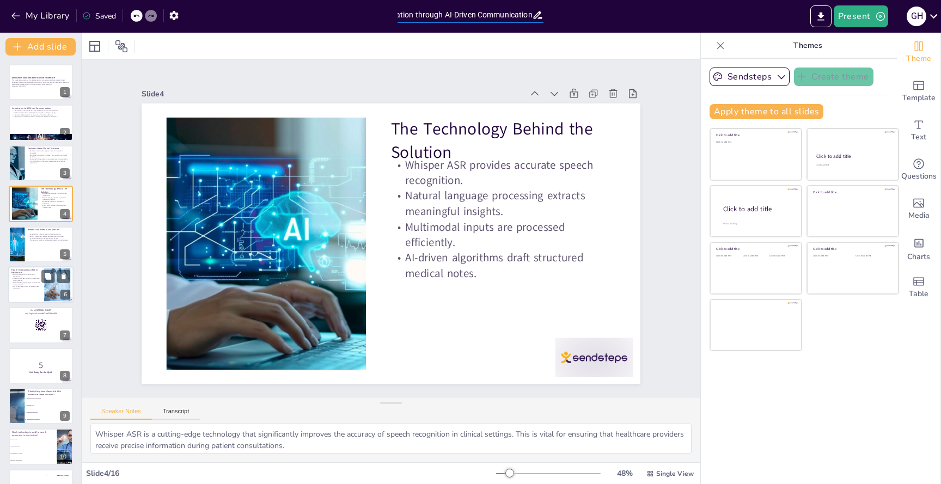
checkbox input "true"
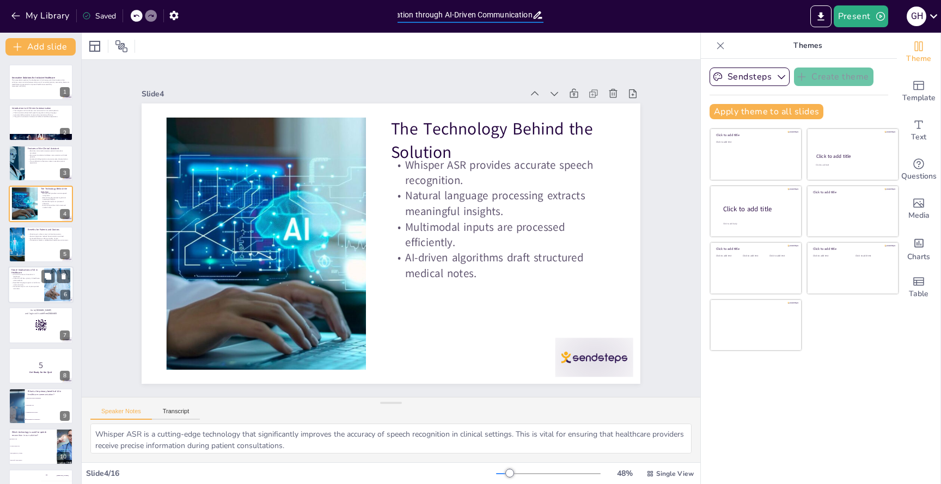
checkbox input "true"
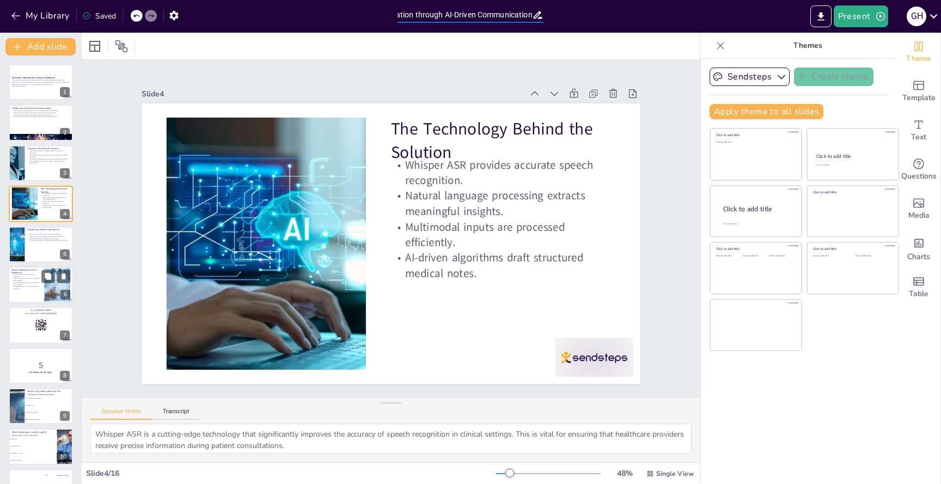
checkbox input "true"
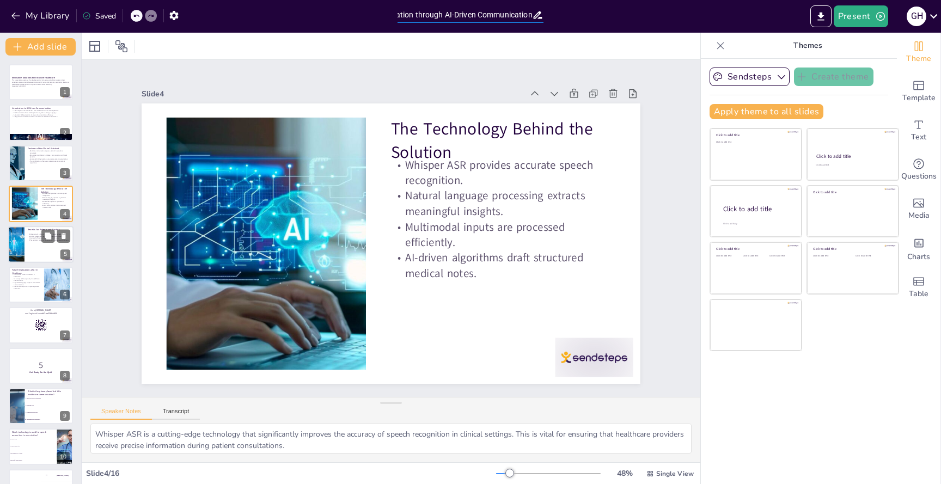
checkbox input "true"
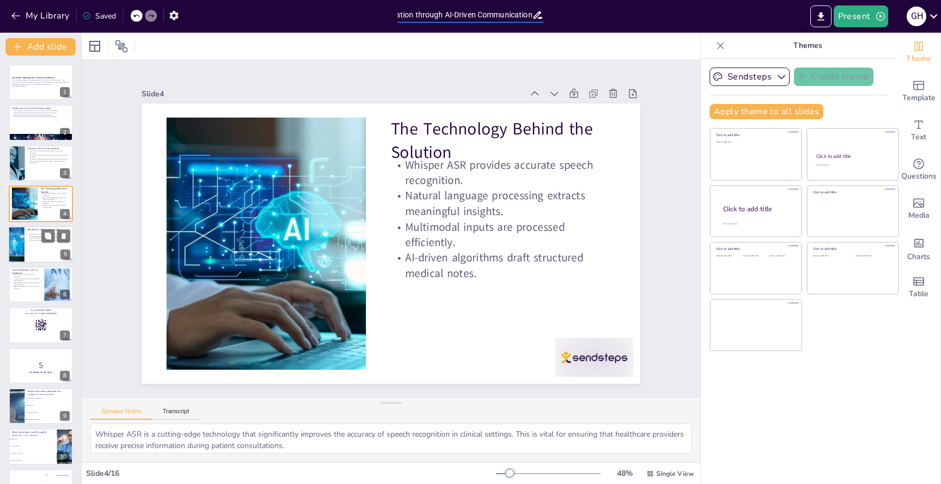
checkbox input "true"
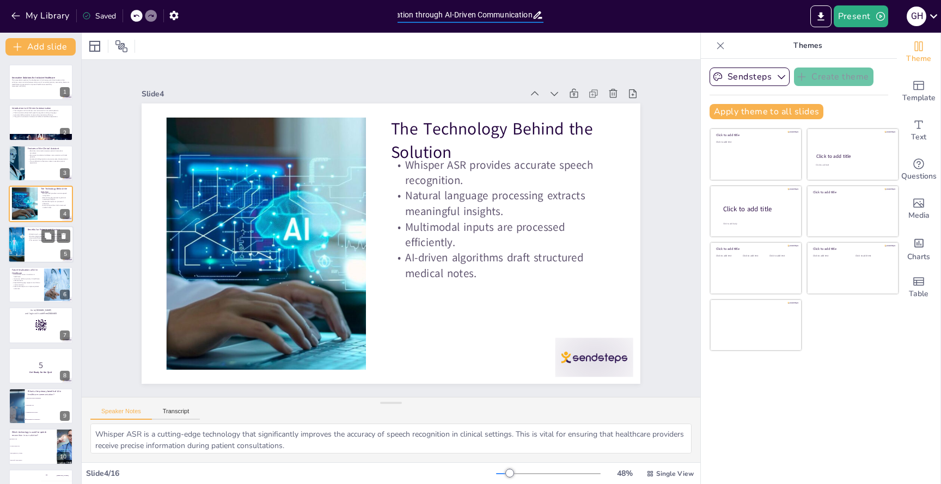
checkbox input "true"
click at [23, 252] on div at bounding box center [16, 244] width 75 height 37
checkbox input "true"
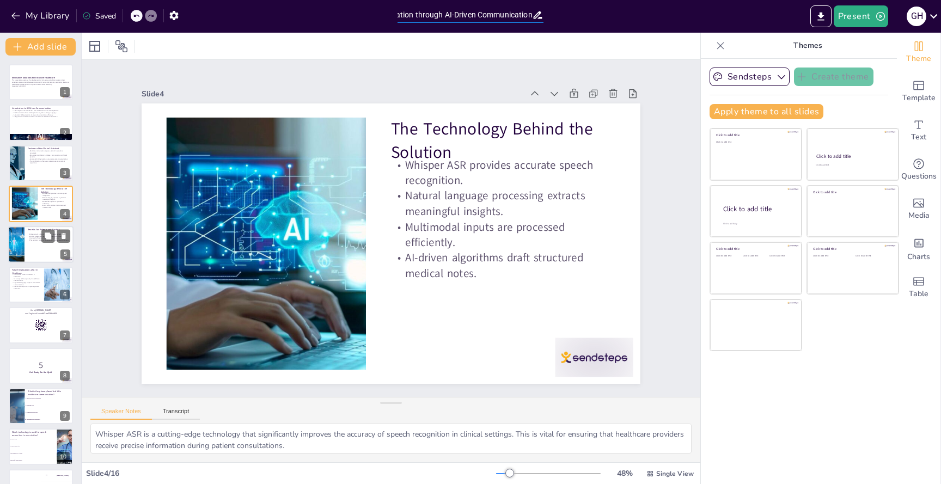
checkbox input "true"
type textarea "Empowering patients to have a direct voice in their healthcare interactions is …"
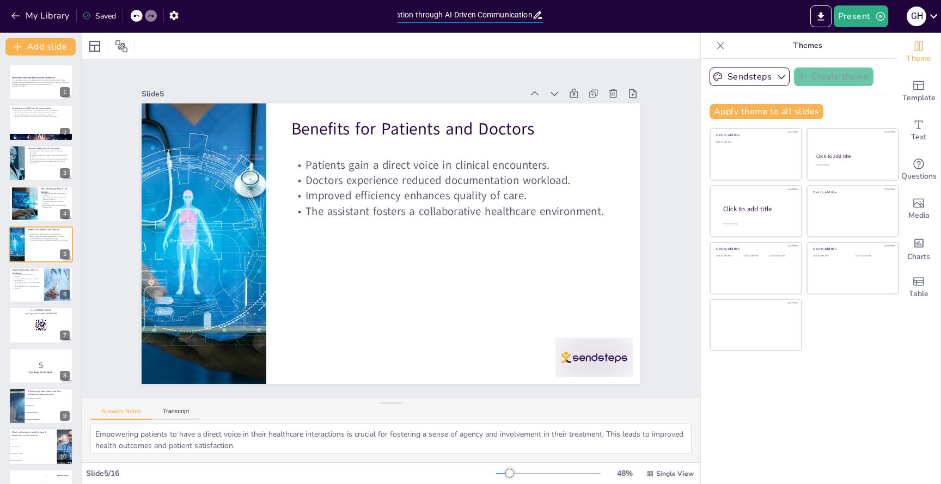
checkbox input "true"
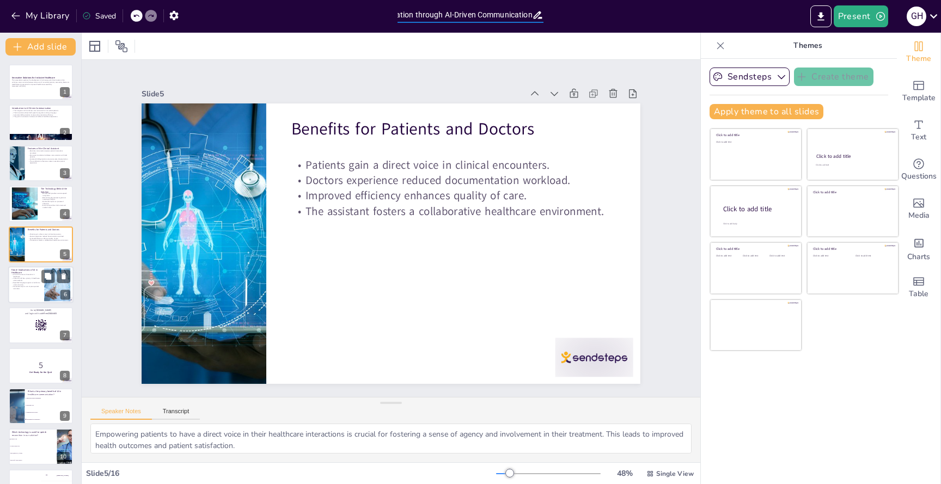
checkbox input "true"
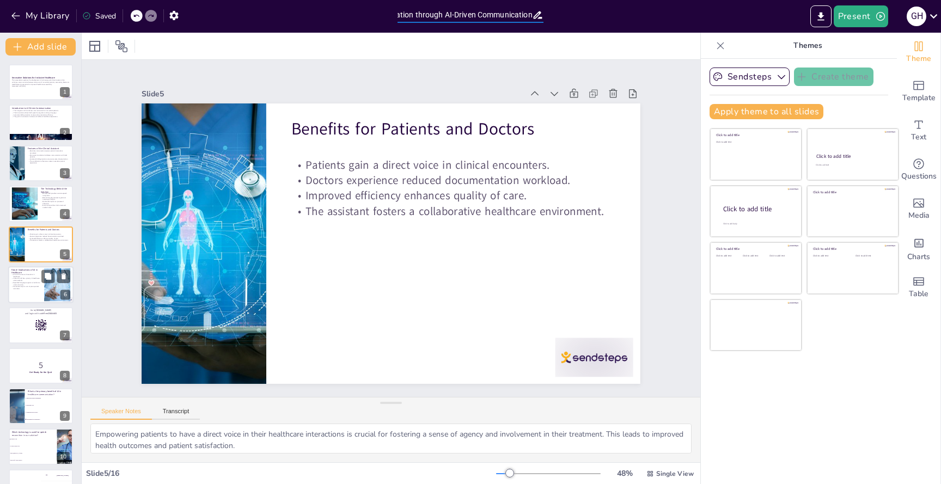
checkbox input "true"
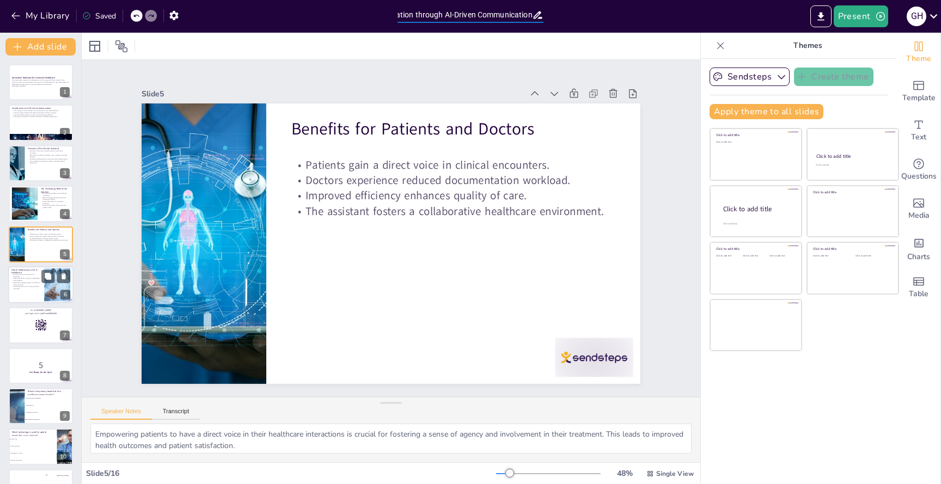
click at [31, 290] on div at bounding box center [40, 284] width 65 height 37
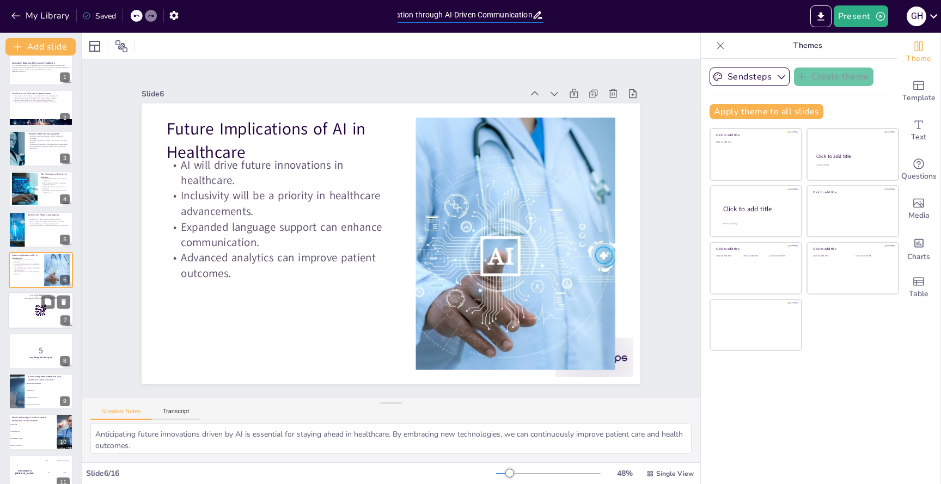
click at [41, 321] on div at bounding box center [40, 310] width 65 height 37
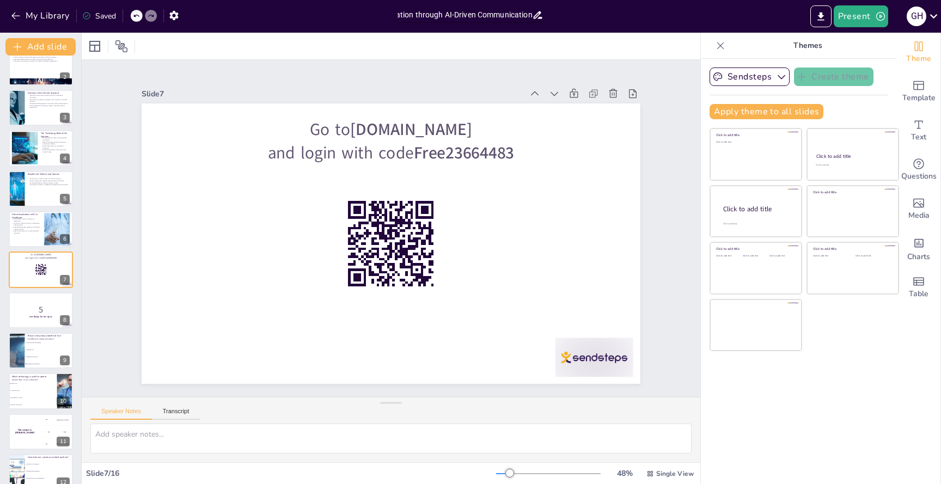
scroll to position [0, 0]
click at [46, 114] on div at bounding box center [40, 107] width 65 height 37
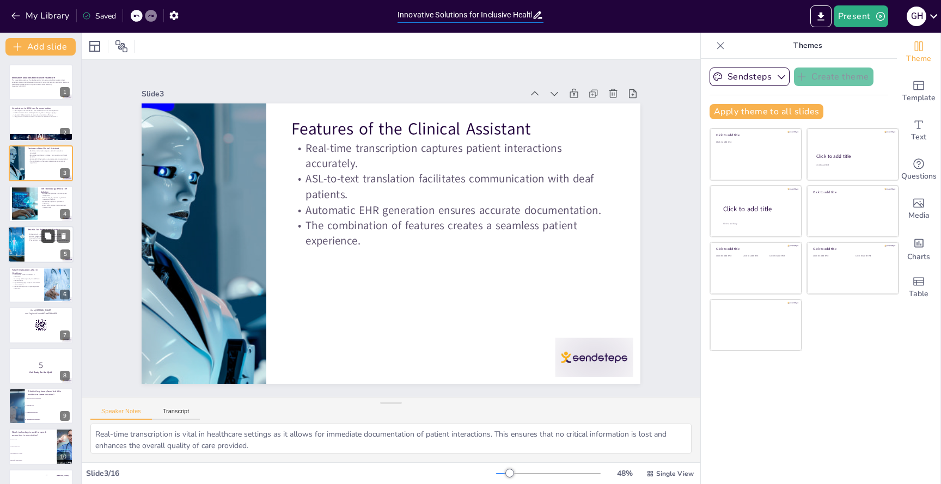
scroll to position [0, 238]
click at [27, 126] on div at bounding box center [40, 123] width 65 height 37
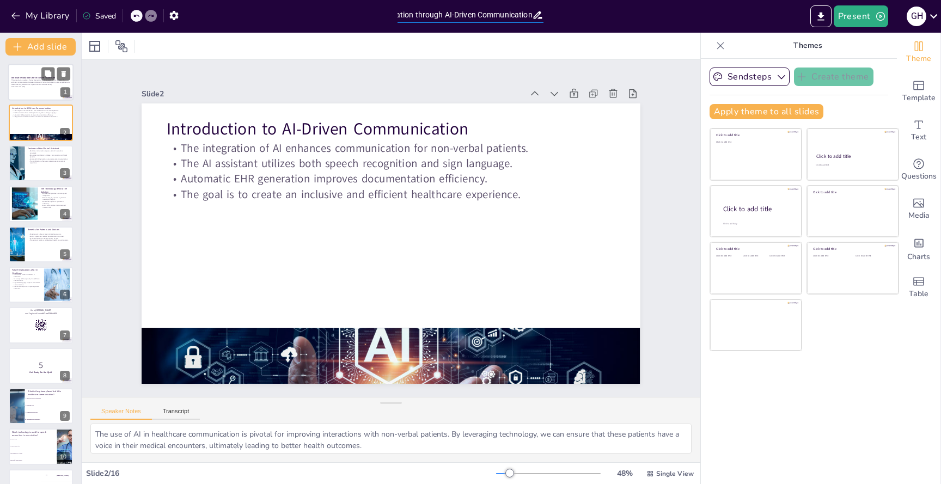
click at [28, 86] on p "Generated with [URL]" at bounding box center [40, 87] width 59 height 2
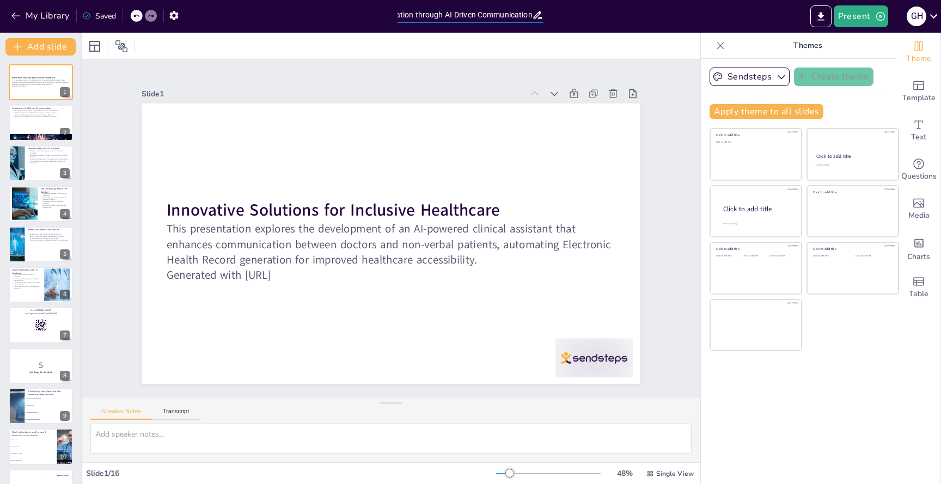
scroll to position [0, 0]
click at [39, 15] on button "My Library" at bounding box center [41, 15] width 66 height 17
